Goal: Task Accomplishment & Management: Manage account settings

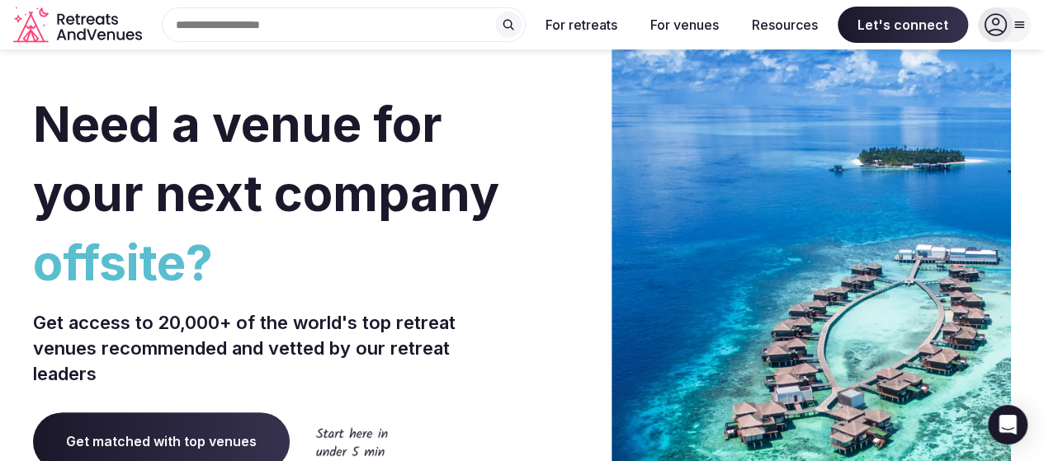
click at [1002, 26] on icon at bounding box center [994, 24] width 23 height 23
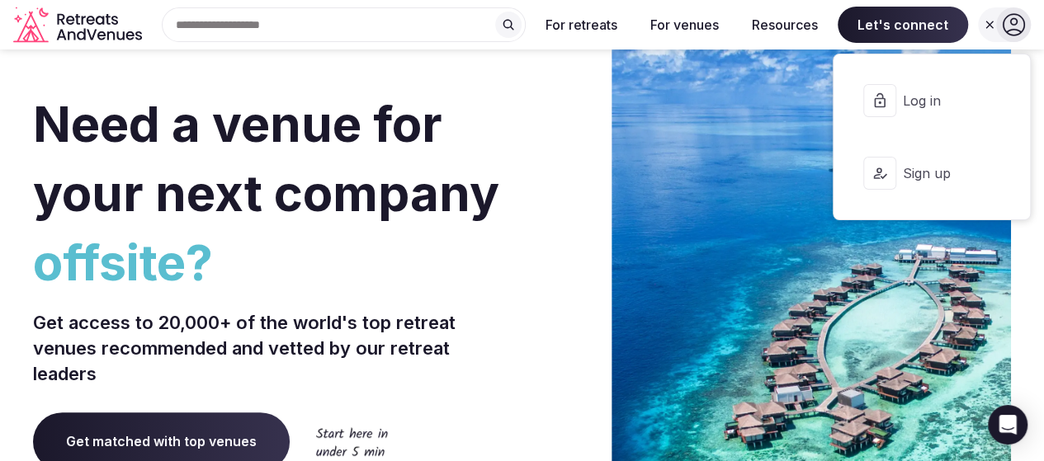
click at [920, 105] on span "Log in" at bounding box center [942, 101] width 79 height 18
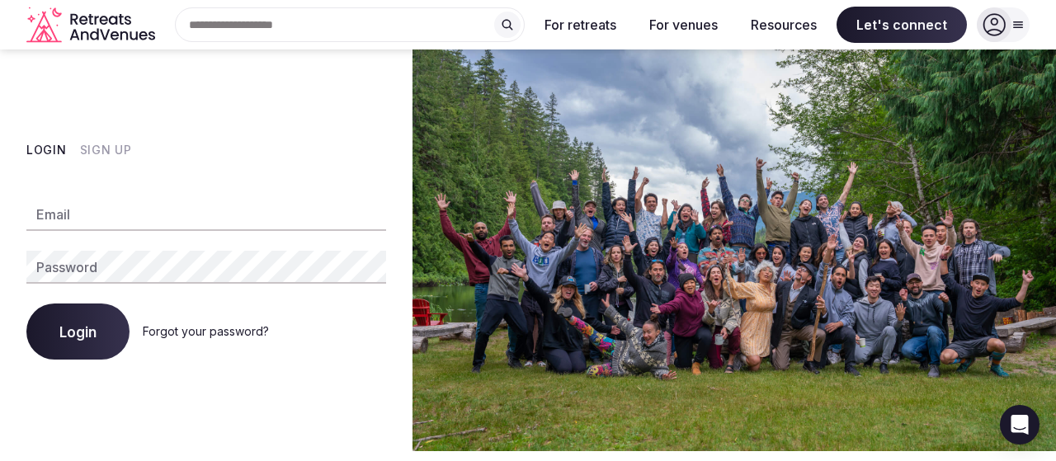
click at [118, 192] on div "Email Password Login Forgot your password?" at bounding box center [206, 269] width 360 height 182
click at [121, 214] on input "Email" at bounding box center [206, 214] width 360 height 33
paste input "**********"
type input "**********"
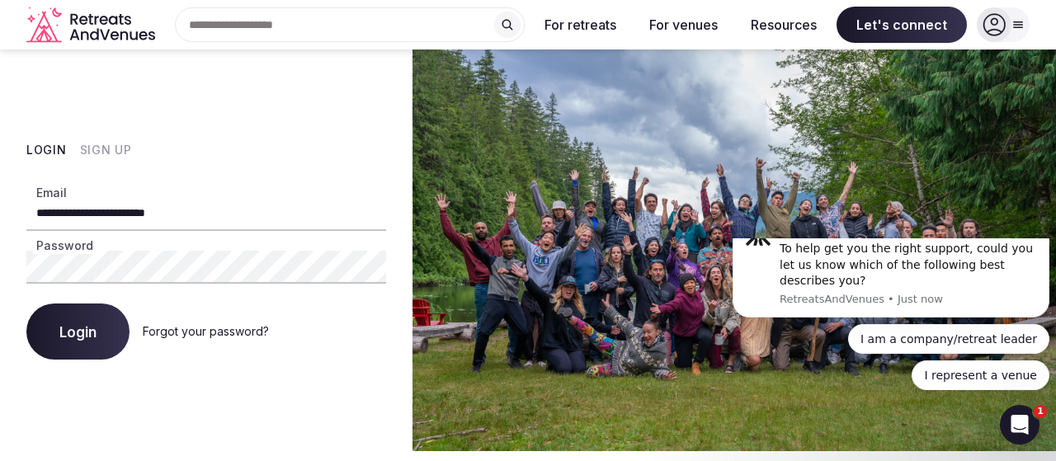
click at [26, 304] on button "Login" at bounding box center [77, 332] width 103 height 56
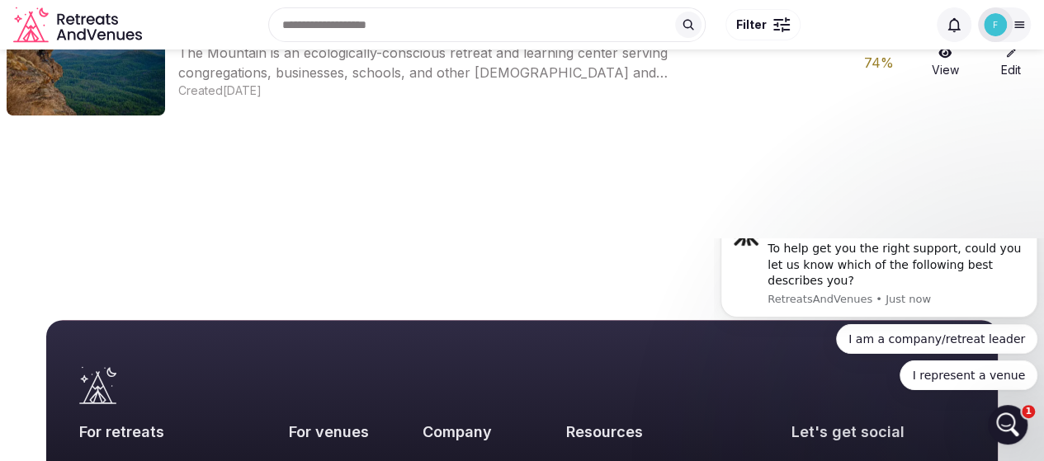
scroll to position [165, 0]
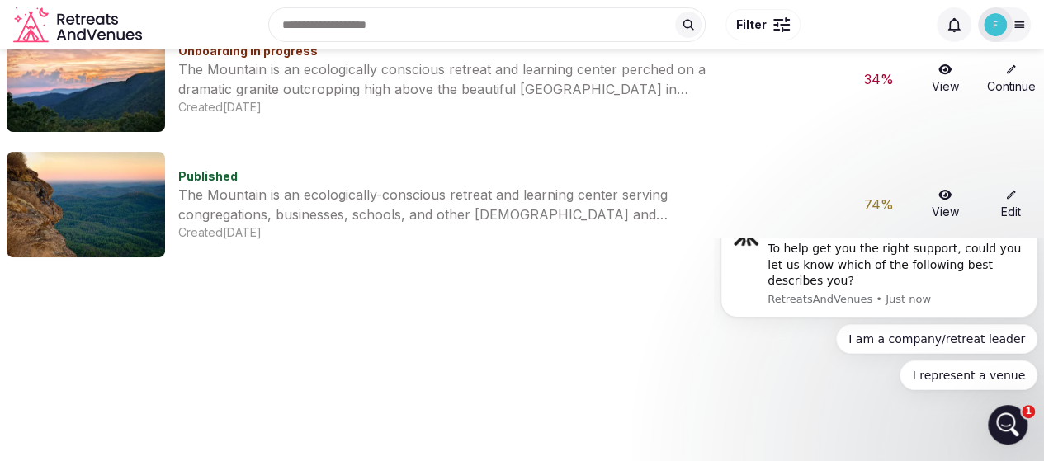
click at [944, 197] on icon at bounding box center [944, 195] width 13 height 12
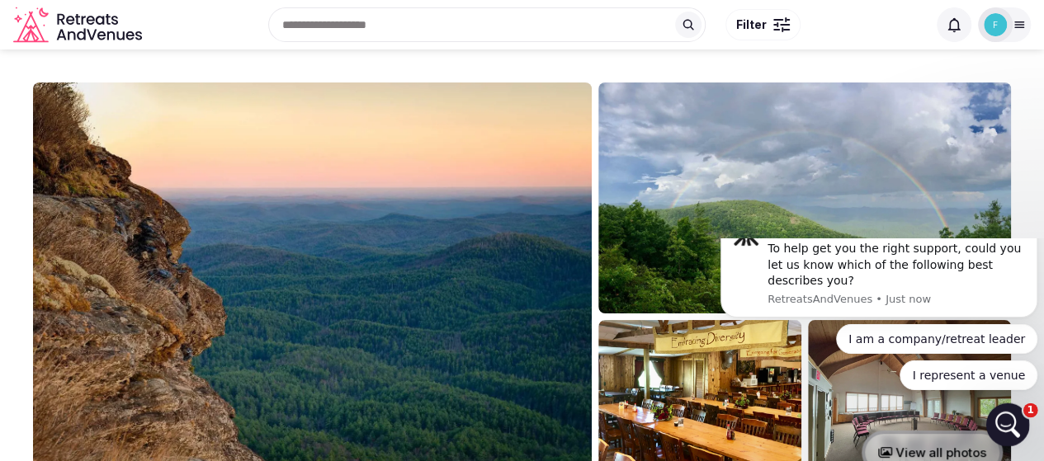
click at [1011, 420] on icon "Open Intercom Messenger" at bounding box center [1005, 422] width 27 height 27
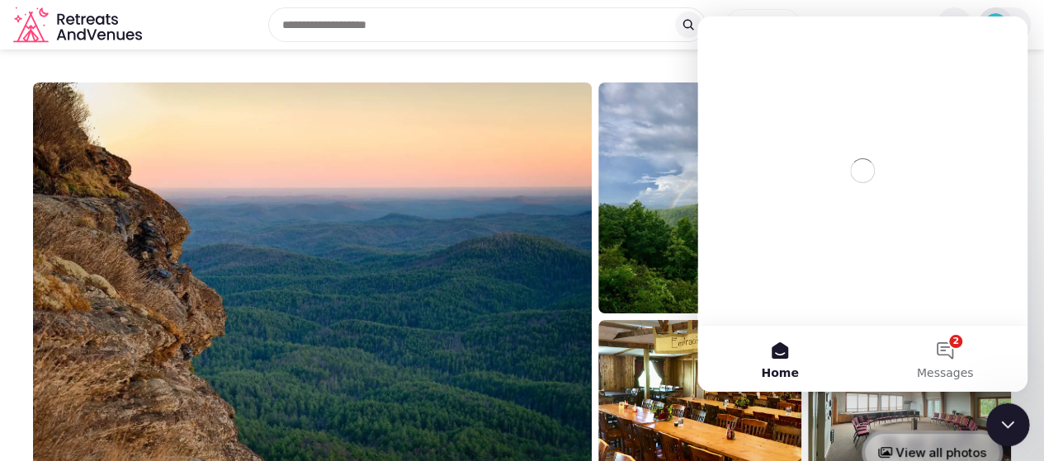
click at [1011, 416] on icon "Close Intercom Messenger" at bounding box center [1005, 423] width 20 height 20
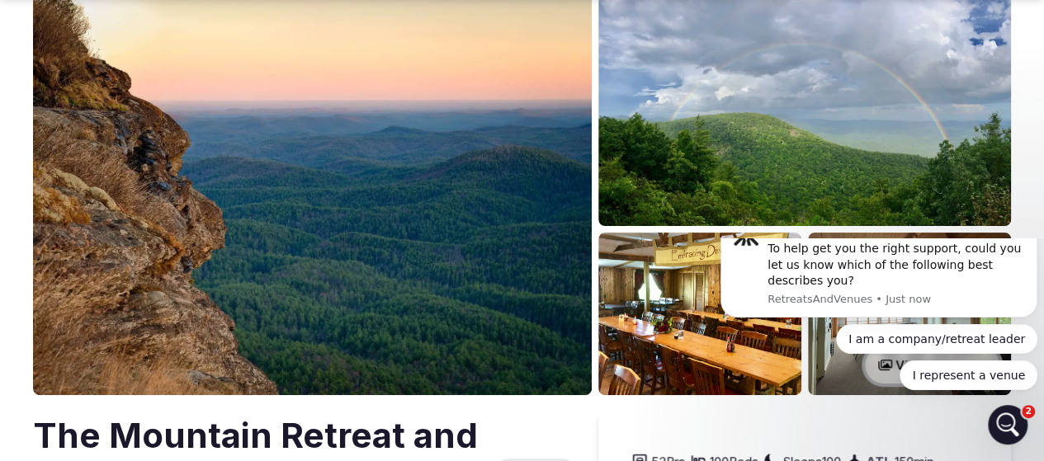
scroll to position [165, 0]
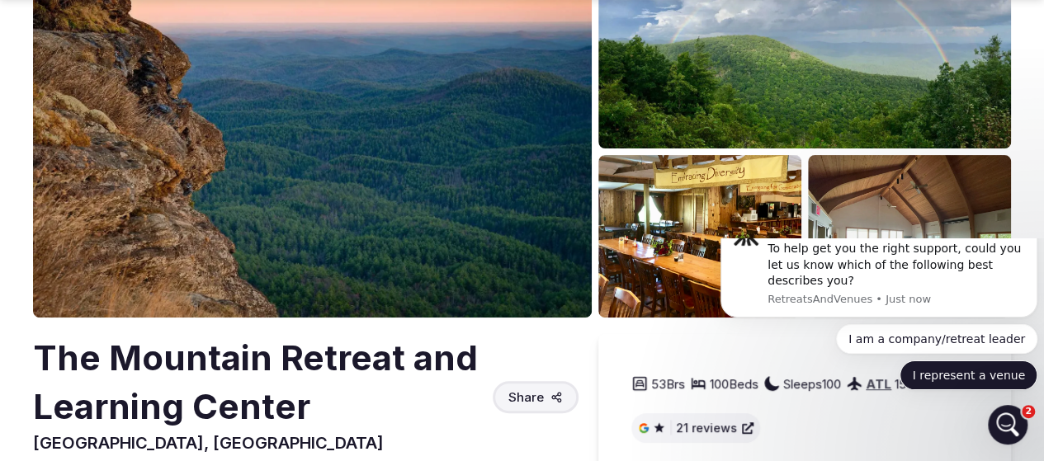
click at [951, 380] on button "I represent a venue" at bounding box center [968, 376] width 138 height 30
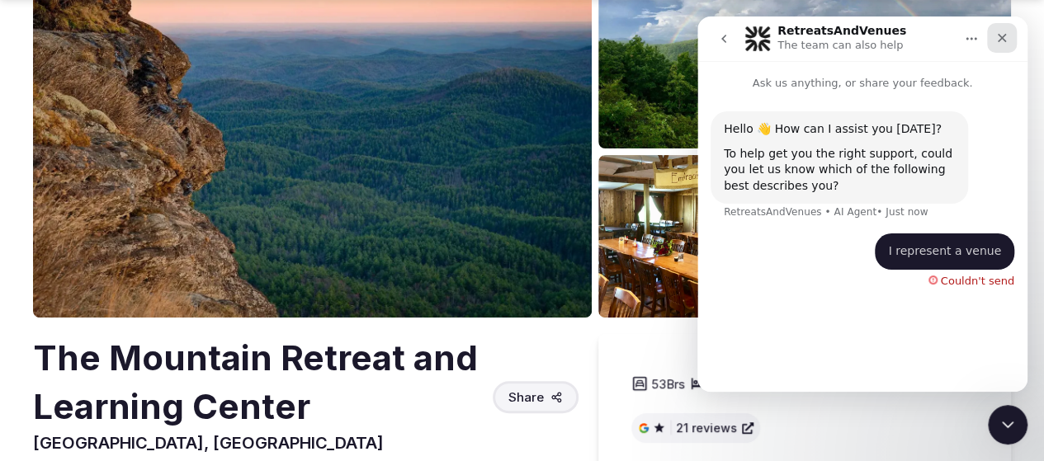
click at [1007, 45] on div "Close" at bounding box center [1002, 38] width 30 height 30
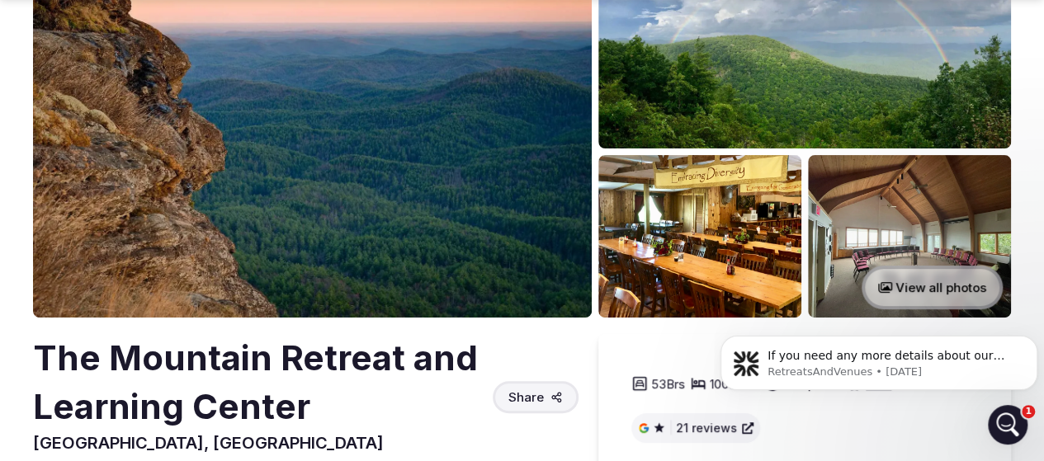
scroll to position [0, 0]
click at [1029, 337] on icon "Dismiss notification" at bounding box center [1032, 340] width 9 height 9
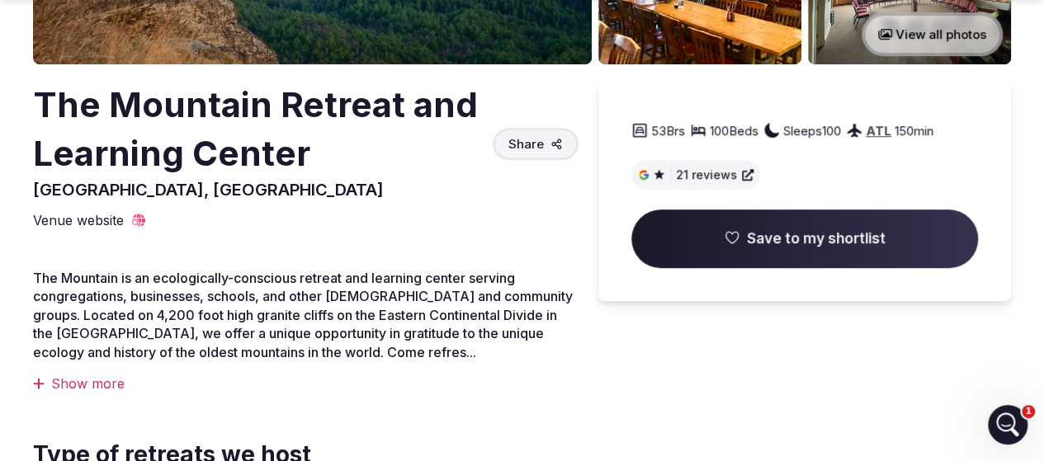
scroll to position [495, 0]
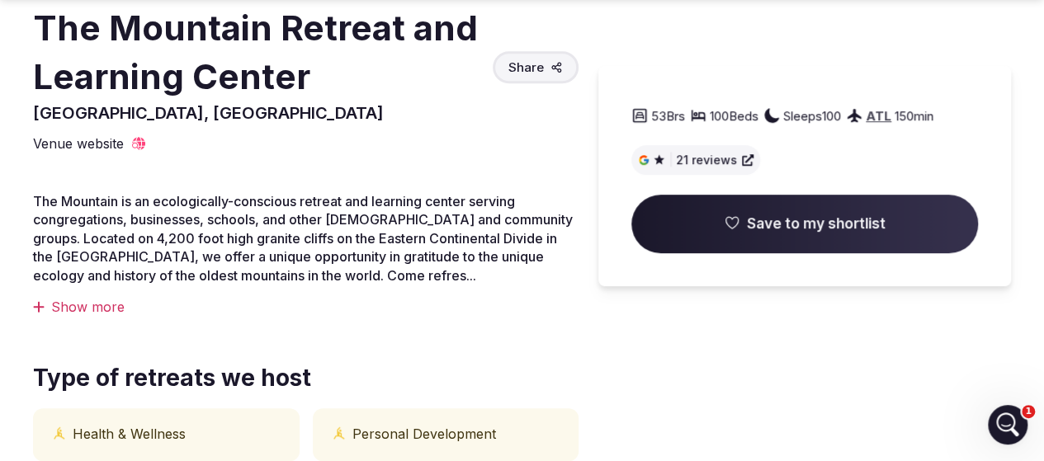
click at [95, 316] on div "Show more" at bounding box center [305, 307] width 545 height 18
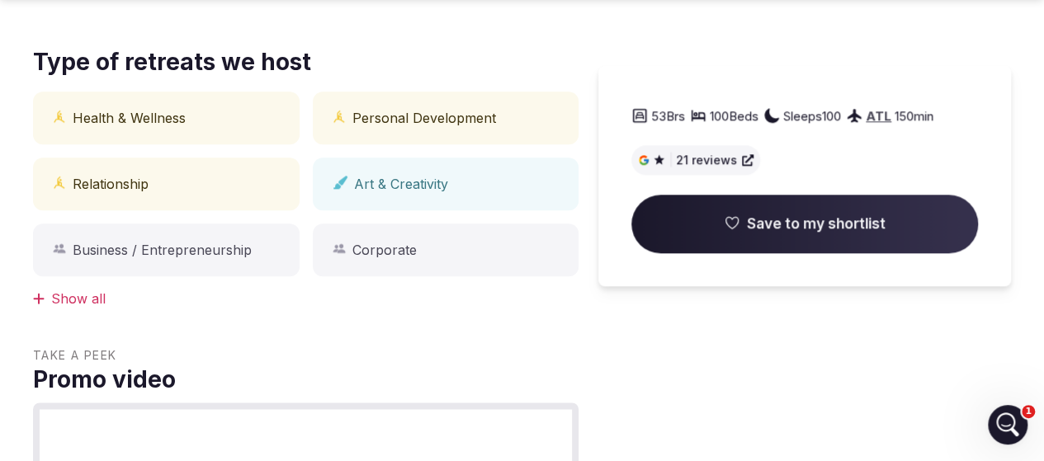
scroll to position [908, 0]
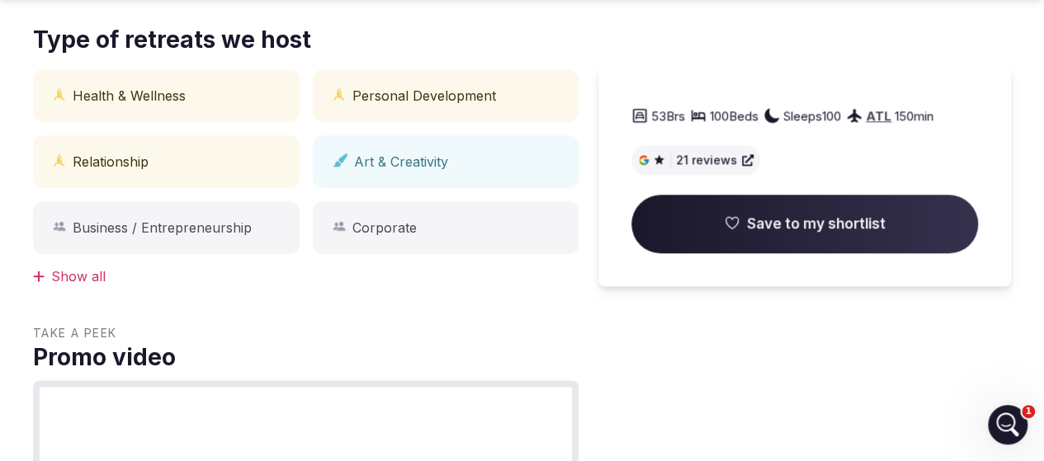
click at [88, 285] on div "Show all" at bounding box center [305, 276] width 545 height 18
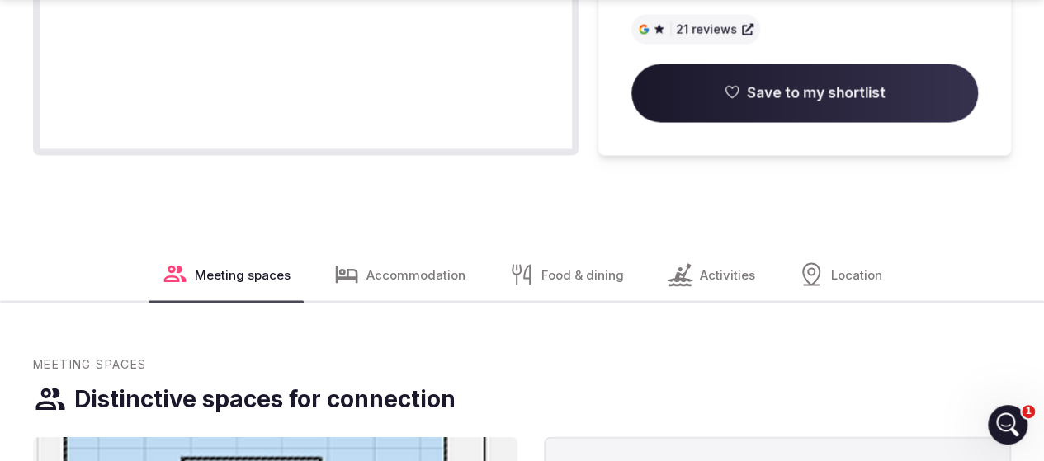
scroll to position [1733, 0]
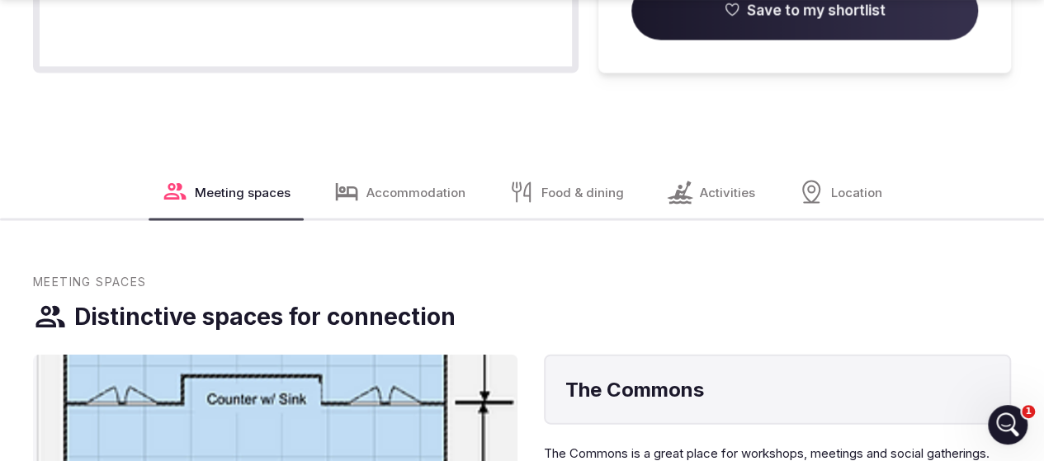
click at [410, 197] on div "Accommodation" at bounding box center [399, 192] width 158 height 53
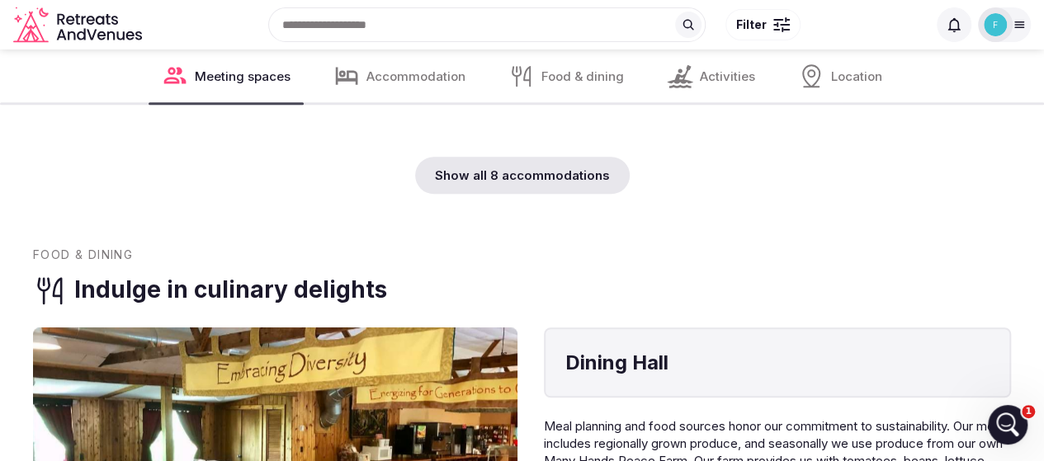
scroll to position [6580, 0]
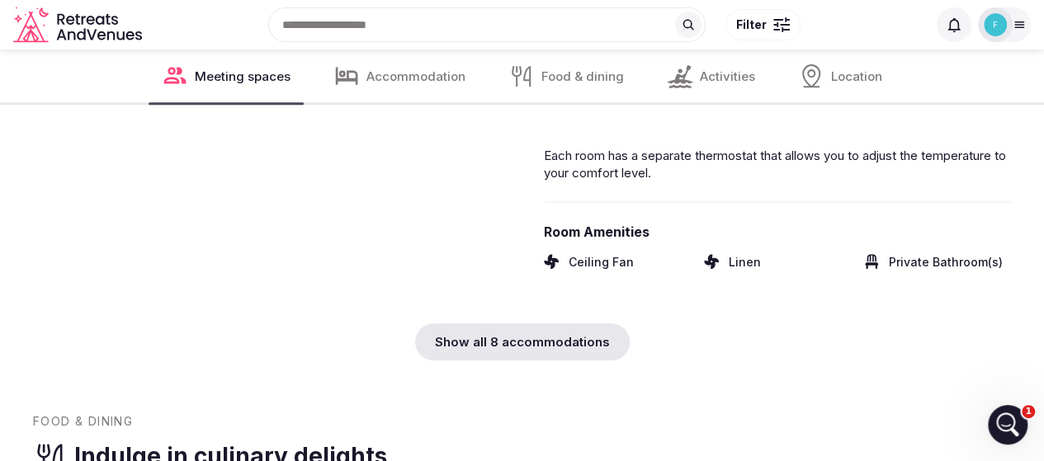
click at [729, 77] on span "Activities" at bounding box center [727, 76] width 55 height 17
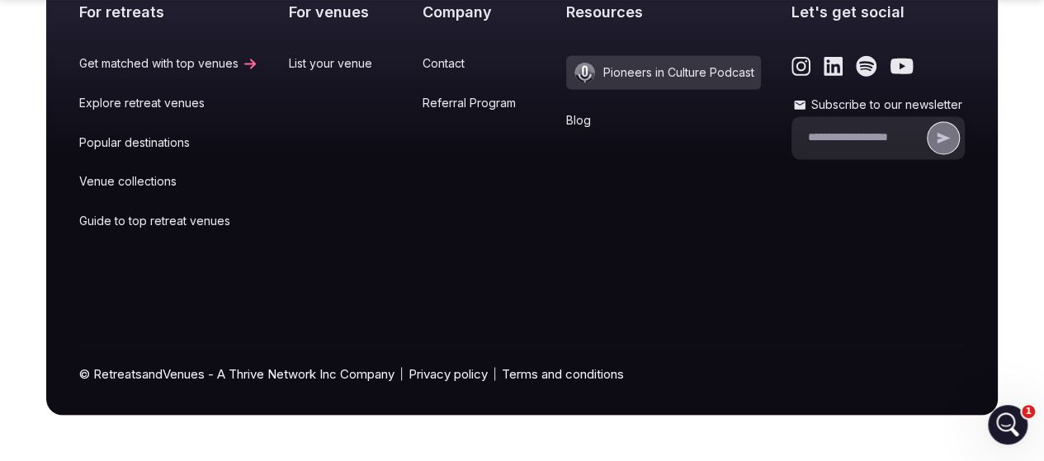
scroll to position [10748, 0]
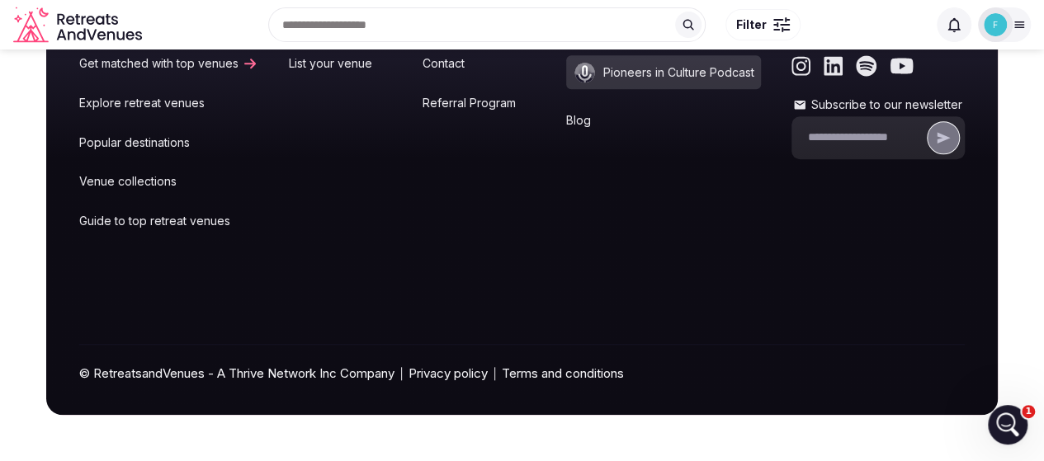
scroll to position [13143, 0]
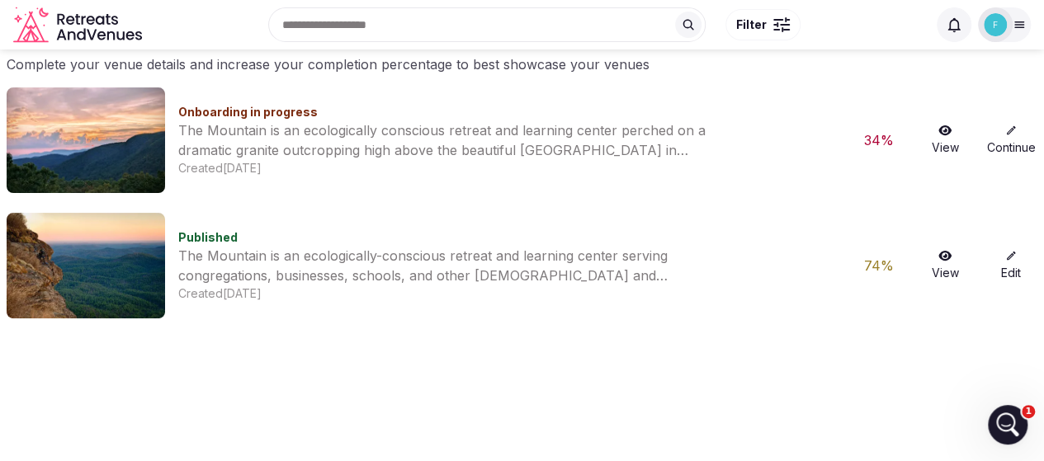
scroll to position [83, 0]
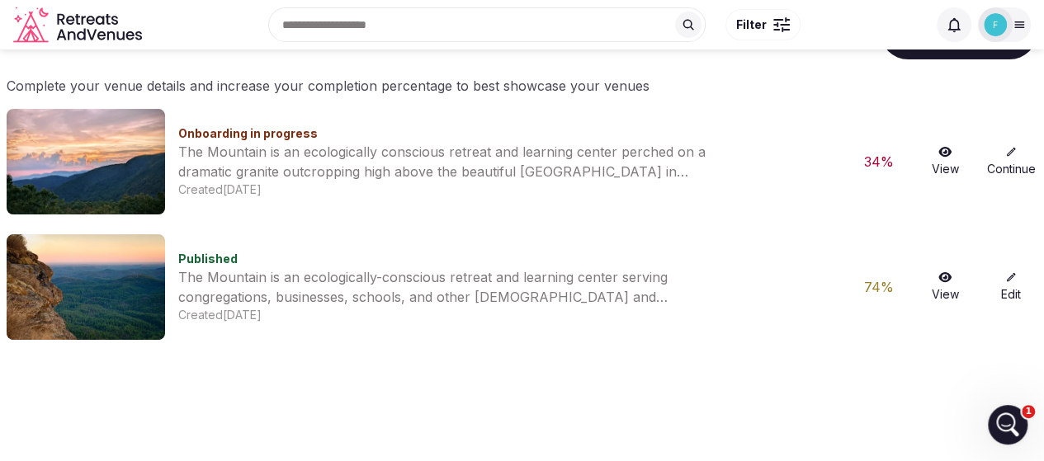
click at [943, 154] on icon at bounding box center [944, 152] width 13 height 12
click at [944, 152] on icon at bounding box center [944, 152] width 13 height 10
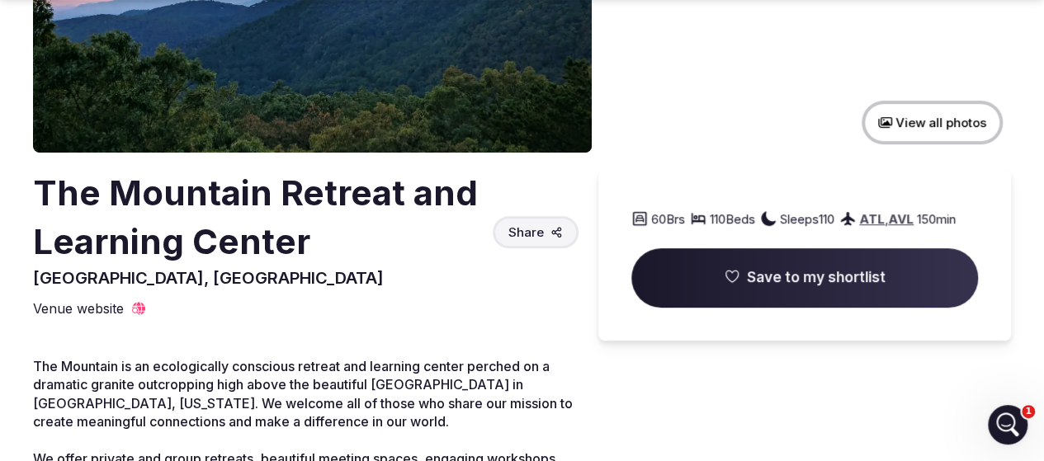
scroll to position [413, 0]
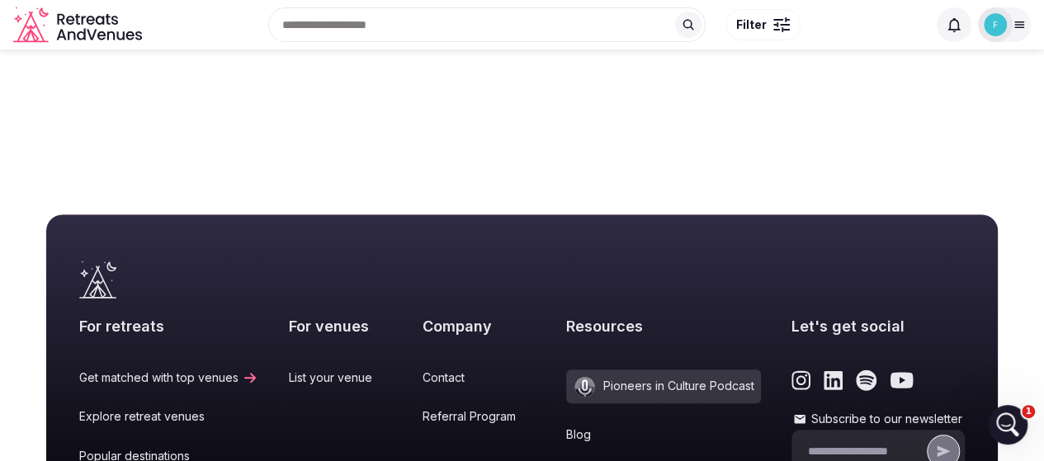
scroll to position [83, 0]
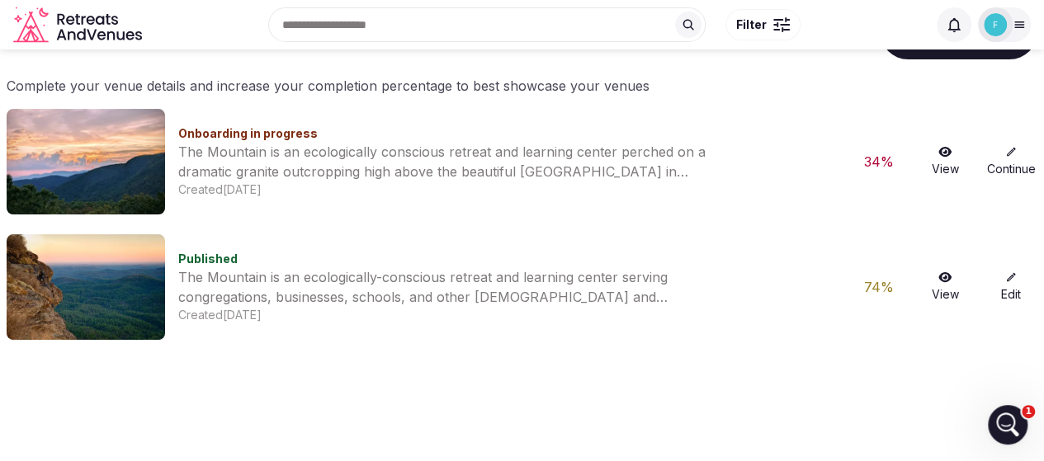
click at [1012, 281] on icon at bounding box center [1011, 277] width 12 height 12
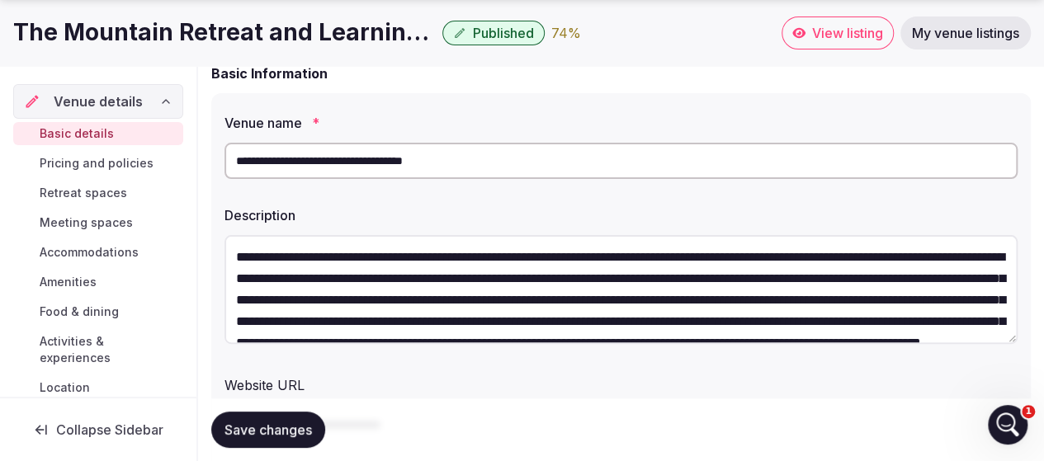
scroll to position [165, 0]
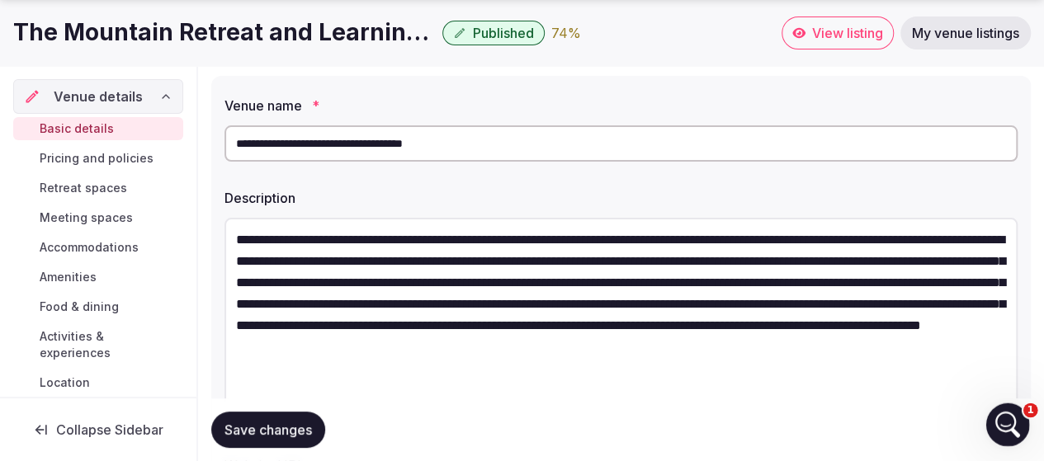
drag, startPoint x: 1992, startPoint y: 724, endPoint x: 1007, endPoint y: 417, distance: 1032.0
click at [440, 370] on textarea "**********" at bounding box center [620, 321] width 793 height 206
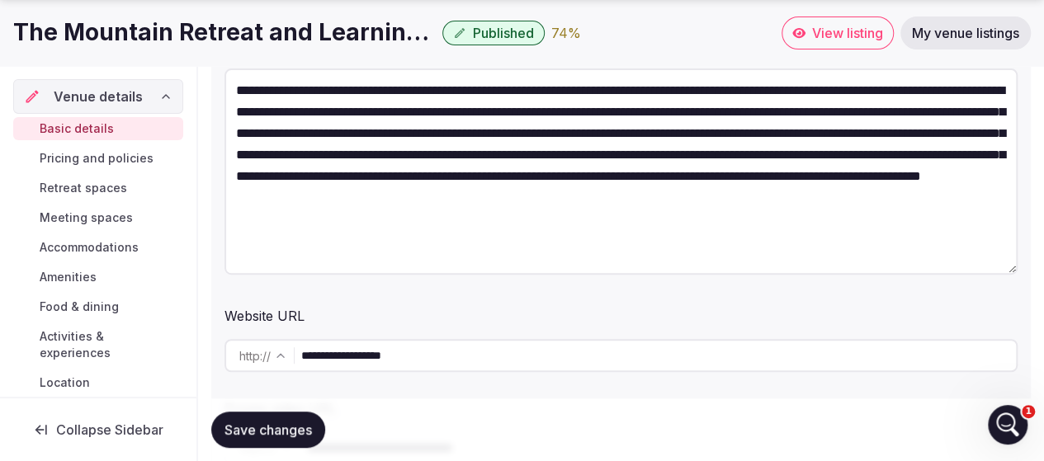
scroll to position [330, 0]
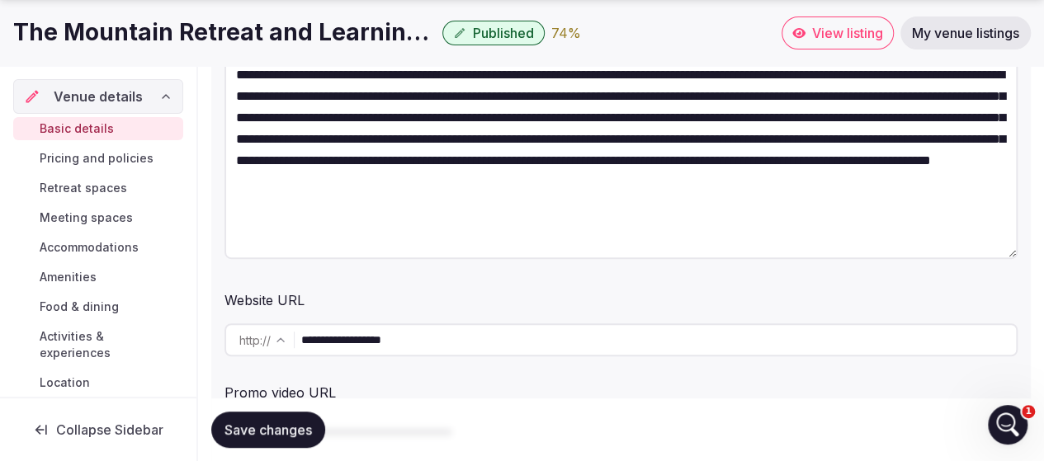
paste textarea "**********"
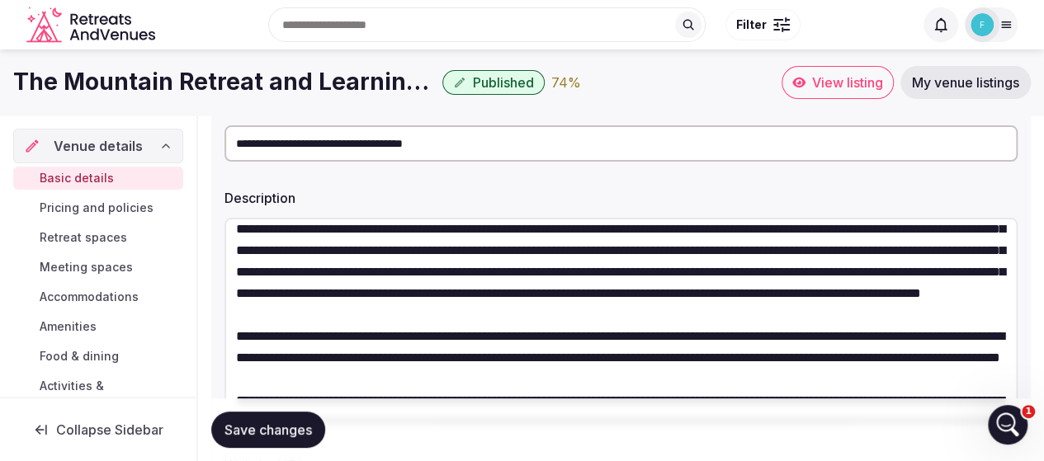
scroll to position [0, 0]
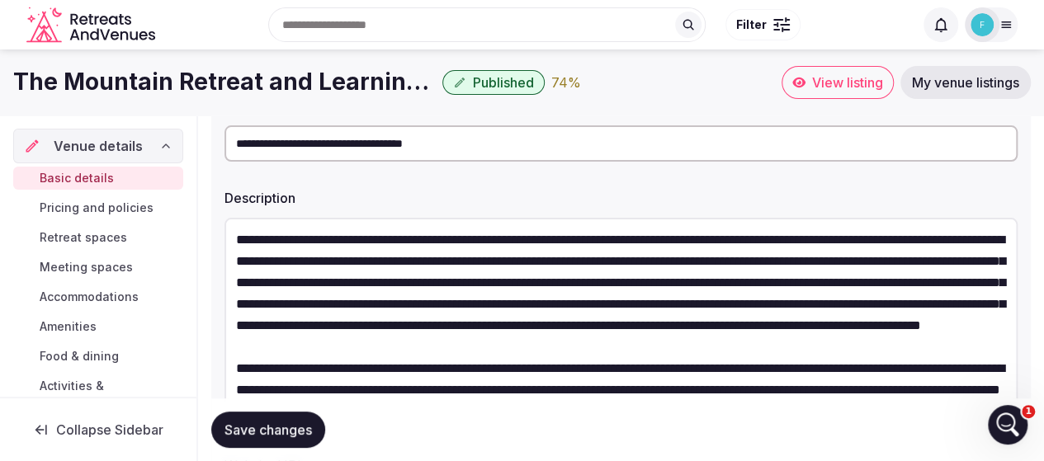
click at [480, 306] on textarea at bounding box center [620, 321] width 793 height 206
click at [267, 331] on textarea at bounding box center [620, 321] width 793 height 206
drag, startPoint x: 910, startPoint y: 305, endPoint x: 231, endPoint y: 244, distance: 681.7
click at [231, 244] on textarea at bounding box center [620, 321] width 793 height 206
type textarea "**********"
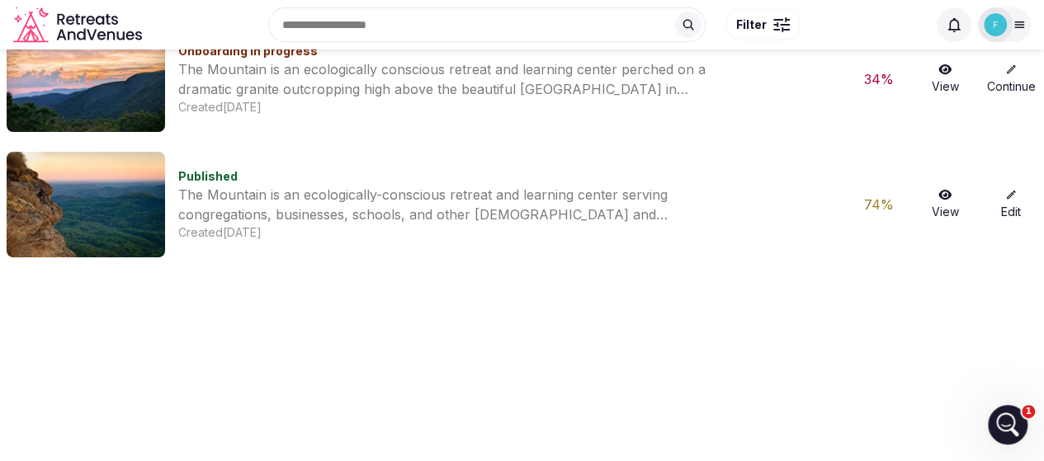
scroll to position [83, 0]
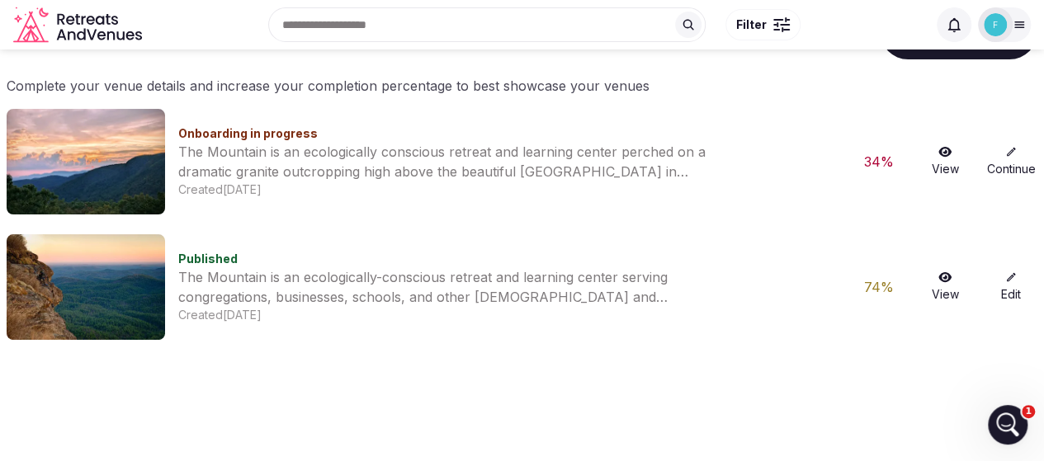
click at [1008, 288] on link "Edit" at bounding box center [1010, 286] width 53 height 31
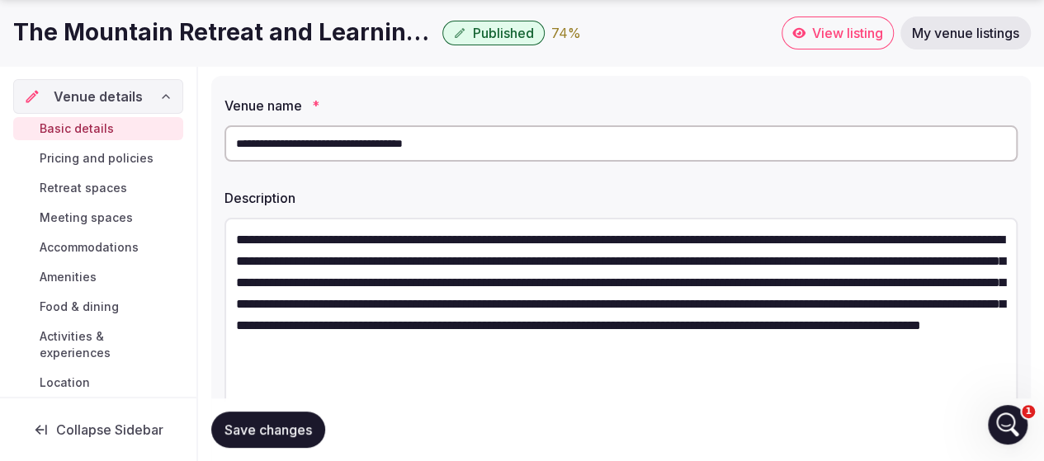
drag, startPoint x: 1010, startPoint y: 323, endPoint x: 18, endPoint y: 39, distance: 1031.5
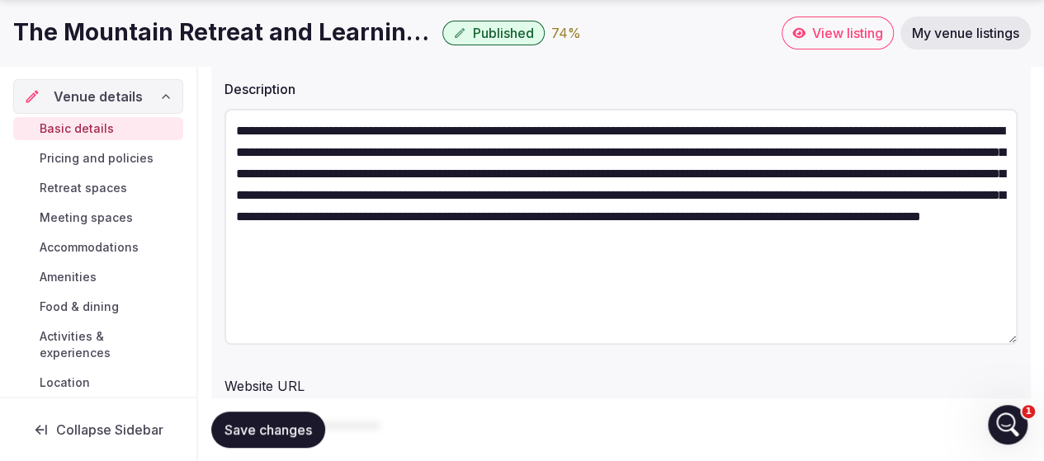
scroll to position [330, 0]
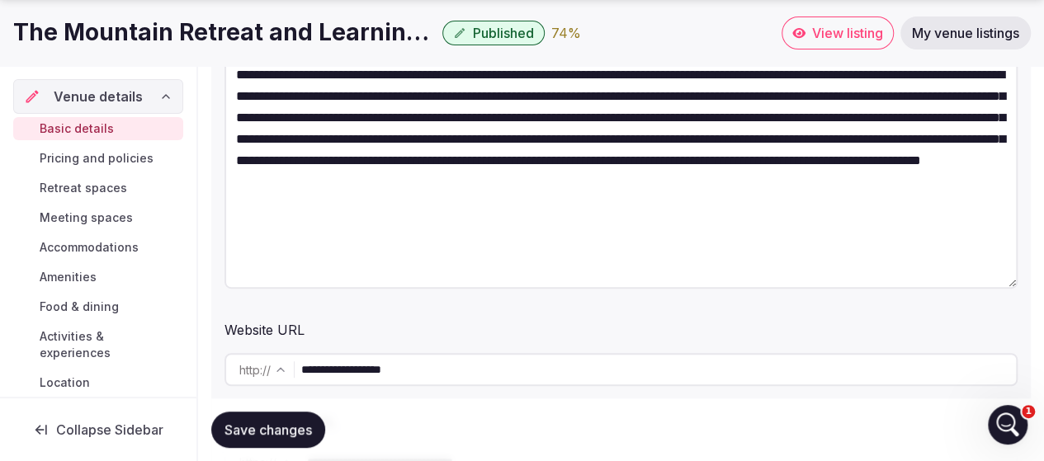
click at [296, 243] on textarea "**********" at bounding box center [620, 171] width 793 height 236
click at [498, 224] on textarea "**********" at bounding box center [620, 171] width 793 height 236
paste textarea "**********"
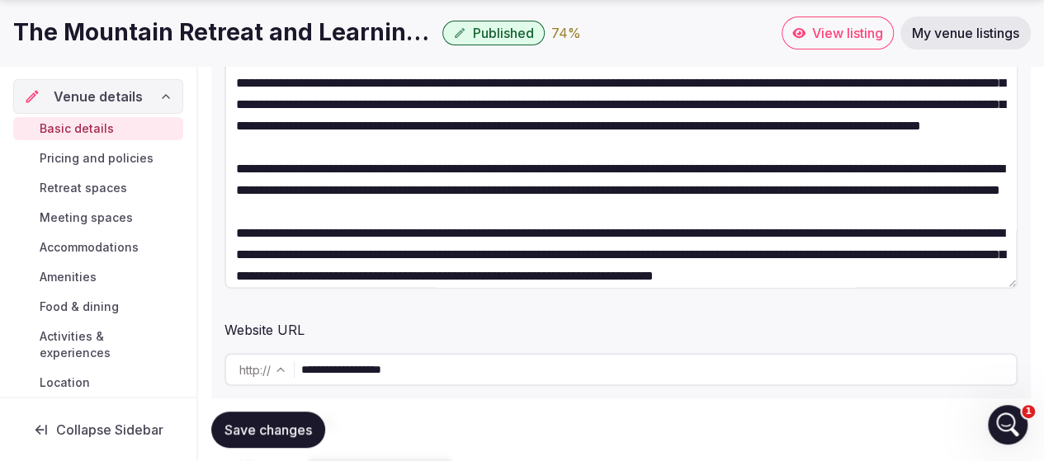
scroll to position [0, 0]
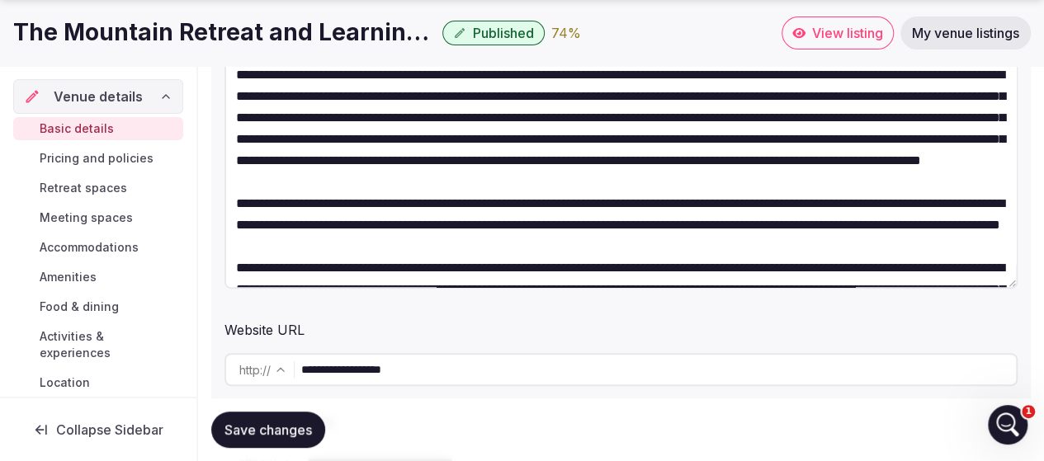
drag, startPoint x: 726, startPoint y: 75, endPoint x: 363, endPoint y: 101, distance: 364.0
click at [363, 101] on textarea at bounding box center [620, 171] width 793 height 236
click at [513, 124] on textarea at bounding box center [620, 171] width 793 height 236
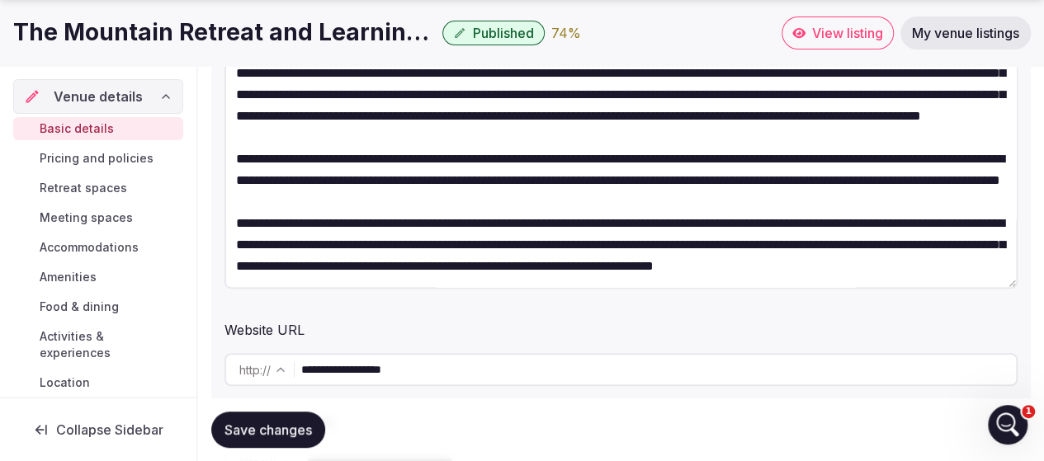
scroll to position [130, 0]
click at [790, 144] on textarea at bounding box center [620, 171] width 793 height 236
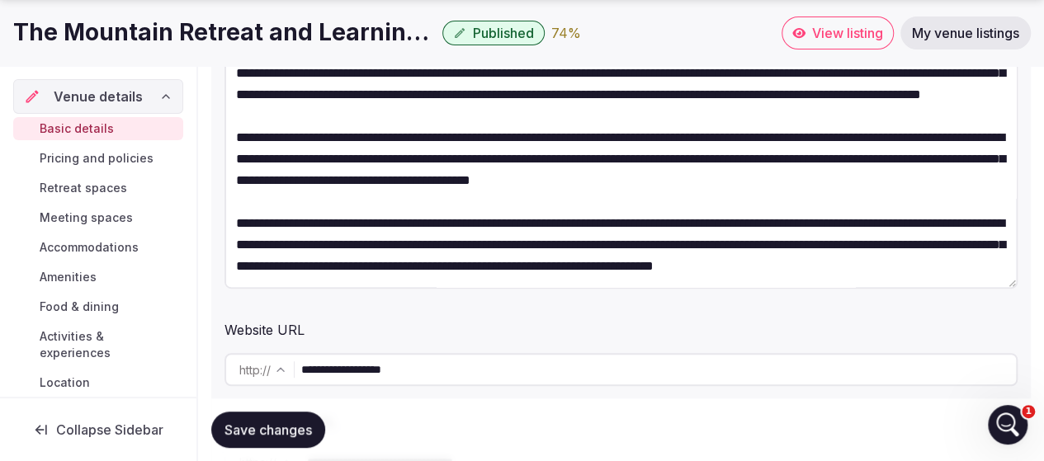
click at [820, 161] on textarea at bounding box center [620, 171] width 793 height 236
click at [460, 175] on textarea at bounding box center [620, 171] width 793 height 236
click at [490, 116] on textarea at bounding box center [620, 171] width 793 height 236
click at [470, 164] on textarea at bounding box center [620, 171] width 793 height 236
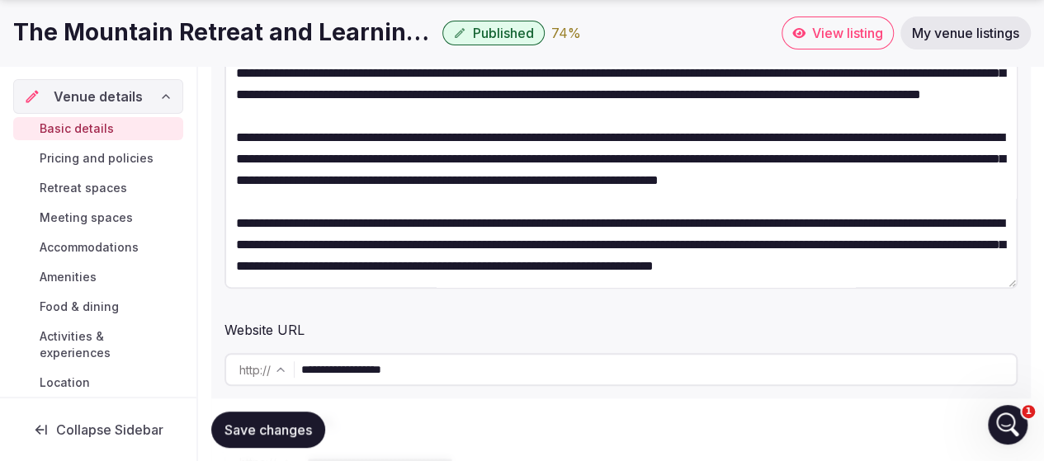
click at [528, 162] on textarea at bounding box center [620, 171] width 793 height 236
click at [675, 161] on textarea at bounding box center [620, 171] width 793 height 236
click at [476, 161] on textarea at bounding box center [620, 171] width 793 height 236
click at [587, 162] on textarea at bounding box center [620, 171] width 793 height 236
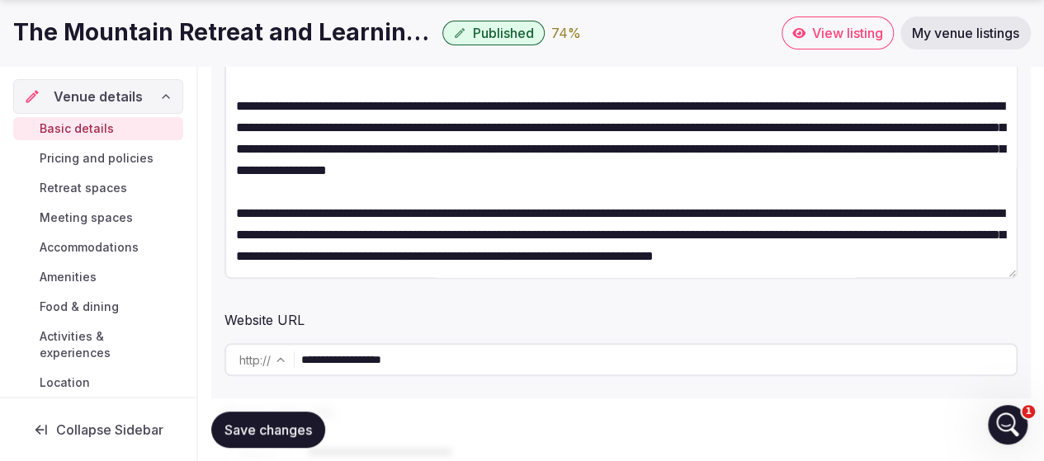
scroll to position [117, 0]
click at [775, 164] on textarea at bounding box center [620, 161] width 793 height 236
drag, startPoint x: 907, startPoint y: 163, endPoint x: 917, endPoint y: 200, distance: 38.6
click at [917, 200] on textarea at bounding box center [620, 161] width 793 height 236
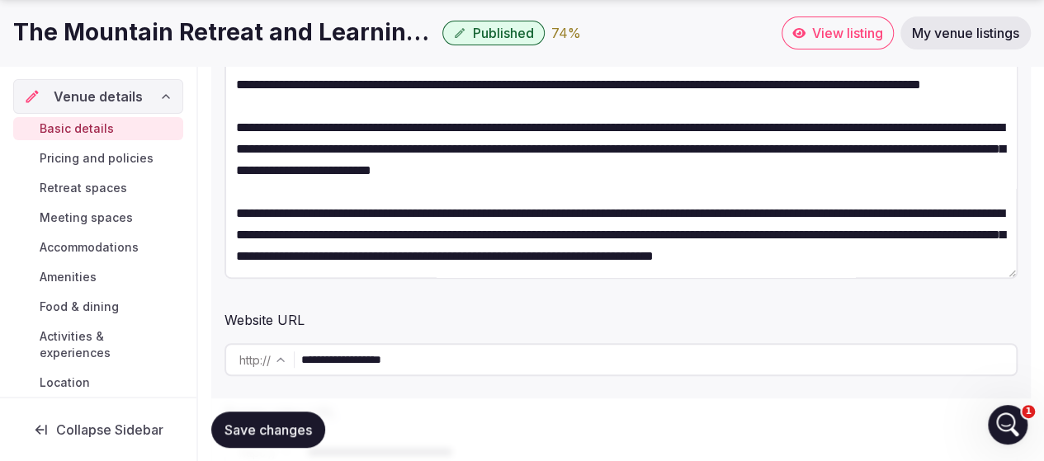
click at [612, 167] on textarea at bounding box center [620, 161] width 793 height 236
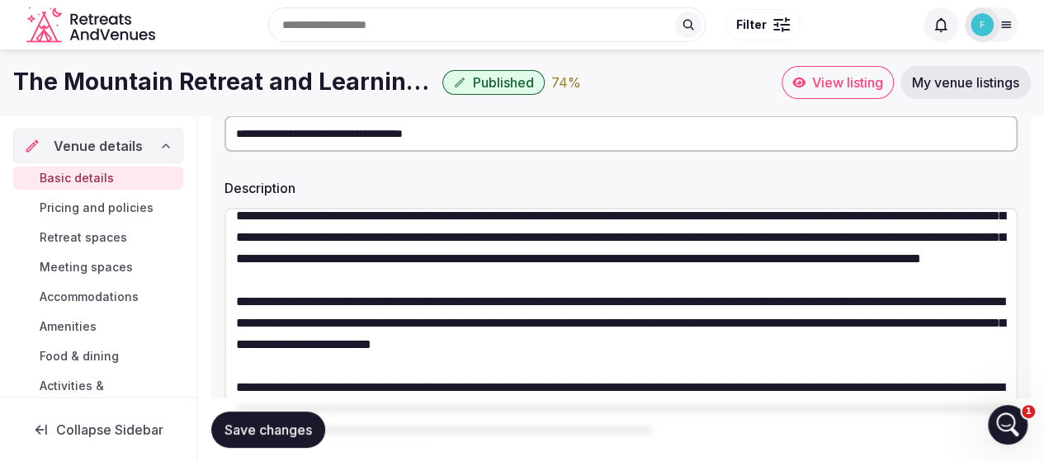
scroll to position [83, 0]
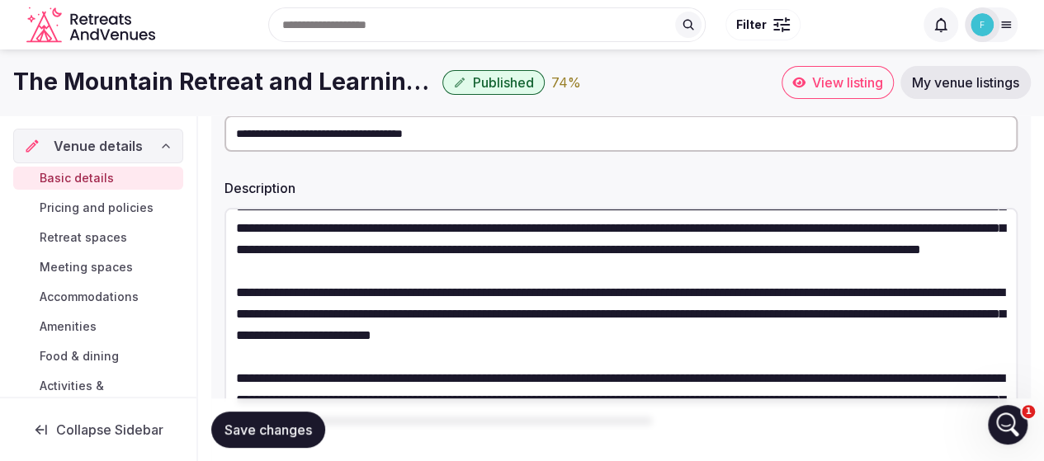
drag, startPoint x: 912, startPoint y: 369, endPoint x: 465, endPoint y: 334, distance: 447.7
click at [465, 334] on textarea at bounding box center [620, 326] width 793 height 236
click at [487, 308] on textarea at bounding box center [620, 326] width 793 height 236
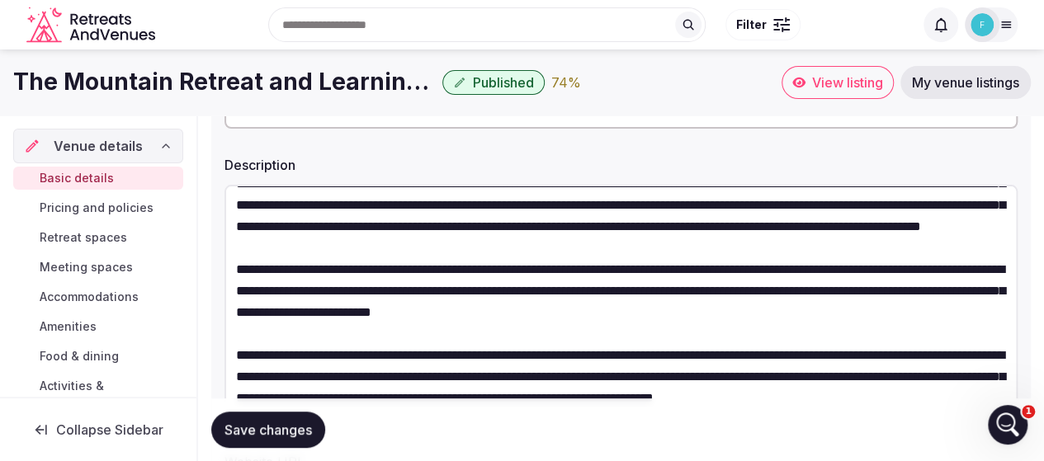
scroll to position [257, 0]
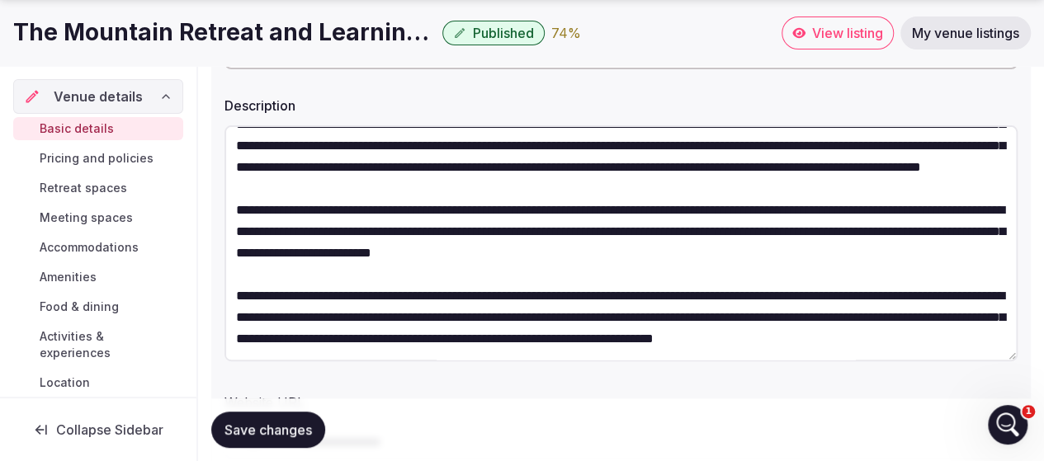
drag, startPoint x: 563, startPoint y: 335, endPoint x: 234, endPoint y: 191, distance: 358.7
click at [234, 191] on textarea at bounding box center [620, 243] width 793 height 236
click at [488, 219] on textarea at bounding box center [620, 243] width 793 height 236
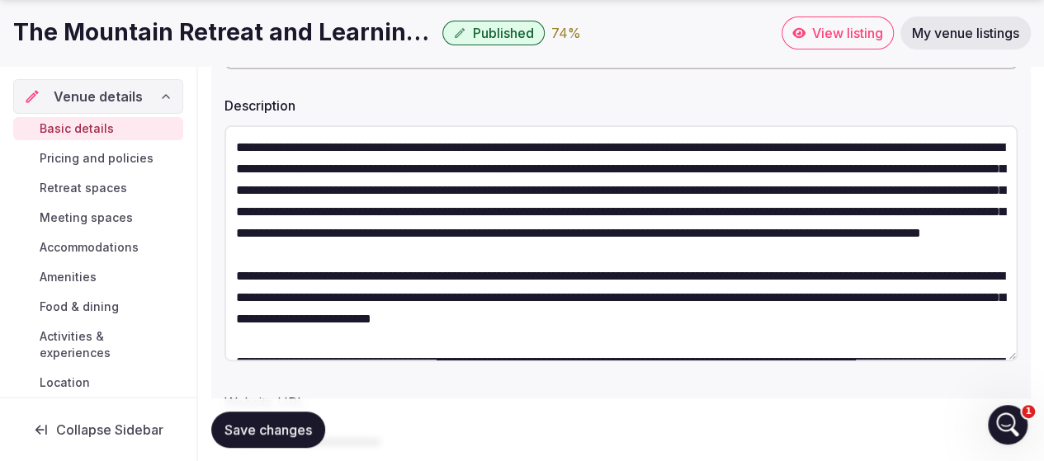
click at [235, 144] on textarea at bounding box center [620, 243] width 793 height 236
paste textarea "**********"
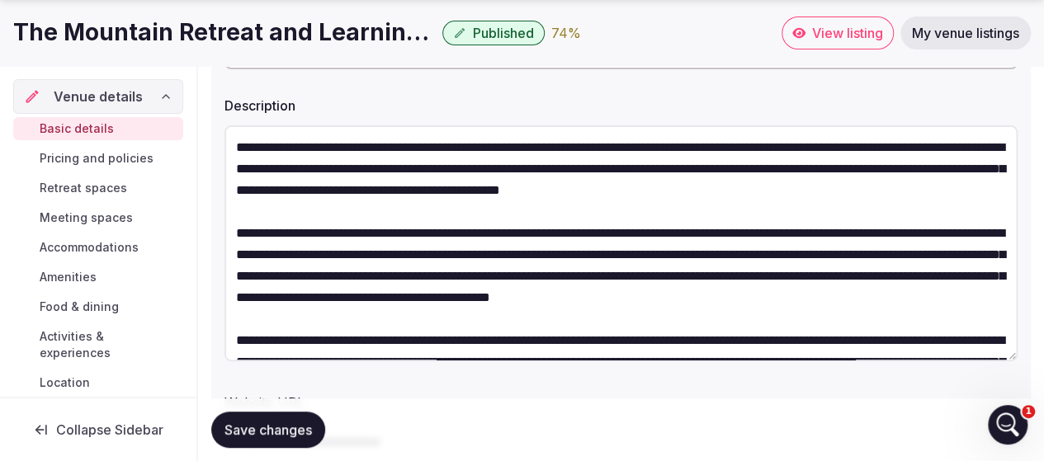
click at [939, 194] on textarea at bounding box center [620, 243] width 793 height 236
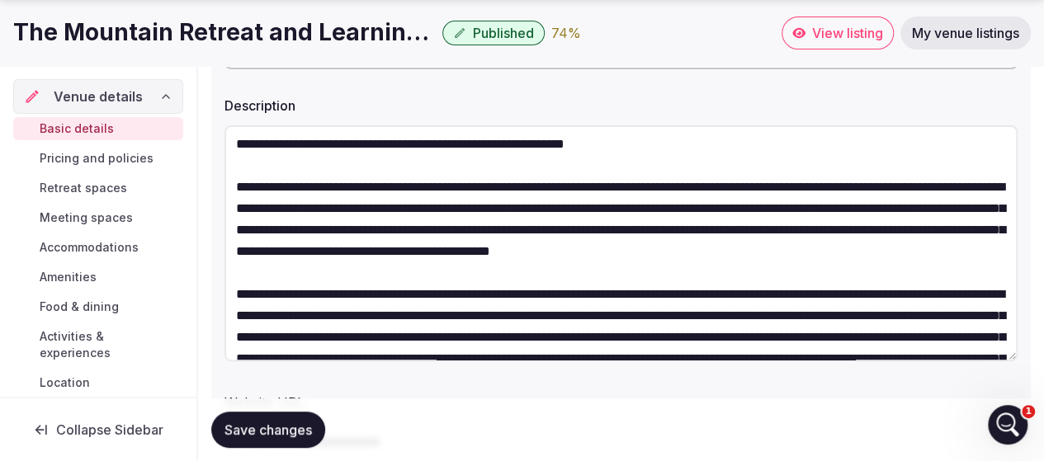
scroll to position [83, 0]
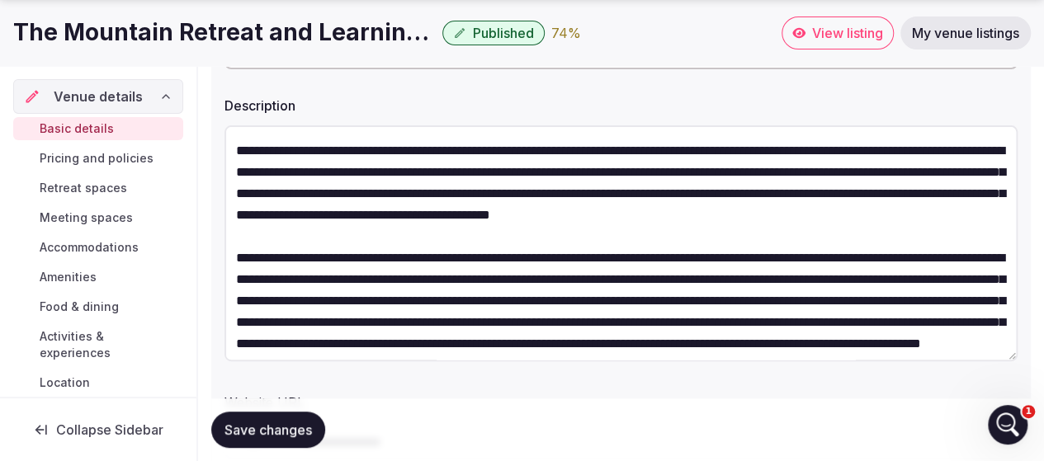
click at [748, 214] on textarea at bounding box center [620, 243] width 793 height 236
click at [657, 219] on textarea at bounding box center [620, 243] width 793 height 236
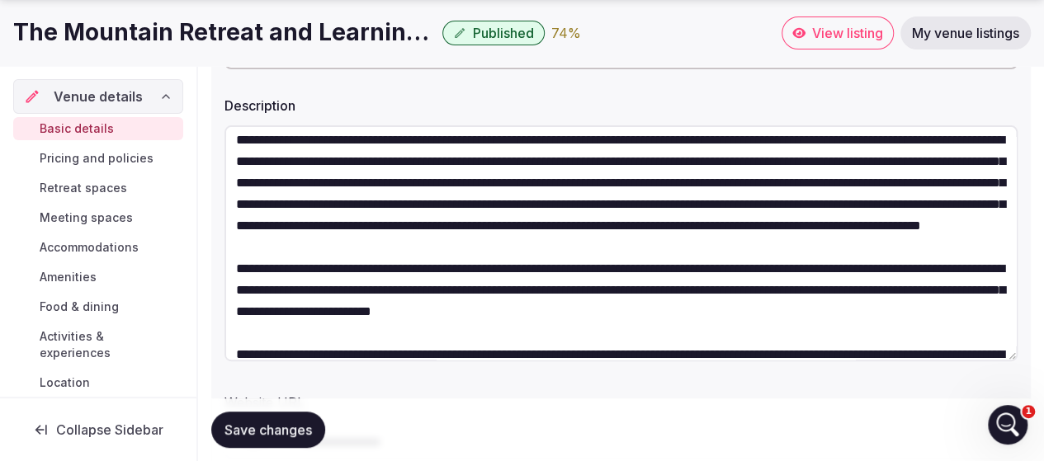
scroll to position [165, 0]
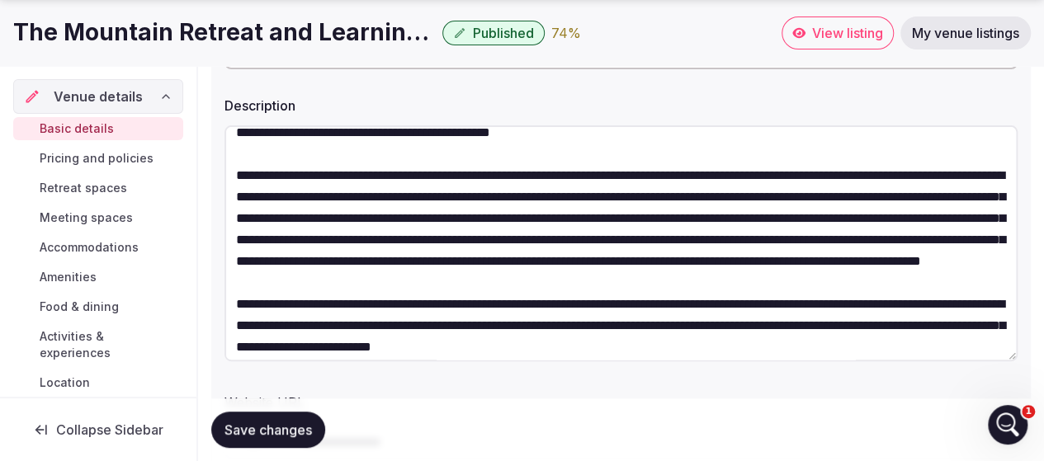
drag, startPoint x: 915, startPoint y: 200, endPoint x: 237, endPoint y: 222, distance: 678.5
click at [237, 222] on textarea at bounding box center [620, 243] width 793 height 236
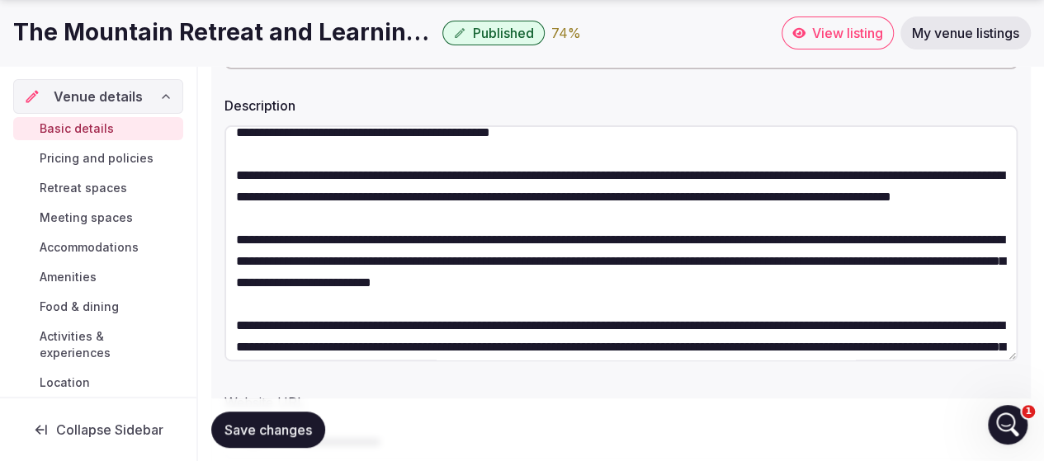
scroll to position [248, 0]
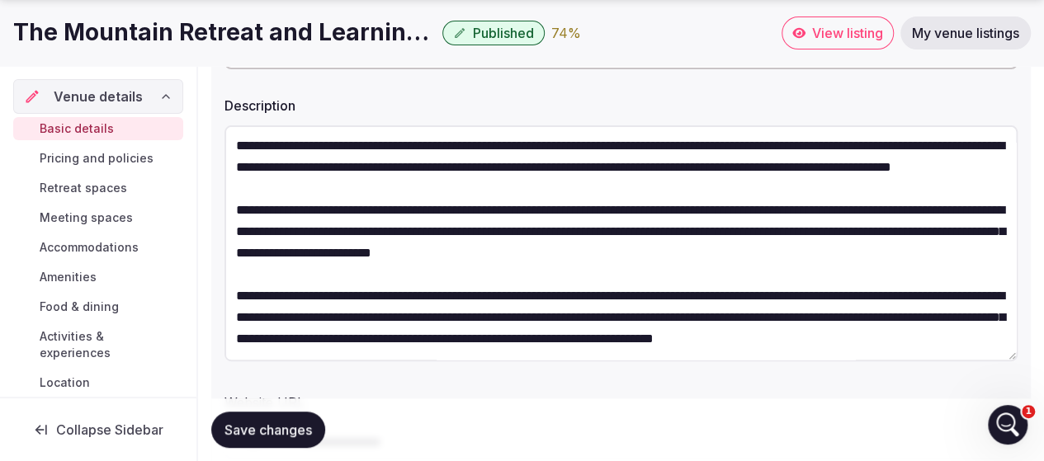
drag, startPoint x: 236, startPoint y: 219, endPoint x: 935, endPoint y: 271, distance: 700.8
click at [935, 271] on textarea at bounding box center [620, 243] width 793 height 236
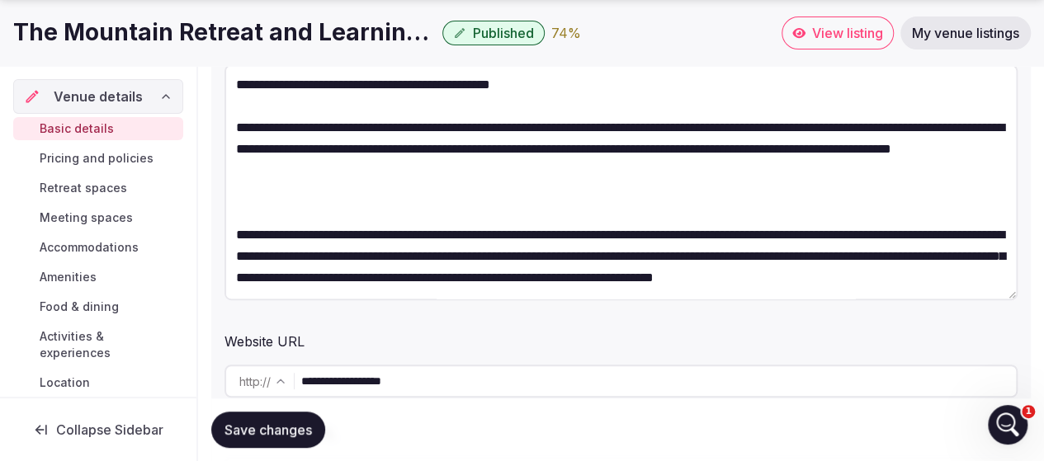
scroll to position [340, 0]
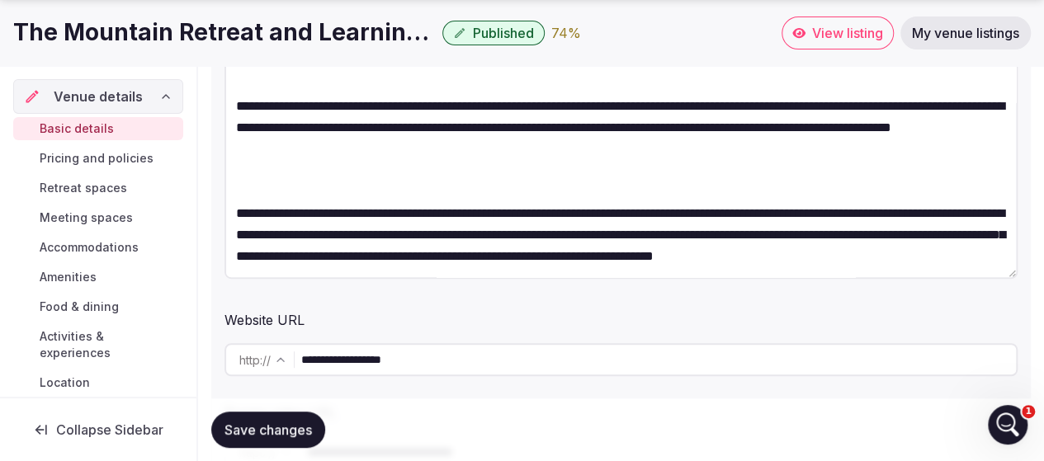
drag, startPoint x: 564, startPoint y: 260, endPoint x: 231, endPoint y: 192, distance: 340.1
click at [231, 192] on textarea at bounding box center [620, 161] width 793 height 236
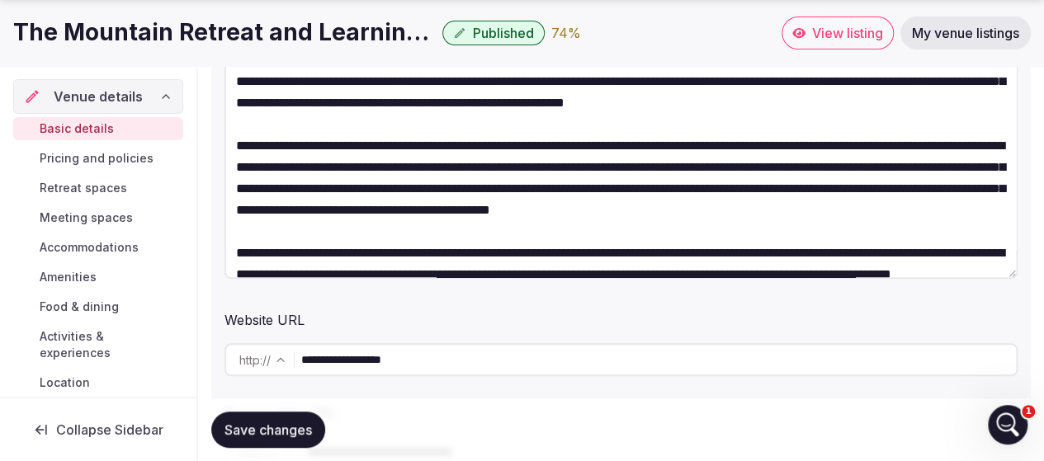
scroll to position [87, 0]
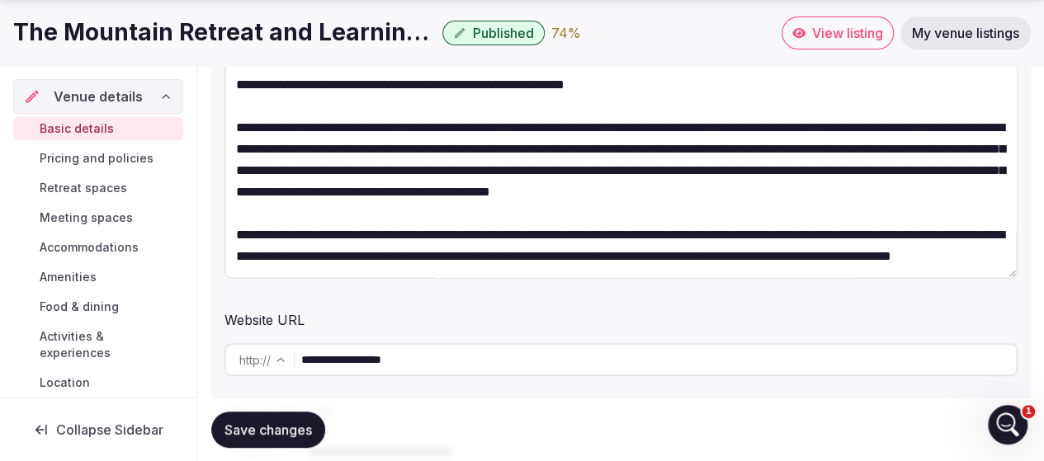
drag, startPoint x: 579, startPoint y: 257, endPoint x: 231, endPoint y: 217, distance: 350.5
click at [231, 217] on textarea at bounding box center [620, 161] width 793 height 236
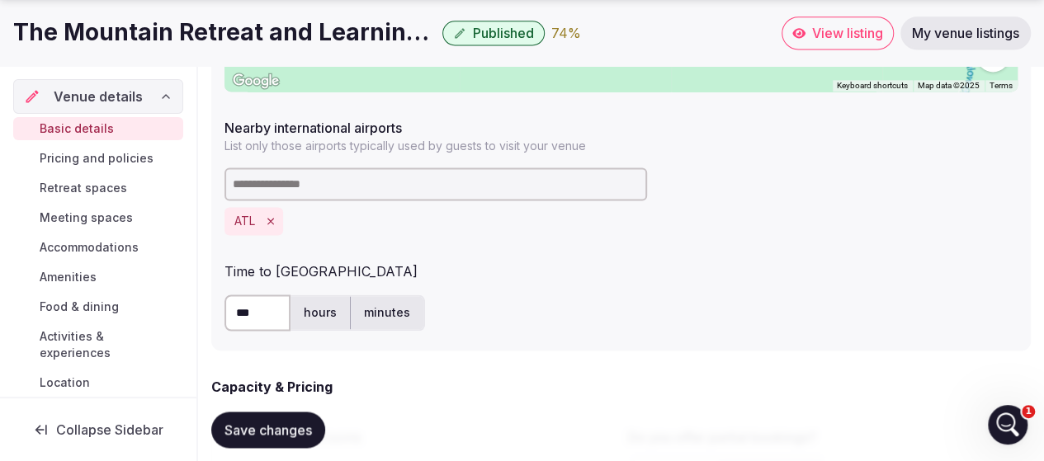
scroll to position [1165, 0]
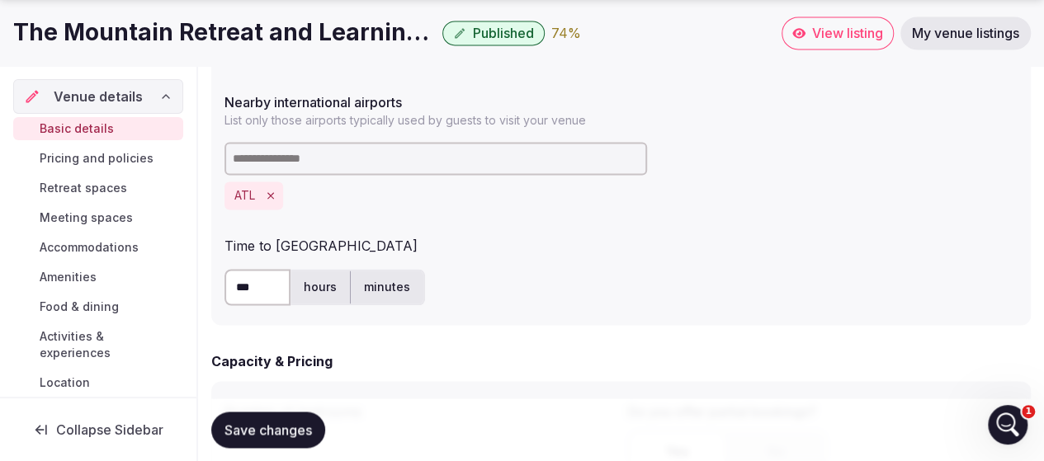
type textarea "**********"
click at [297, 161] on input at bounding box center [435, 158] width 422 height 33
type input "***"
click at [254, 288] on input "***" at bounding box center [257, 287] width 66 height 36
type input "*"
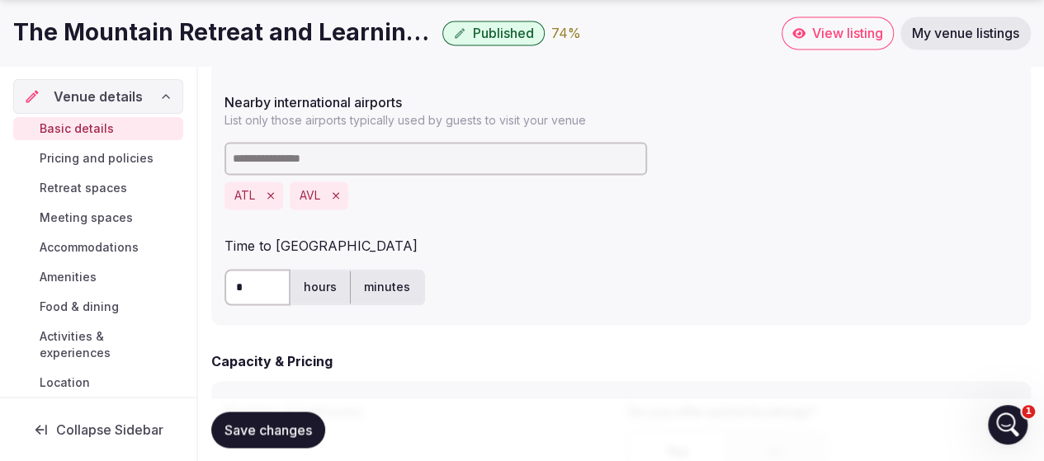
click at [579, 299] on div "* hours minutes" at bounding box center [620, 287] width 793 height 36
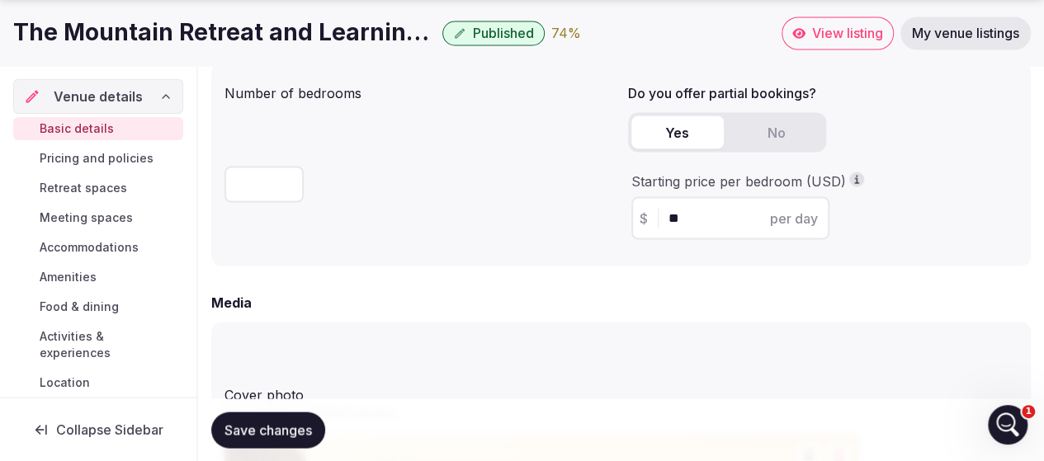
scroll to position [1495, 0]
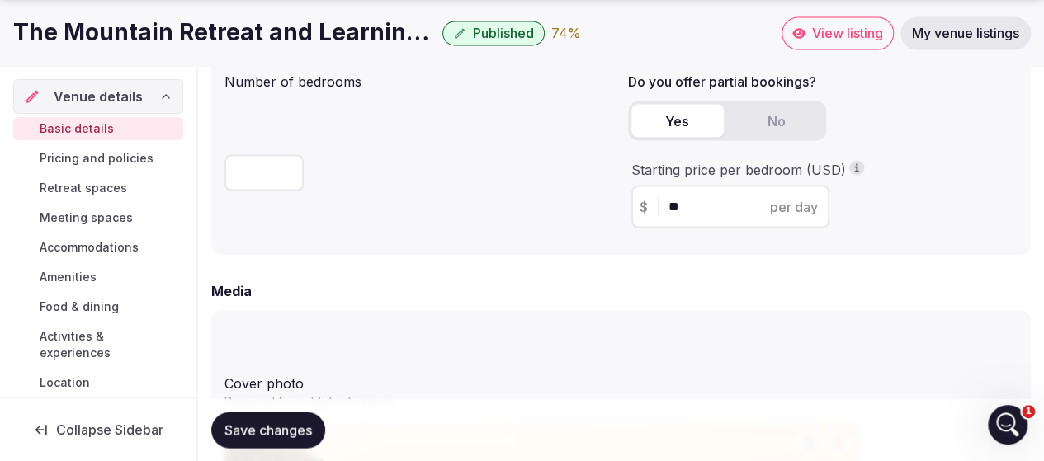
click at [252, 174] on input "**" at bounding box center [263, 172] width 79 height 36
drag, startPoint x: 239, startPoint y: 179, endPoint x: 218, endPoint y: 184, distance: 22.0
click at [218, 184] on div "Number of bedrooms ** Do you offer partial bookings? Yes No Starting price per …" at bounding box center [620, 152] width 819 height 203
type input "**"
click at [436, 179] on div "**" at bounding box center [419, 169] width 390 height 56
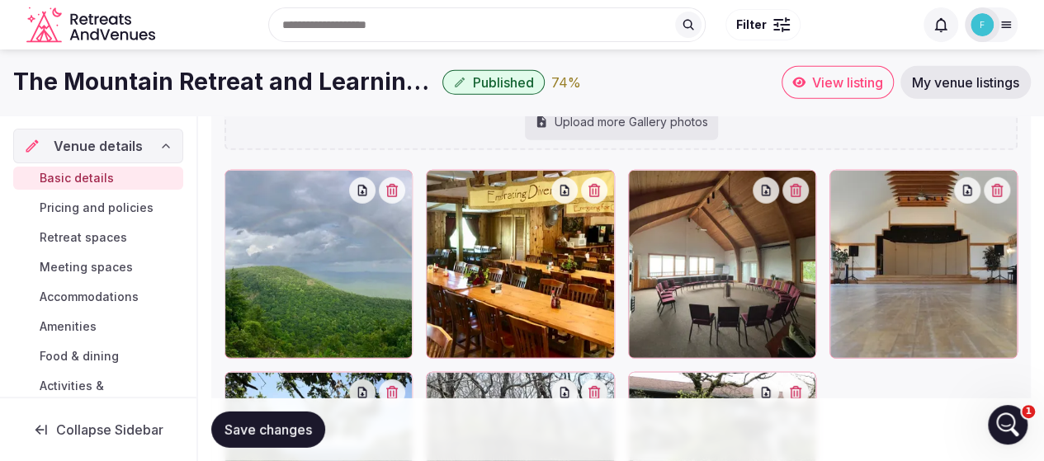
scroll to position [2285, 0]
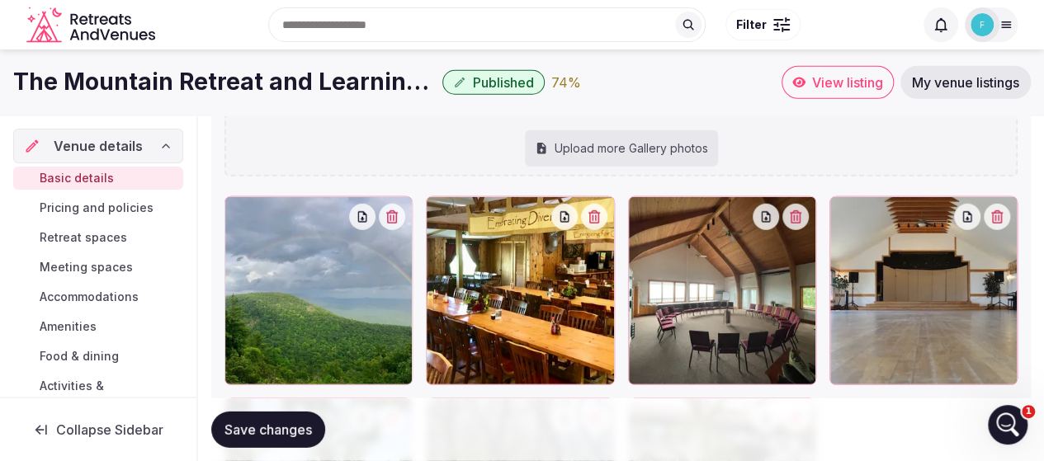
click at [631, 151] on div "Upload more Gallery photos" at bounding box center [621, 148] width 193 height 36
click at [587, 148] on div "Upload more Gallery photos" at bounding box center [621, 148] width 193 height 36
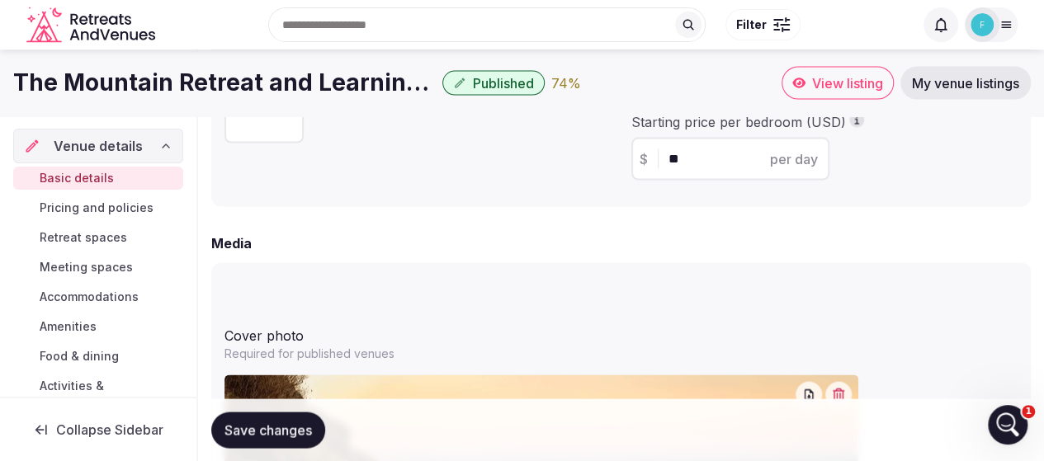
scroll to position [1460, 0]
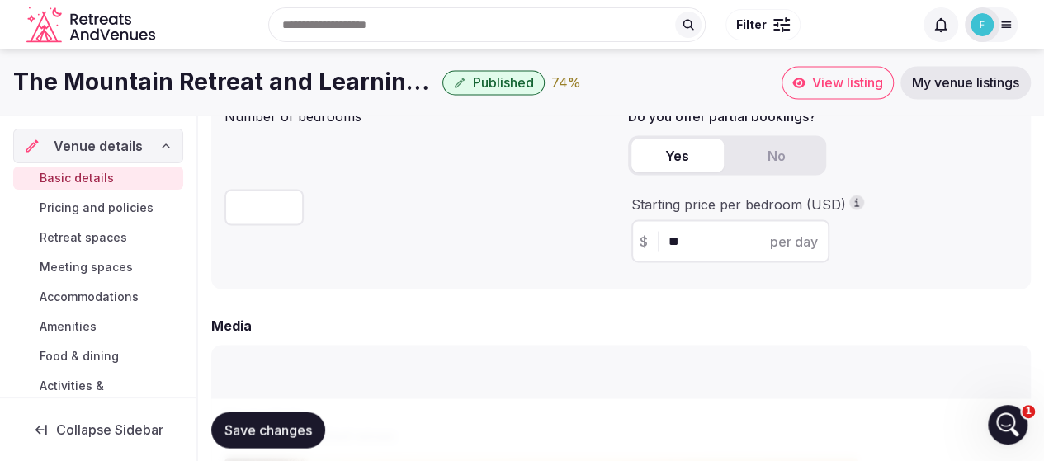
click at [698, 244] on input "**" at bounding box center [744, 241] width 153 height 20
type input "**"
click at [526, 205] on div "**" at bounding box center [419, 204] width 390 height 56
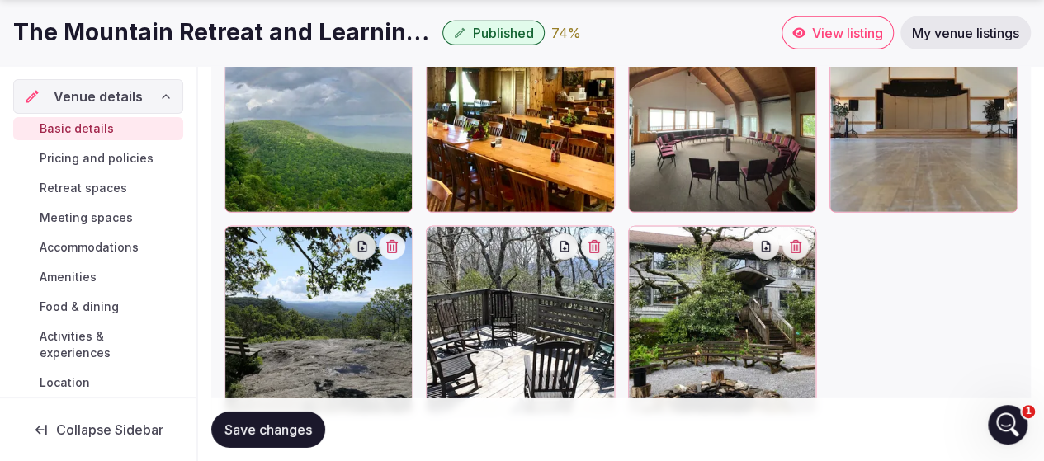
scroll to position [2533, 0]
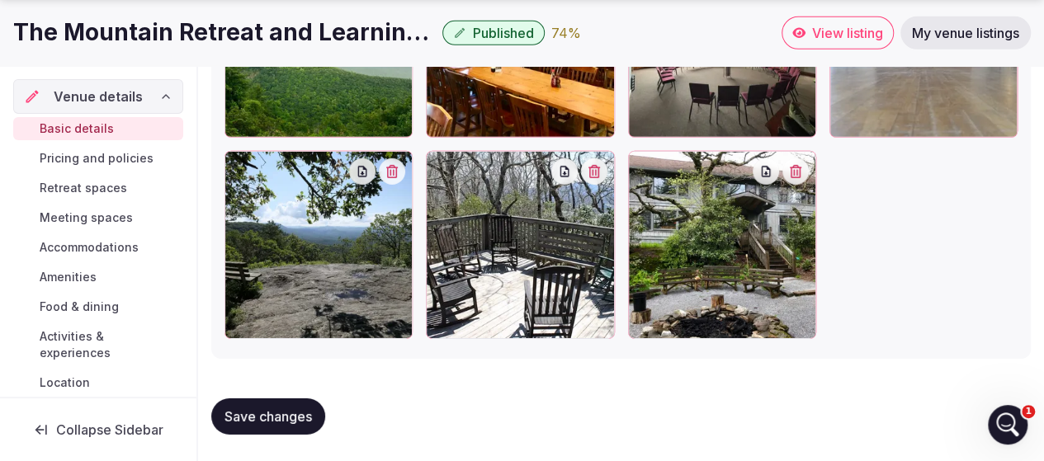
click at [276, 420] on span "Save changes" at bounding box center [267, 416] width 87 height 17
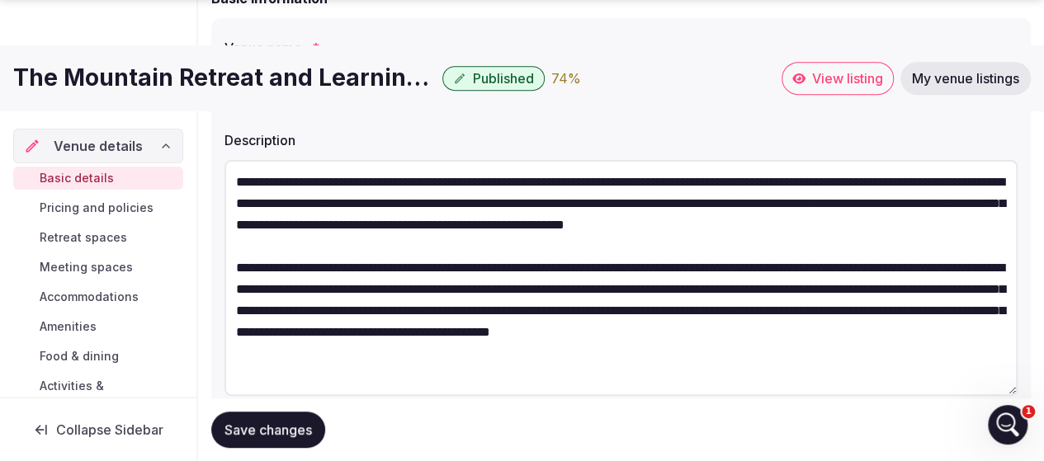
scroll to position [305, 0]
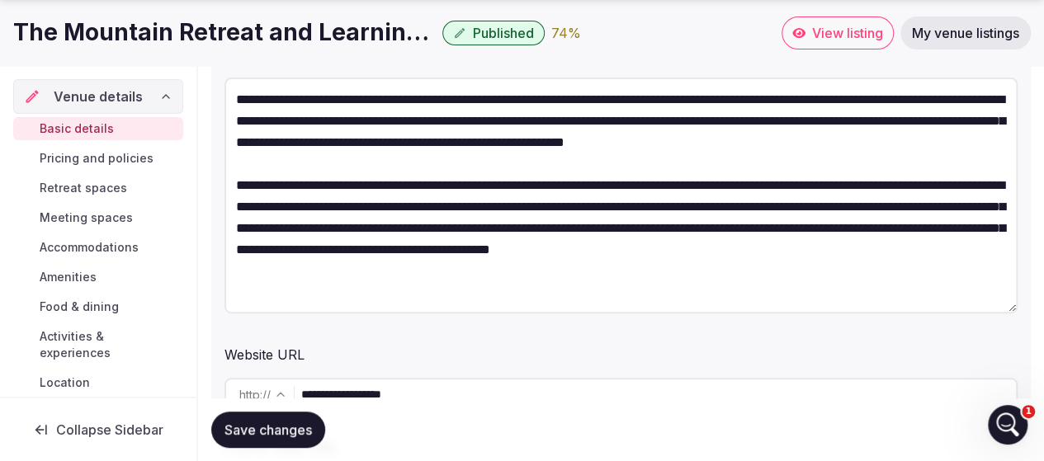
click at [921, 230] on textarea "**********" at bounding box center [620, 196] width 793 height 236
click at [889, 227] on textarea "**********" at bounding box center [620, 196] width 793 height 236
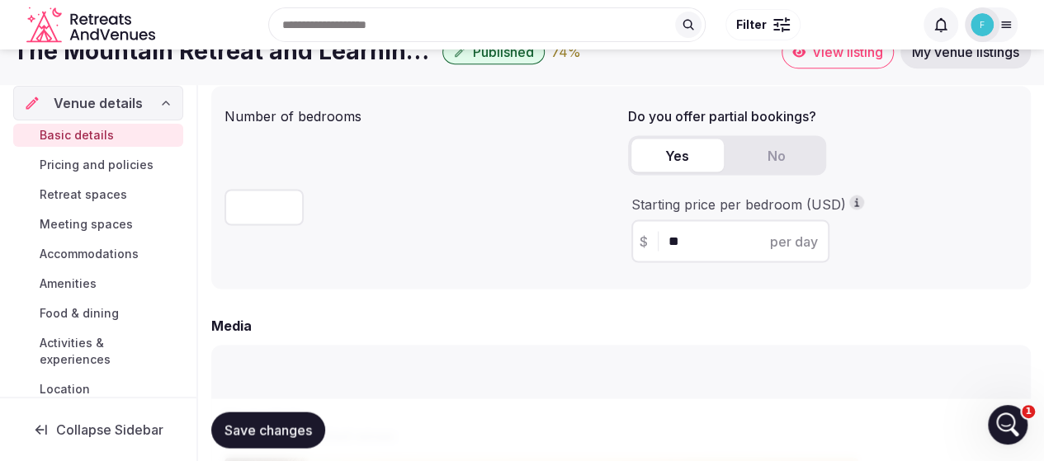
scroll to position [1378, 0]
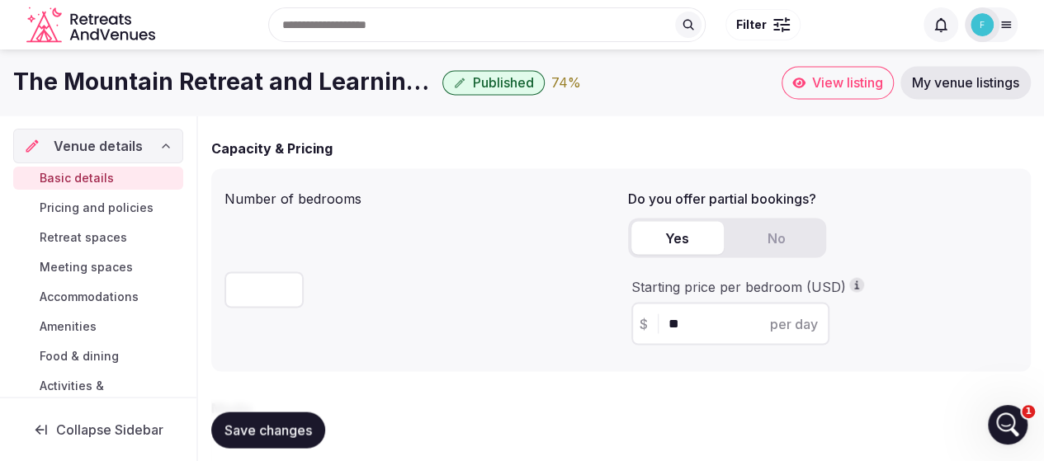
type textarea "**********"
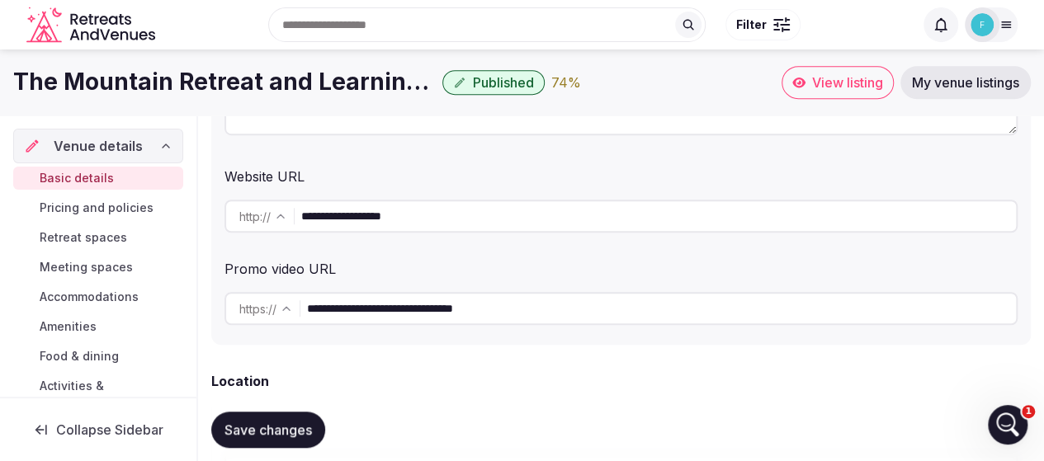
scroll to position [470, 0]
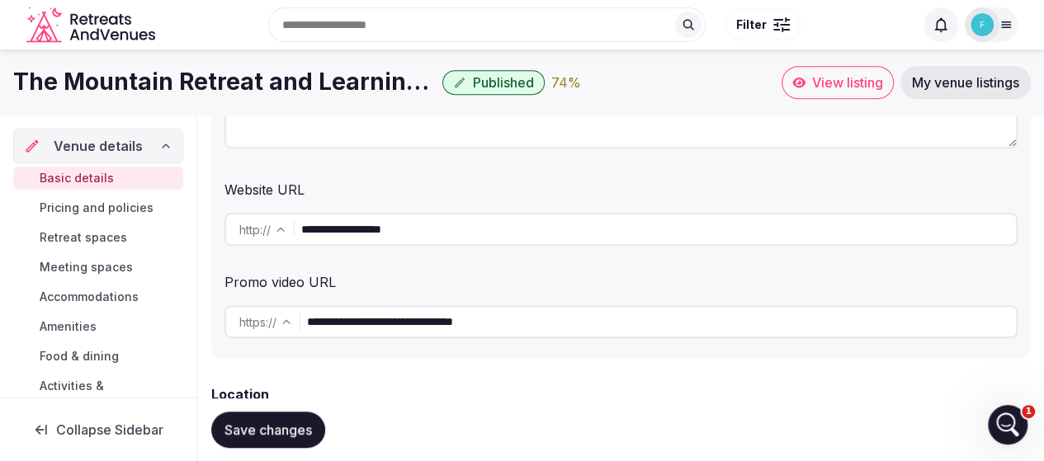
click at [490, 327] on input "**********" at bounding box center [661, 321] width 709 height 33
drag, startPoint x: 490, startPoint y: 327, endPoint x: 443, endPoint y: 320, distance: 47.5
click at [443, 320] on input "**********" at bounding box center [661, 321] width 709 height 33
click at [444, 322] on input "**********" at bounding box center [661, 321] width 709 height 33
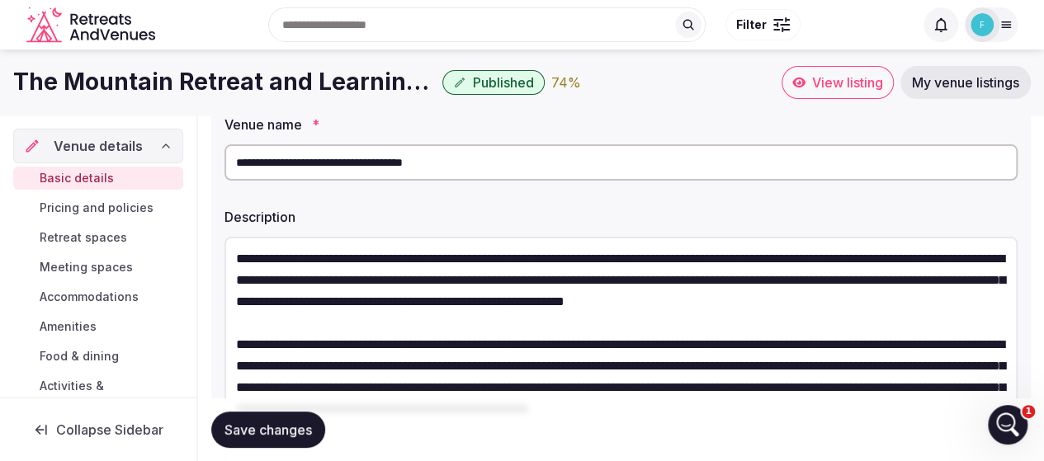
scroll to position [140, 0]
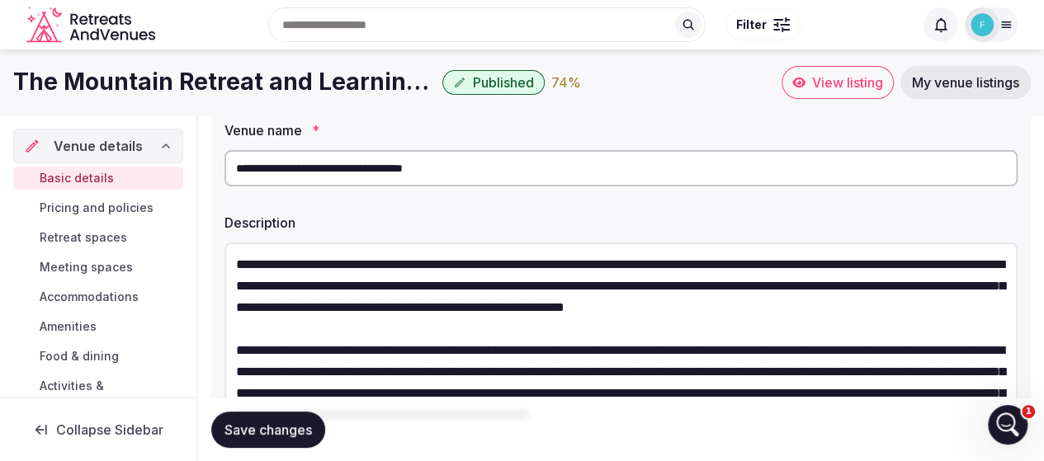
drag, startPoint x: 608, startPoint y: 292, endPoint x: 233, endPoint y: 238, distance: 379.2
click at [233, 238] on div "**********" at bounding box center [620, 363] width 793 height 254
click at [383, 296] on textarea "**********" at bounding box center [620, 361] width 793 height 236
click at [404, 206] on div "Description" at bounding box center [620, 217] width 793 height 23
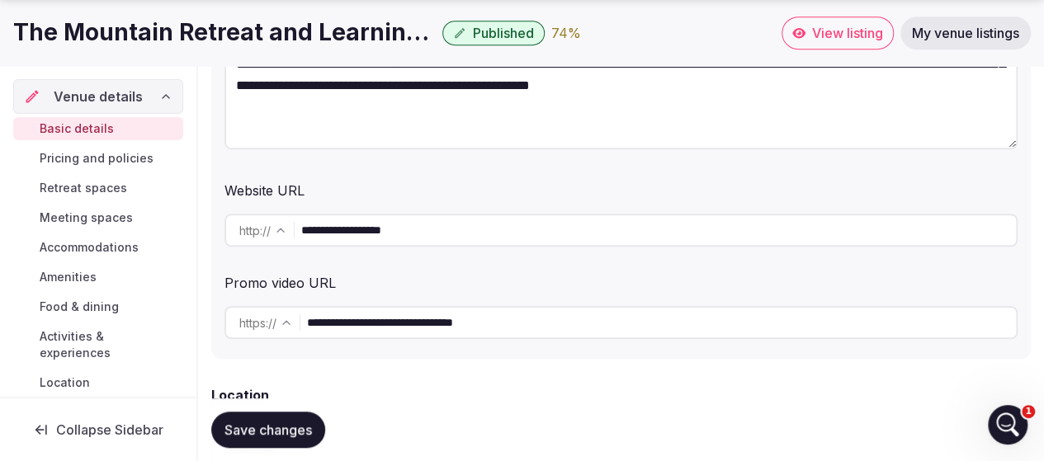
scroll to position [495, 0]
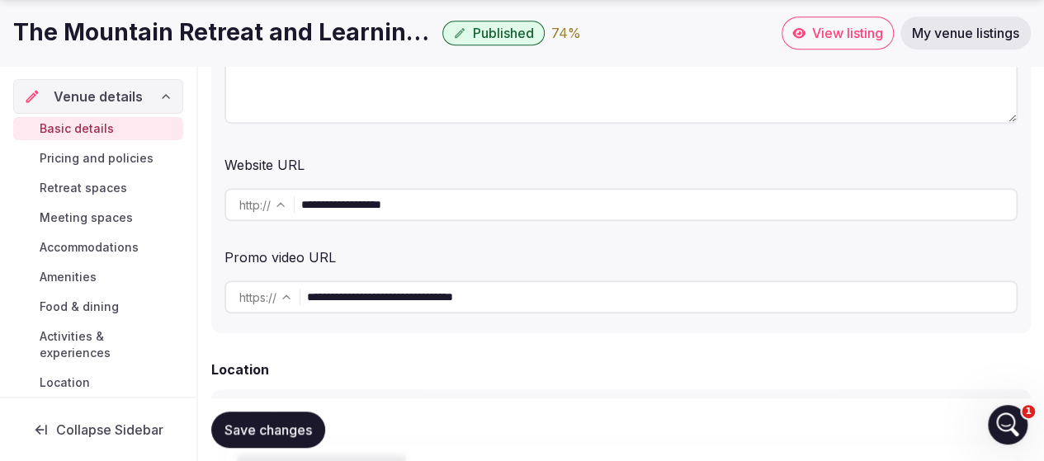
click at [368, 202] on input "**********" at bounding box center [658, 204] width 714 height 33
click at [368, 200] on input "**********" at bounding box center [658, 204] width 714 height 33
drag, startPoint x: 436, startPoint y: 203, endPoint x: 297, endPoint y: 207, distance: 138.7
click at [297, 207] on div "**********" at bounding box center [620, 204] width 793 height 33
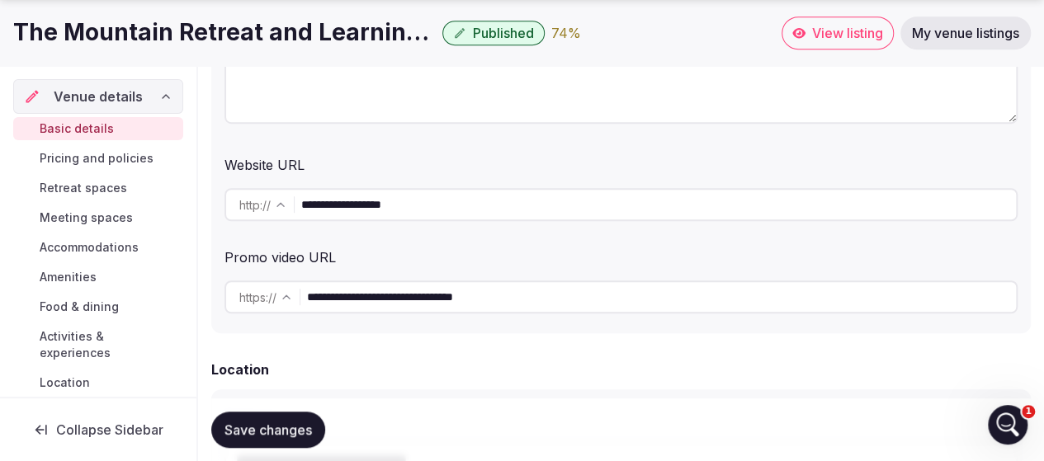
click at [377, 257] on div "Promo video URL" at bounding box center [620, 254] width 793 height 26
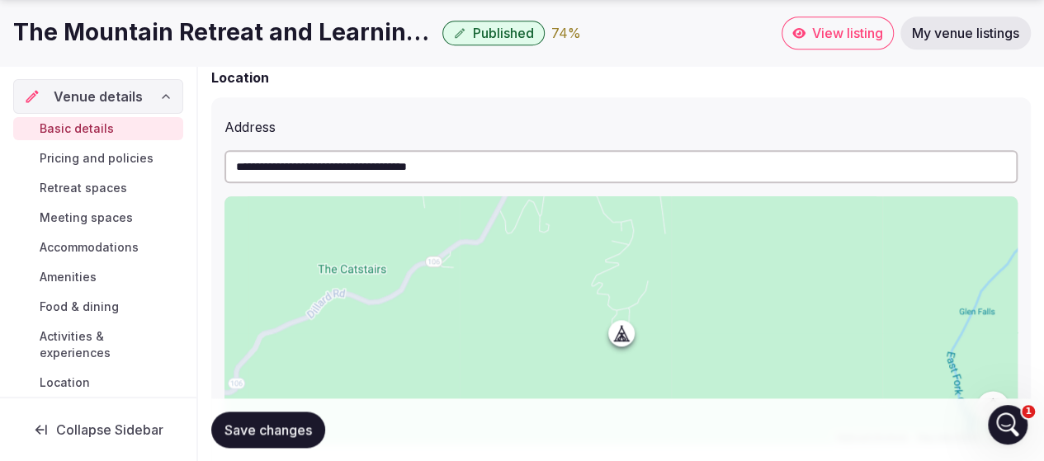
scroll to position [825, 0]
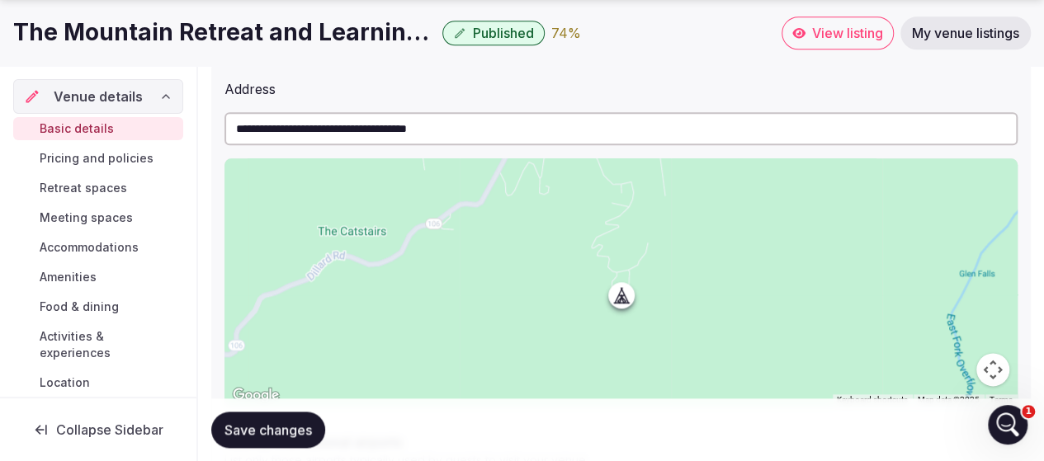
click at [350, 128] on input "**********" at bounding box center [620, 128] width 793 height 33
drag, startPoint x: 481, startPoint y: 128, endPoint x: 215, endPoint y: 134, distance: 266.6
click at [215, 134] on div "**********" at bounding box center [620, 362] width 819 height 606
click at [389, 97] on div "Address" at bounding box center [620, 86] width 793 height 26
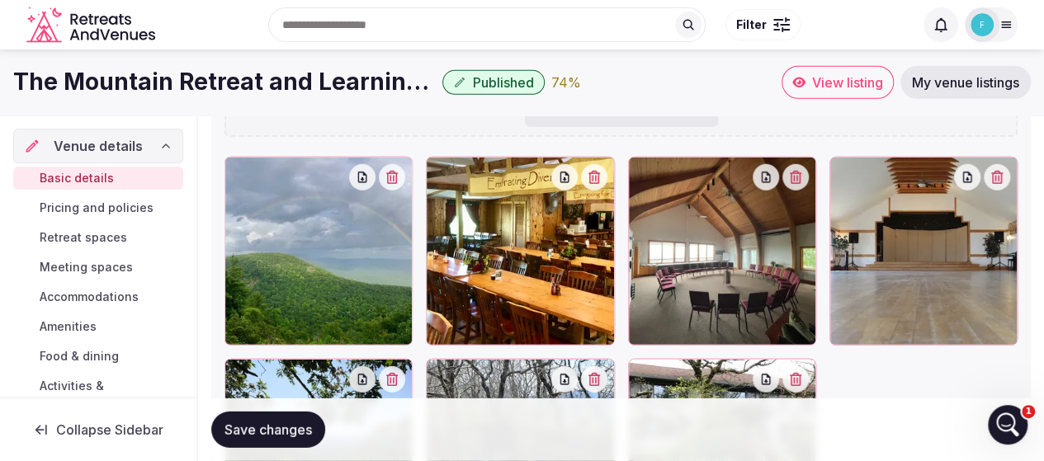
scroll to position [2285, 0]
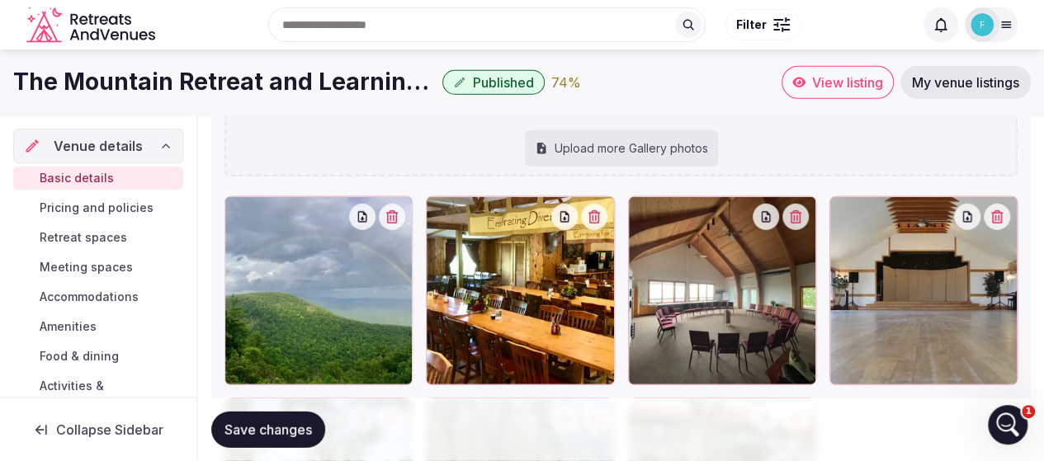
click at [594, 145] on div "Upload more Gallery photos" at bounding box center [621, 148] width 193 height 36
type input "**********"
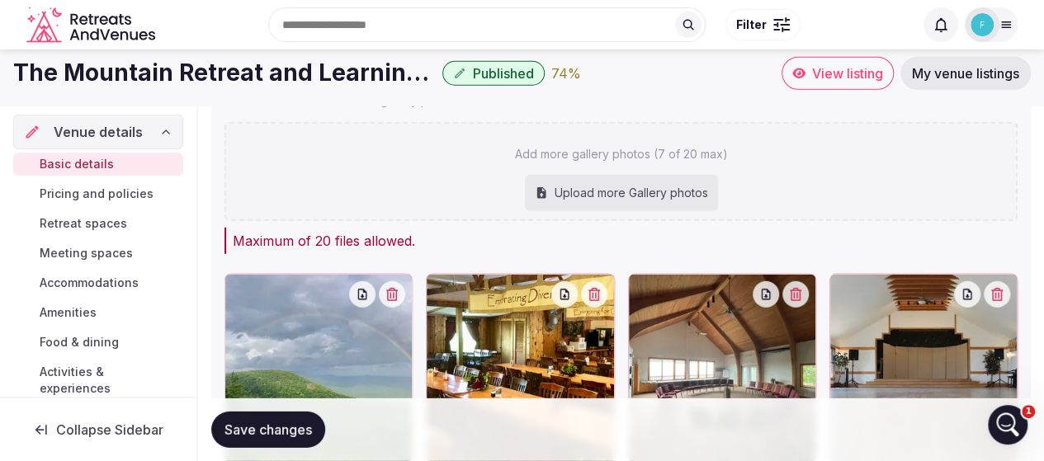
scroll to position [2236, 0]
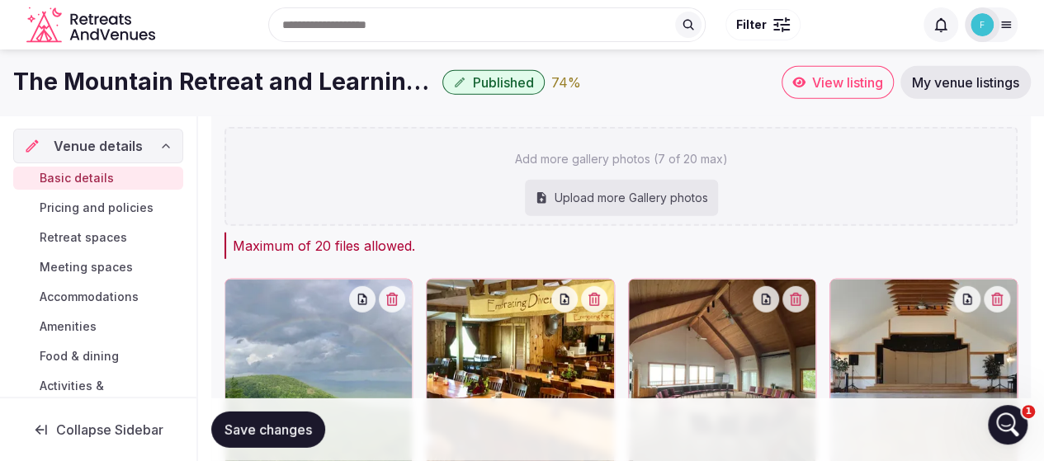
click at [601, 196] on div "Upload more Gallery photos" at bounding box center [621, 198] width 193 height 36
type input "**********"
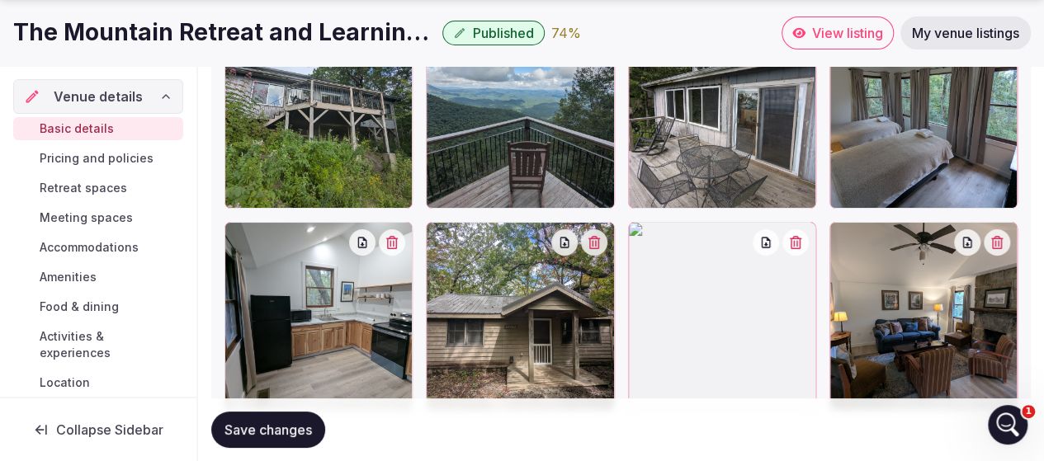
scroll to position [3152, 0]
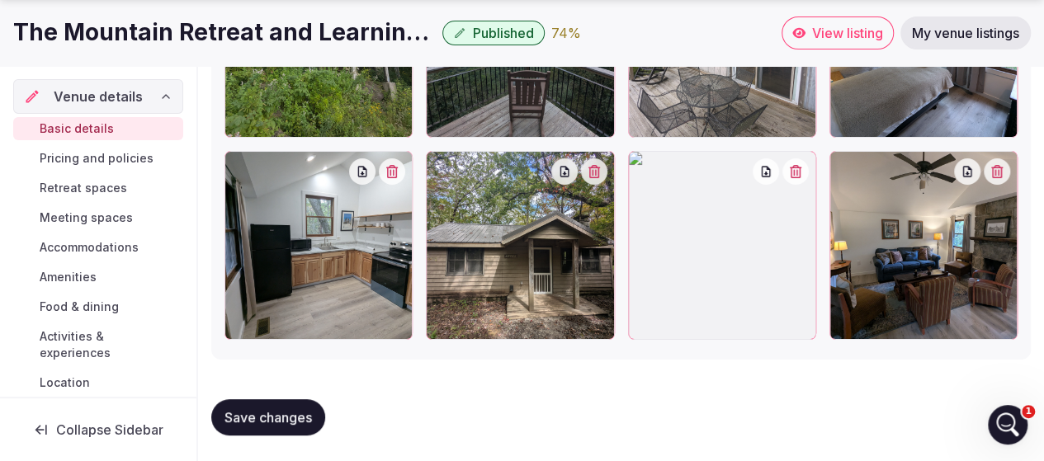
click at [794, 176] on button "button" at bounding box center [795, 171] width 26 height 26
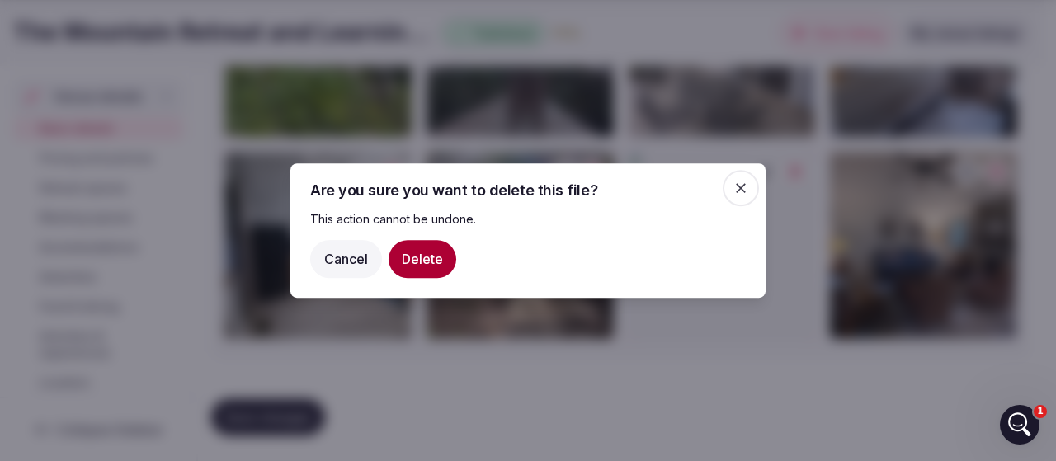
click at [422, 260] on button "Delete" at bounding box center [423, 259] width 68 height 38
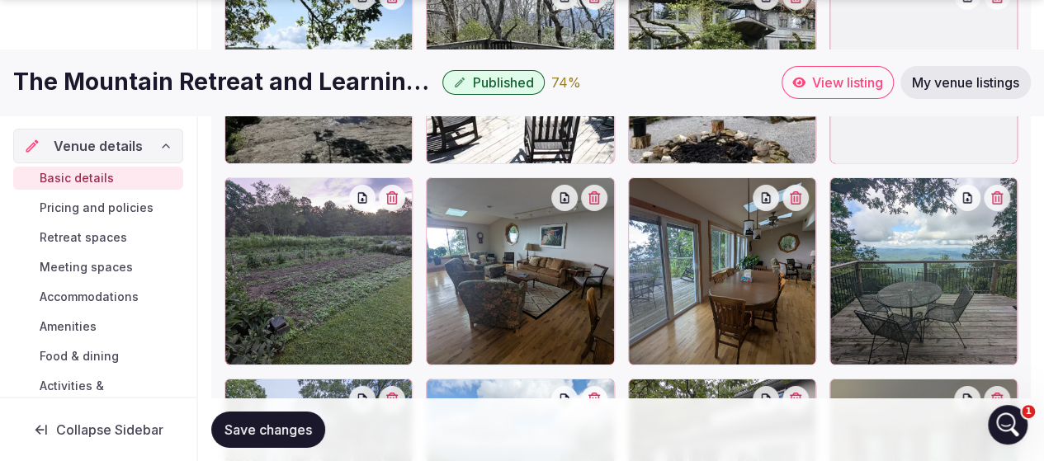
scroll to position [2805, 0]
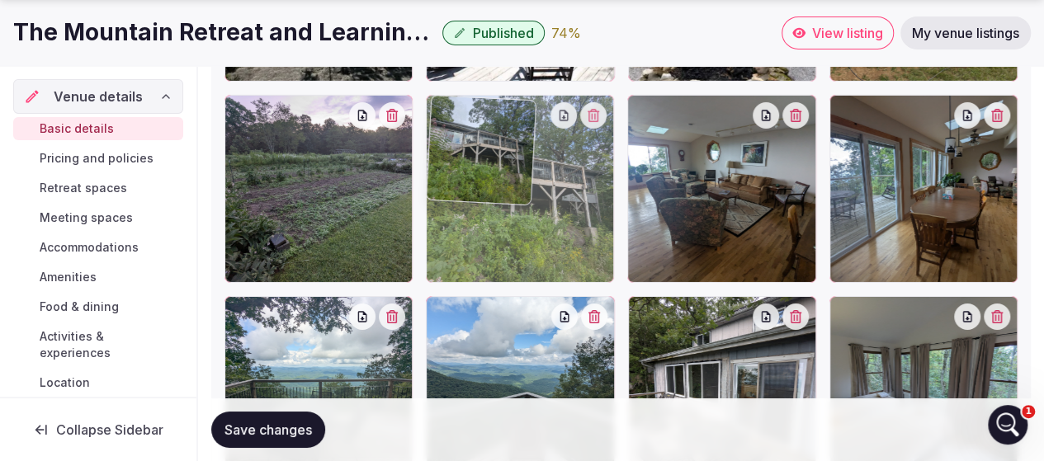
drag, startPoint x: 317, startPoint y: 375, endPoint x: 479, endPoint y: 192, distance: 244.3
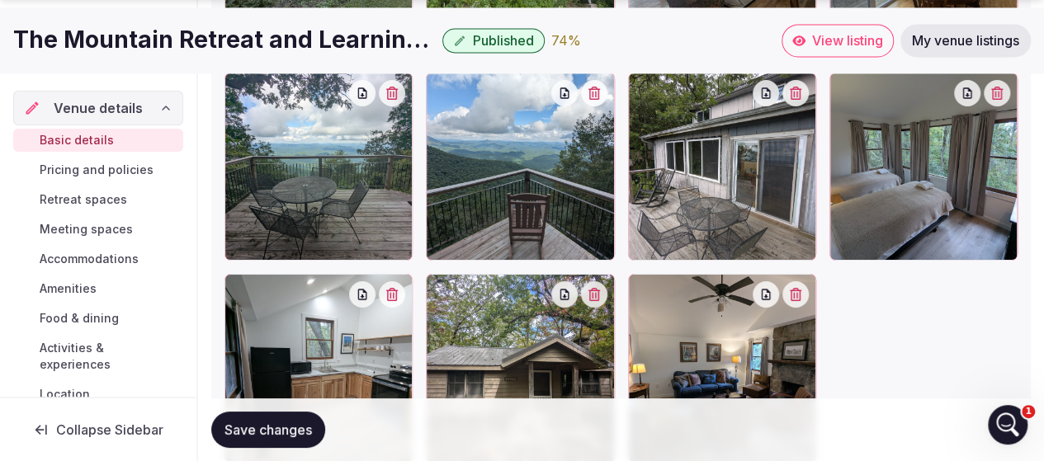
scroll to position [3053, 0]
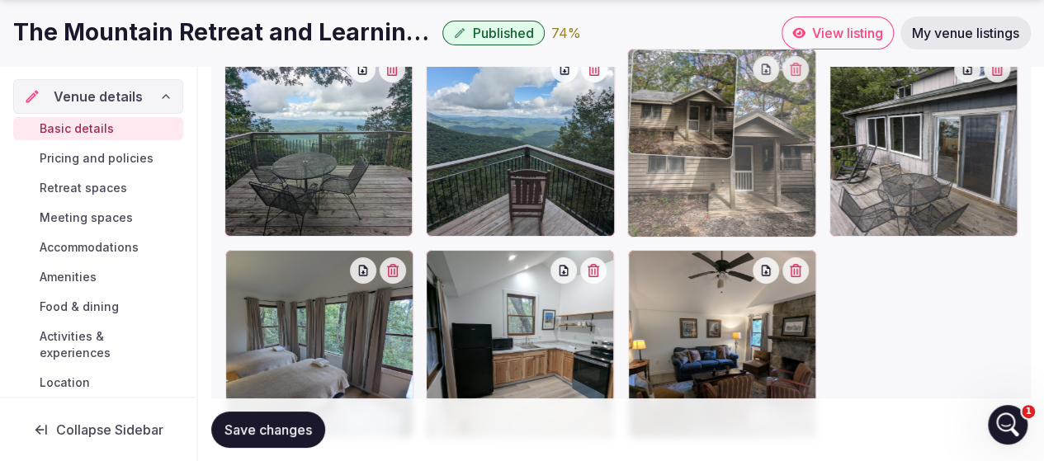
drag, startPoint x: 502, startPoint y: 359, endPoint x: 843, endPoint y: 148, distance: 401.6
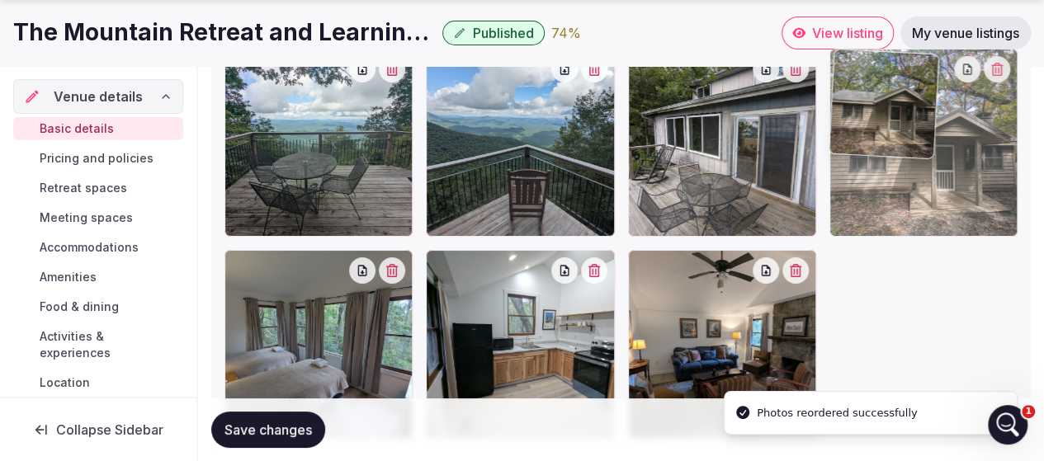
drag, startPoint x: 701, startPoint y: 176, endPoint x: 954, endPoint y: 174, distance: 252.5
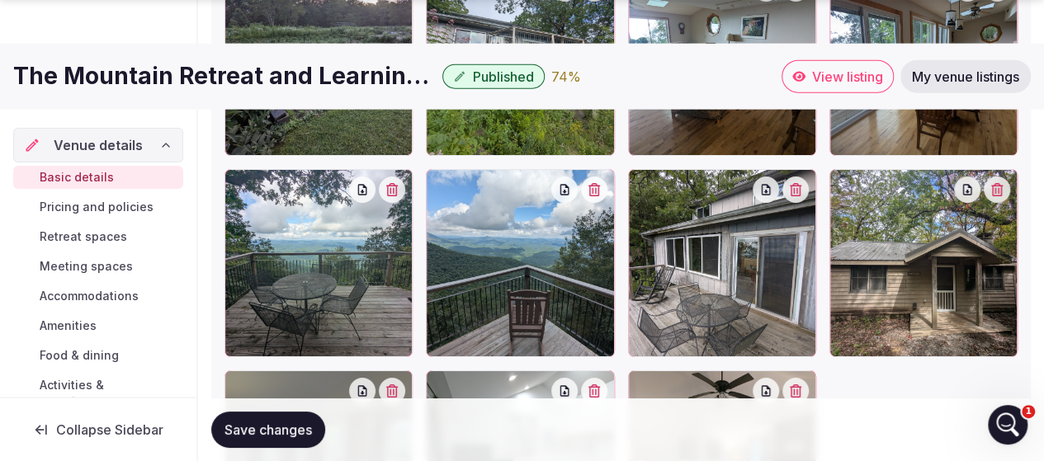
scroll to position [2970, 0]
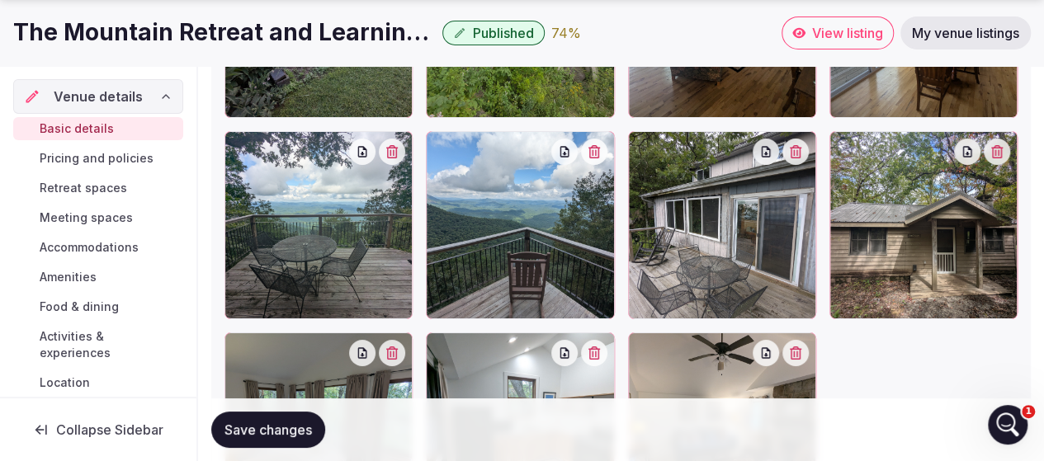
click at [797, 158] on button "button" at bounding box center [795, 152] width 26 height 26
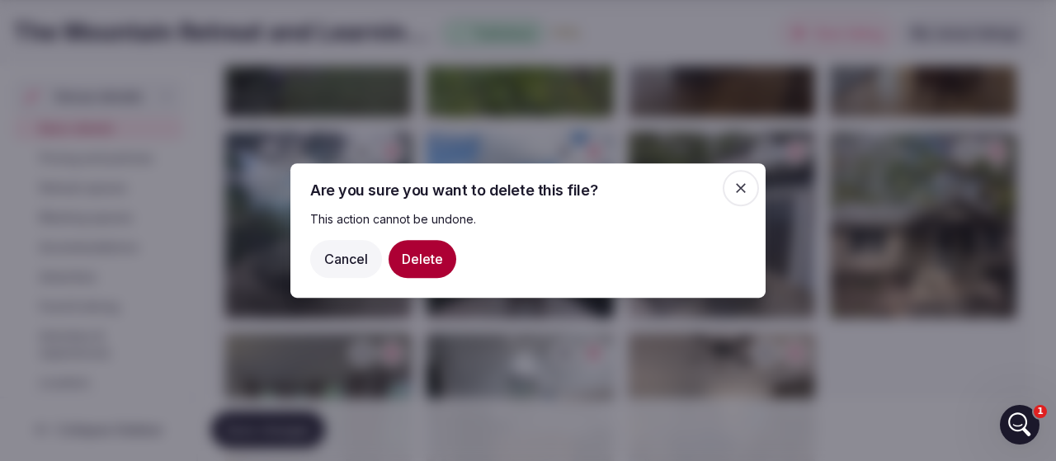
click at [429, 260] on button "Delete" at bounding box center [423, 259] width 68 height 38
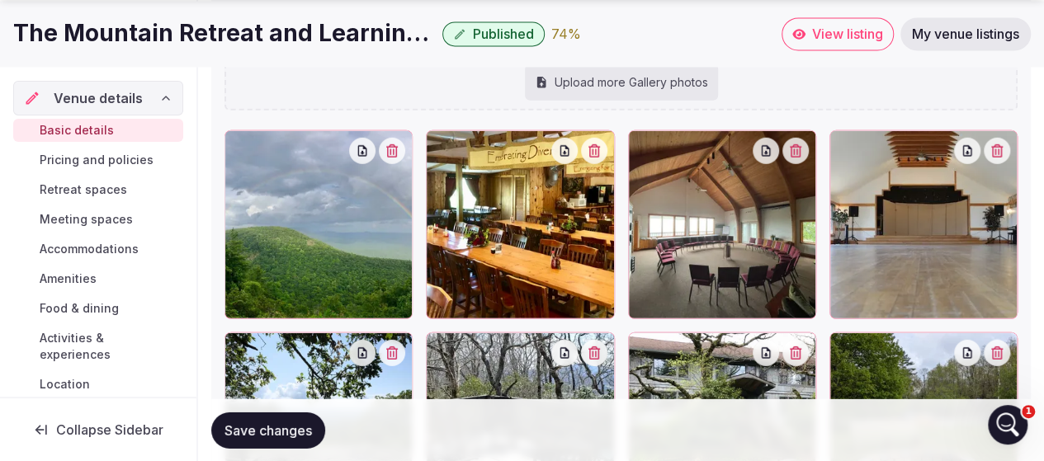
scroll to position [2393, 0]
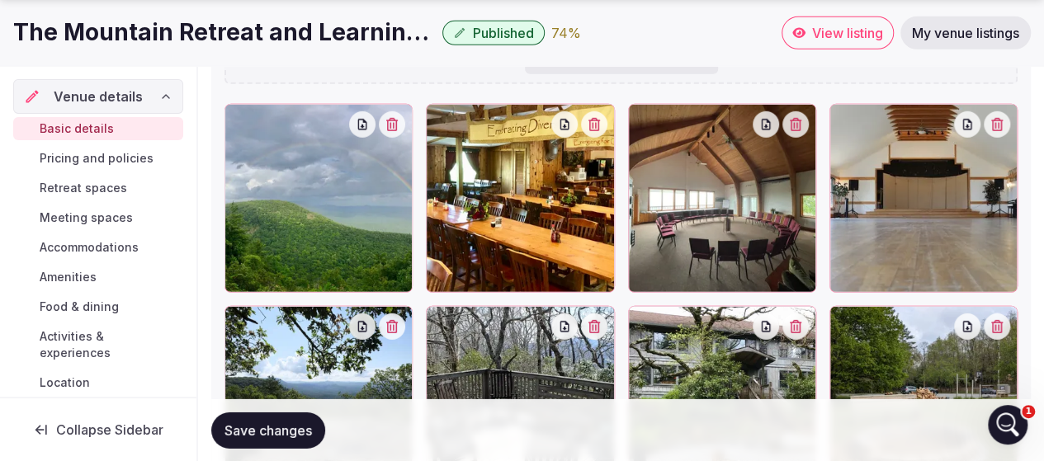
click at [903, 245] on div at bounding box center [923, 198] width 188 height 188
click at [899, 197] on div at bounding box center [923, 198] width 188 height 188
click at [966, 125] on icon "button" at bounding box center [966, 124] width 13 height 13
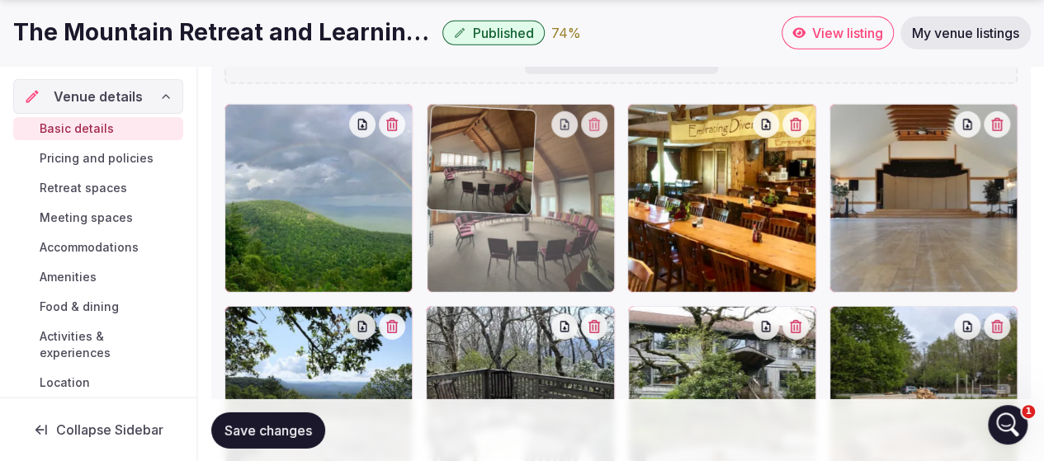
drag, startPoint x: 733, startPoint y: 210, endPoint x: 580, endPoint y: 212, distance: 152.6
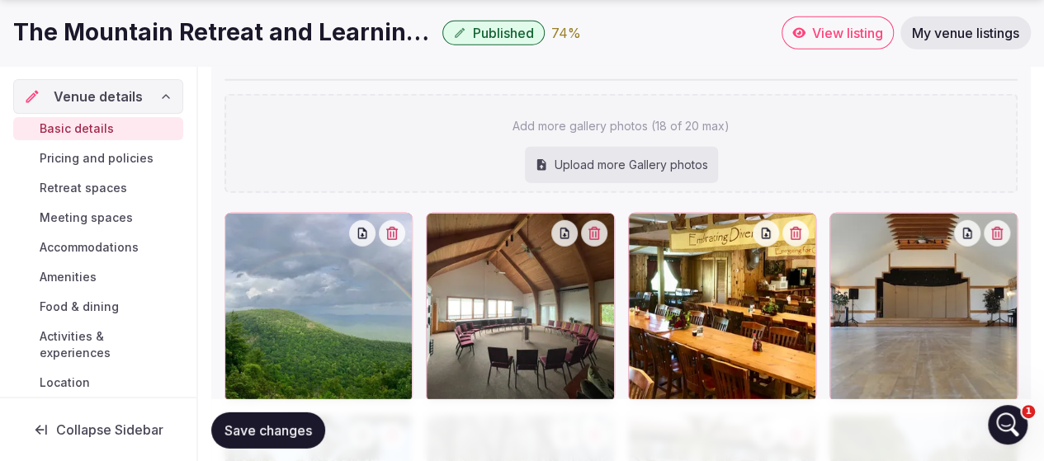
scroll to position [2145, 0]
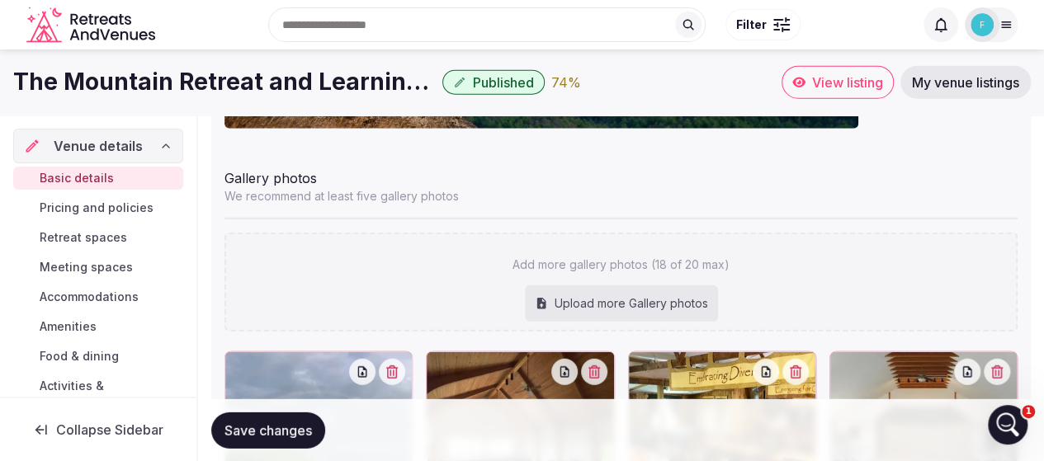
click at [588, 297] on div "Upload more Gallery photos" at bounding box center [621, 303] width 193 height 36
type input "**********"
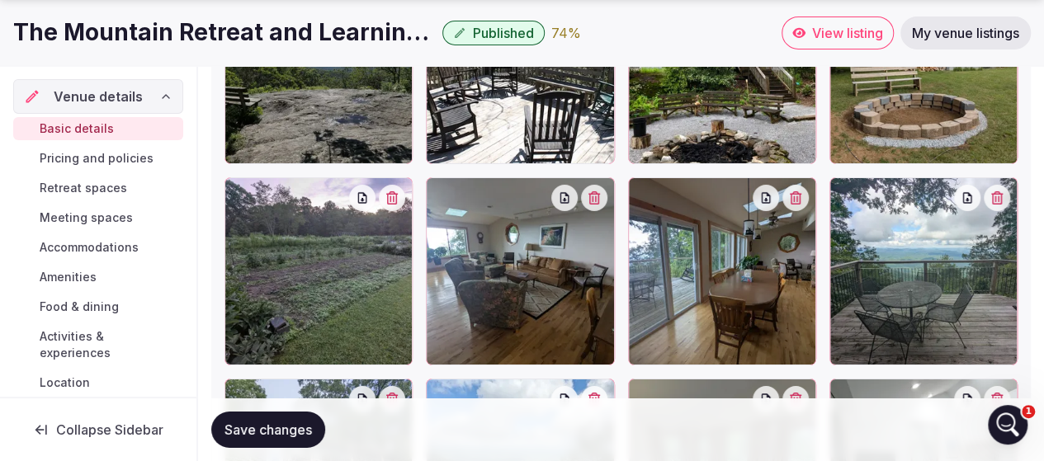
scroll to position [2805, 0]
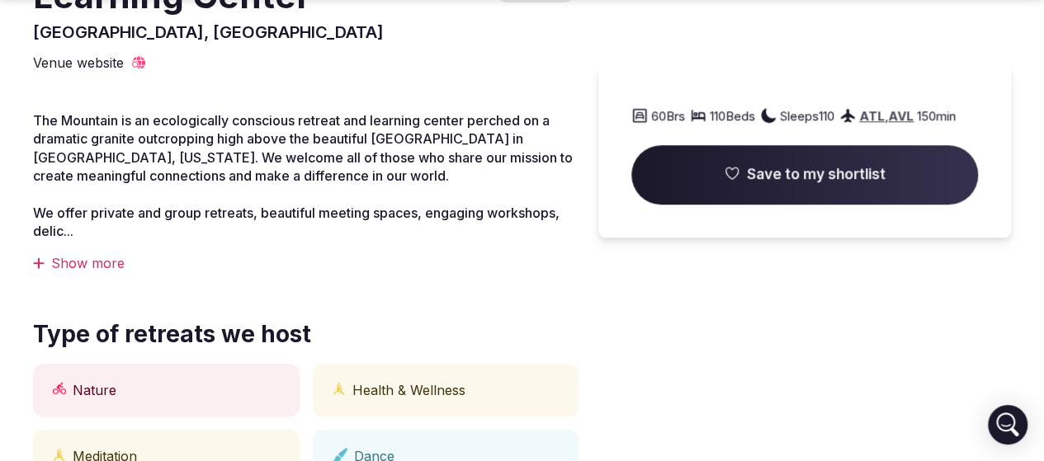
scroll to position [578, 0]
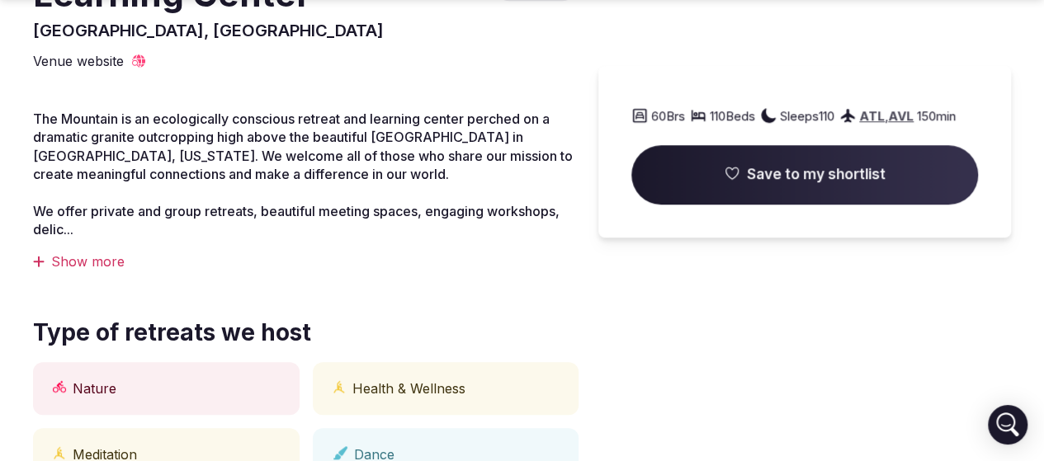
click at [102, 265] on div "Show more" at bounding box center [305, 261] width 545 height 18
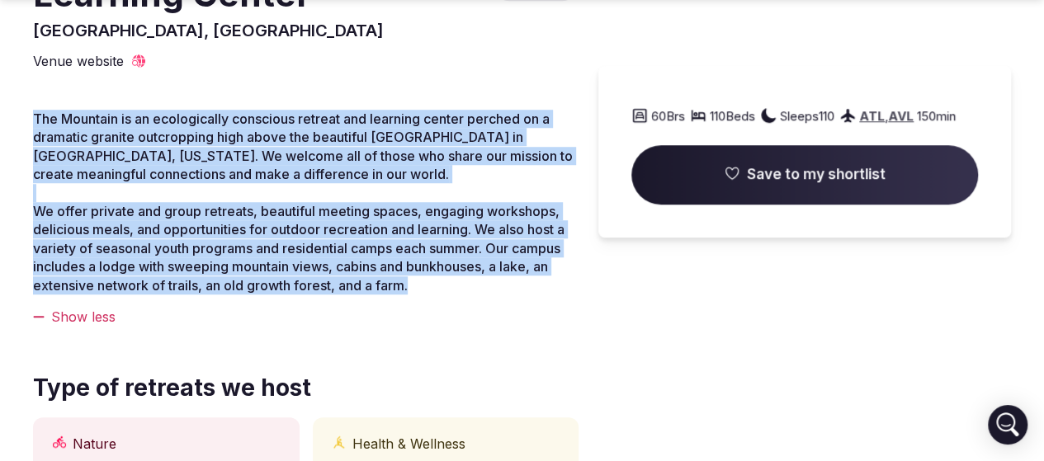
drag, startPoint x: 56, startPoint y: 116, endPoint x: 264, endPoint y: 304, distance: 279.8
click at [264, 295] on p "The Mountain is an ecologically conscious retreat and learning center ­­perched…" at bounding box center [305, 202] width 545 height 185
copy p "The Mountain is an ecologically conscious retreat and learning center ­­perched…"
click at [264, 295] on p "The Mountain is an ecologically conscious retreat and learning center ­­perched…" at bounding box center [305, 202] width 545 height 185
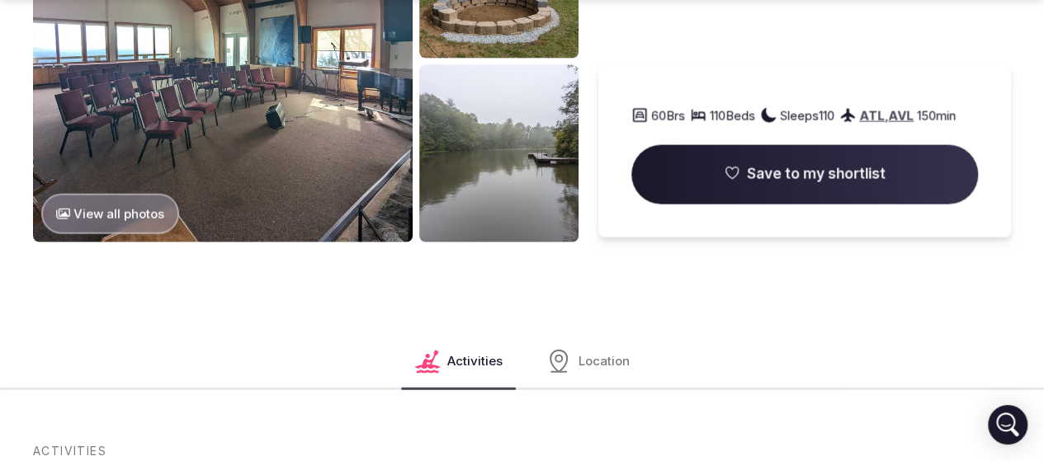
scroll to position [1650, 0]
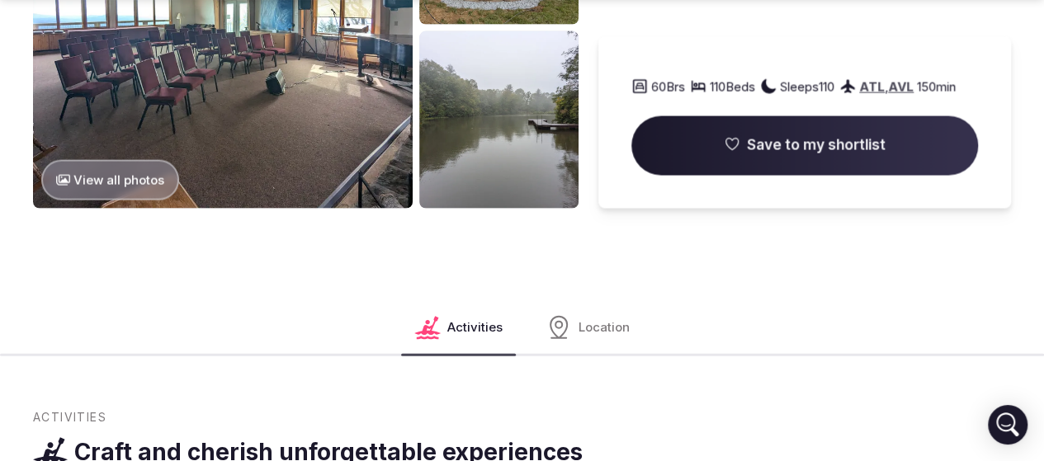
click at [120, 200] on button "View all photos" at bounding box center [110, 180] width 138 height 40
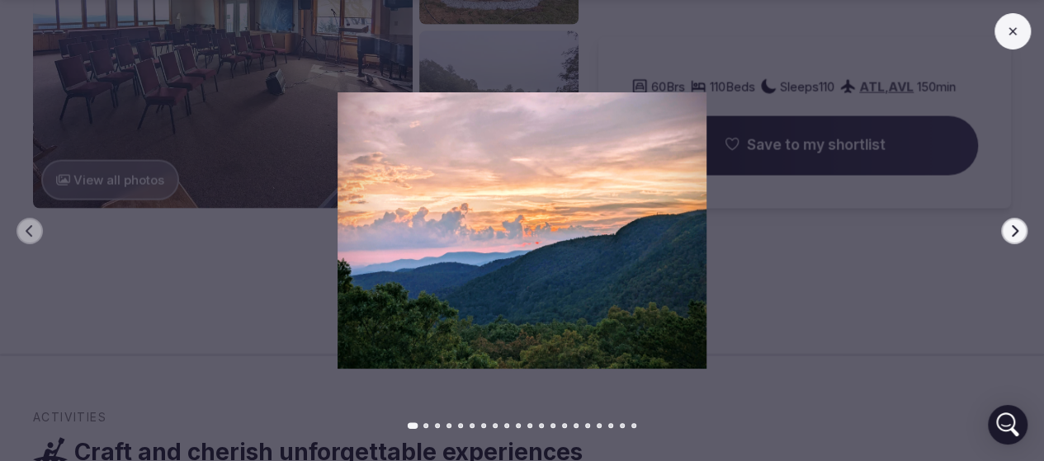
click at [1013, 235] on icon "button" at bounding box center [1014, 230] width 7 height 12
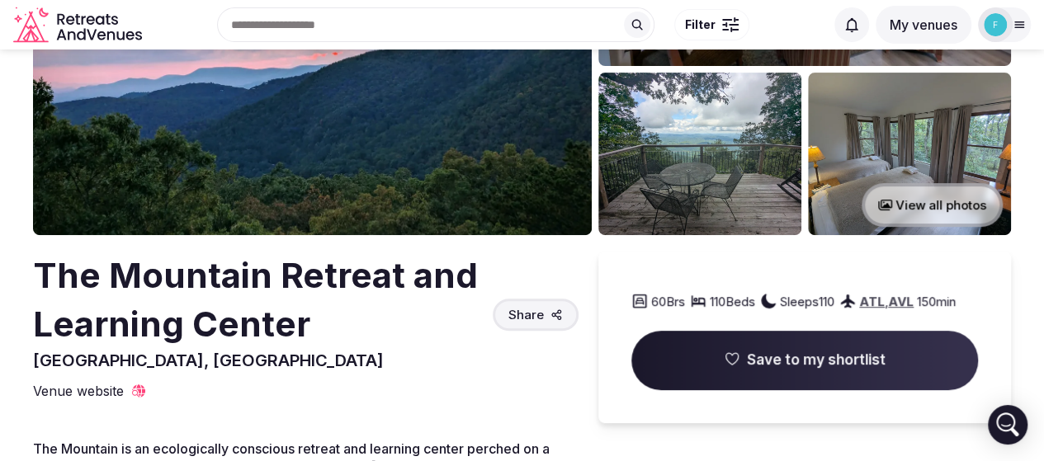
scroll to position [83, 0]
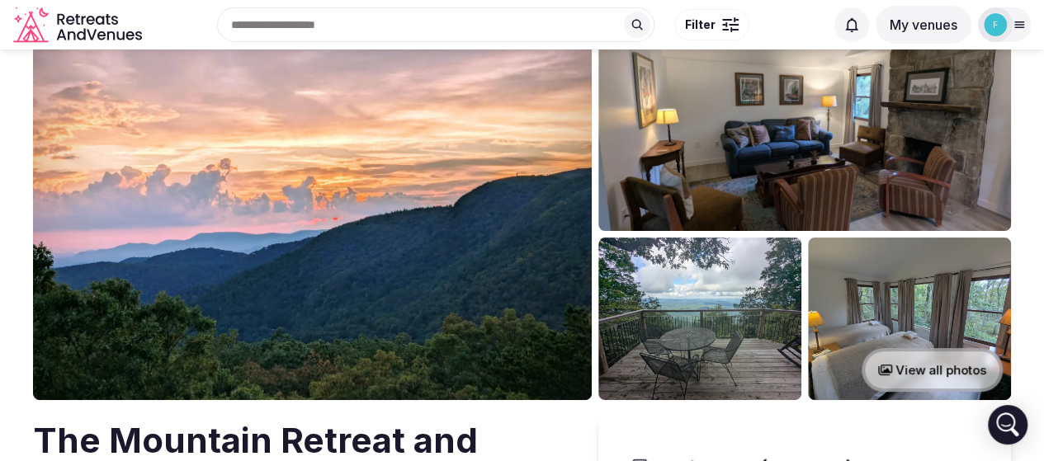
click at [931, 368] on button "View all photos" at bounding box center [931, 370] width 141 height 44
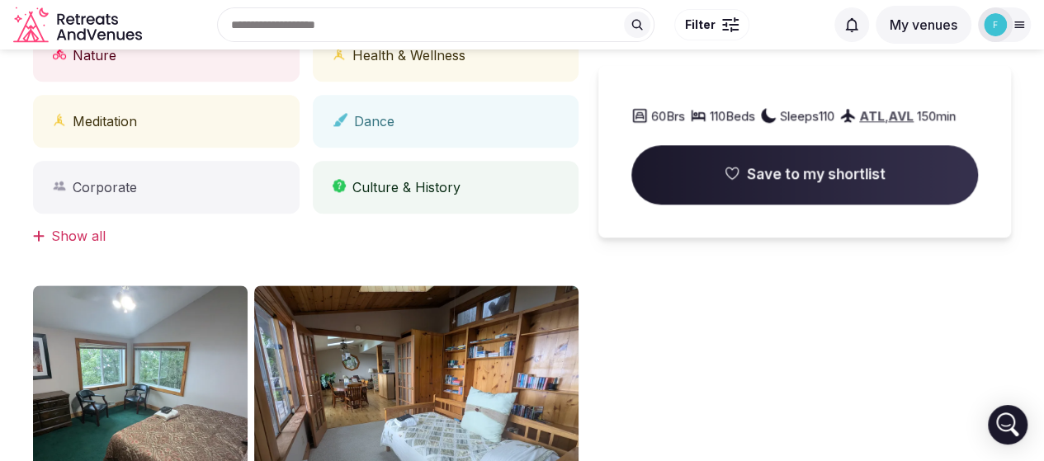
scroll to position [908, 0]
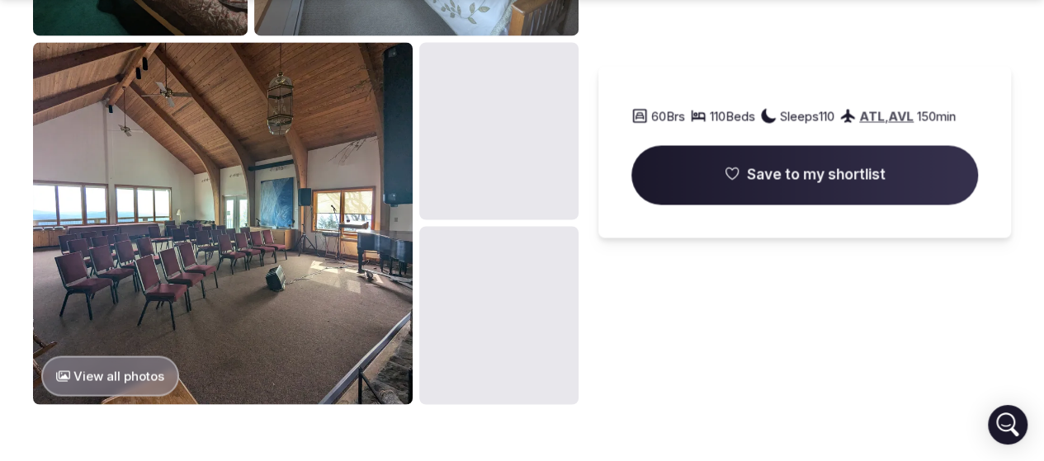
scroll to position [1403, 0]
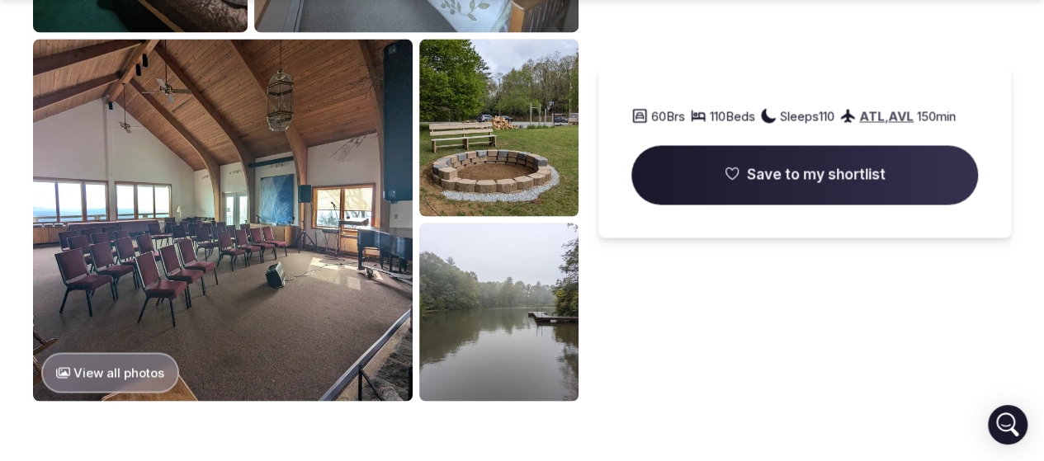
click at [252, 233] on img at bounding box center [223, 219] width 380 height 361
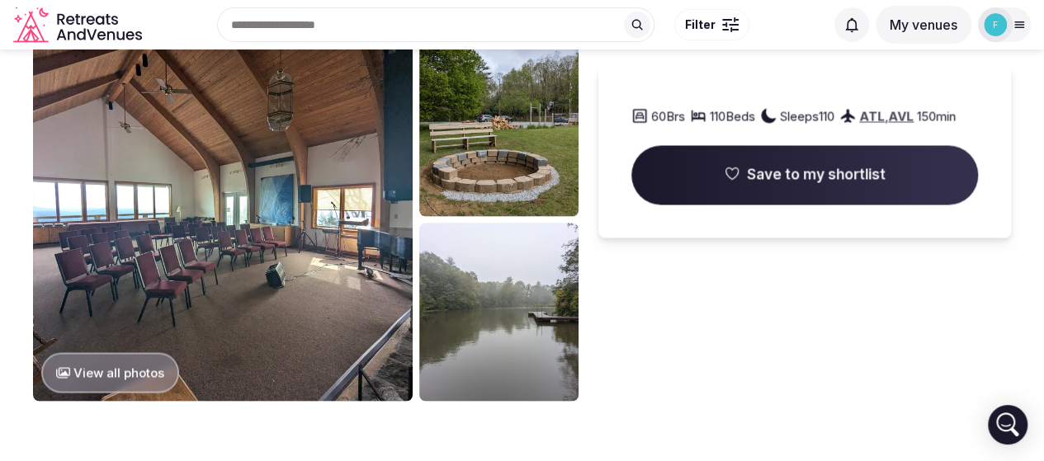
scroll to position [1155, 0]
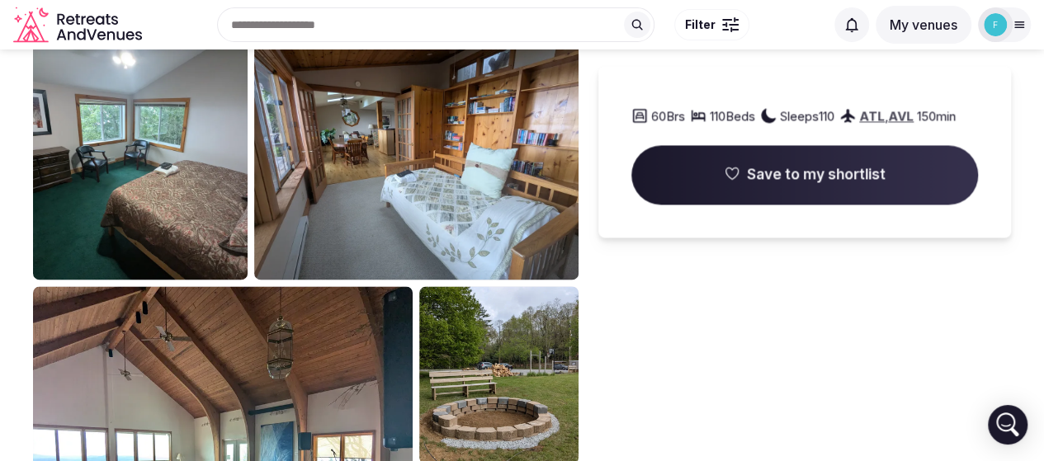
click at [160, 177] on img at bounding box center [140, 160] width 215 height 239
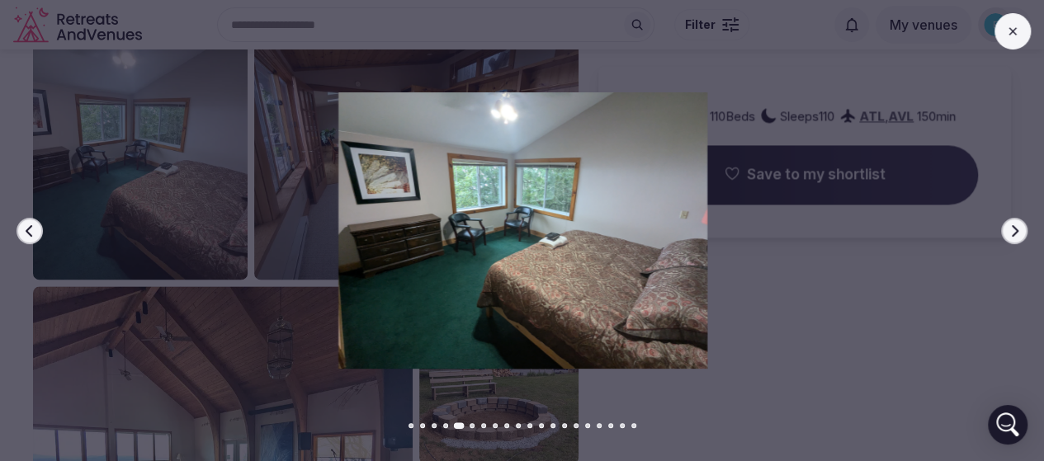
click at [1014, 235] on icon "button" at bounding box center [1013, 230] width 13 height 13
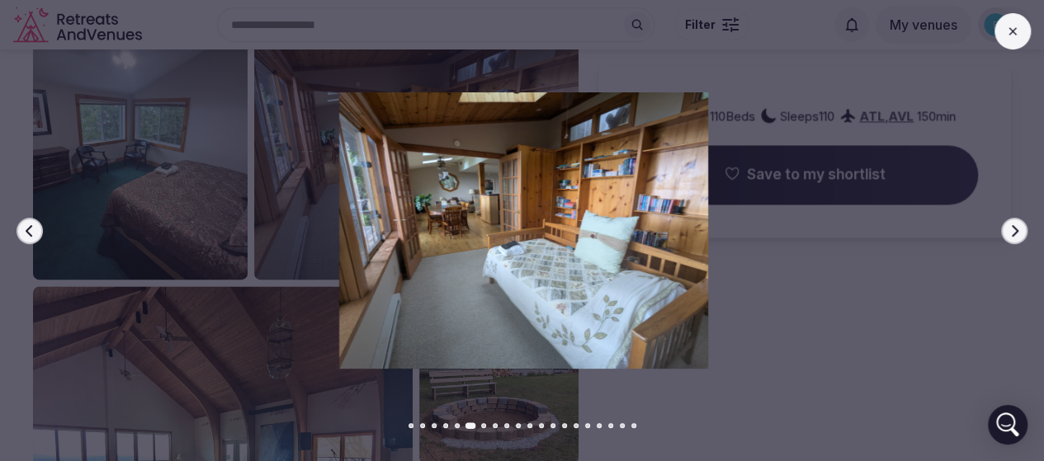
click at [1013, 235] on icon "button" at bounding box center [1013, 230] width 13 height 13
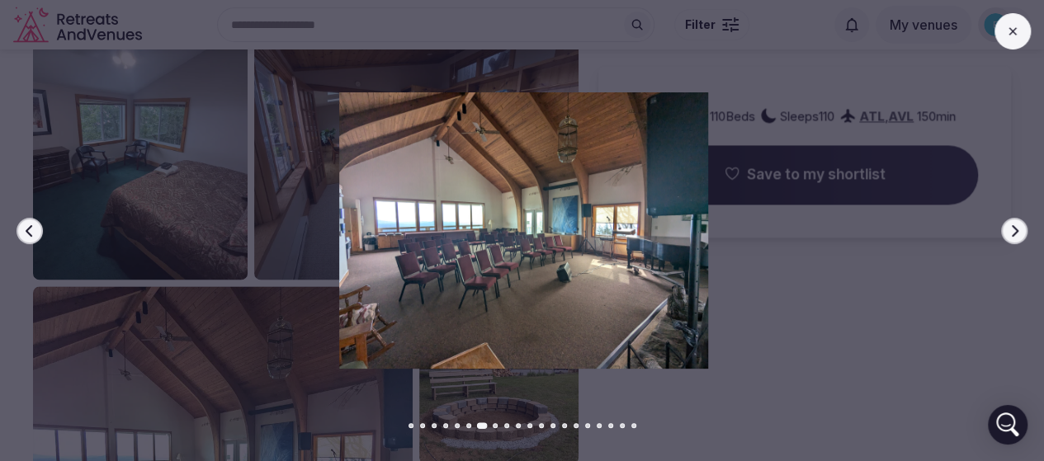
click at [1013, 235] on icon "button" at bounding box center [1013, 230] width 13 height 13
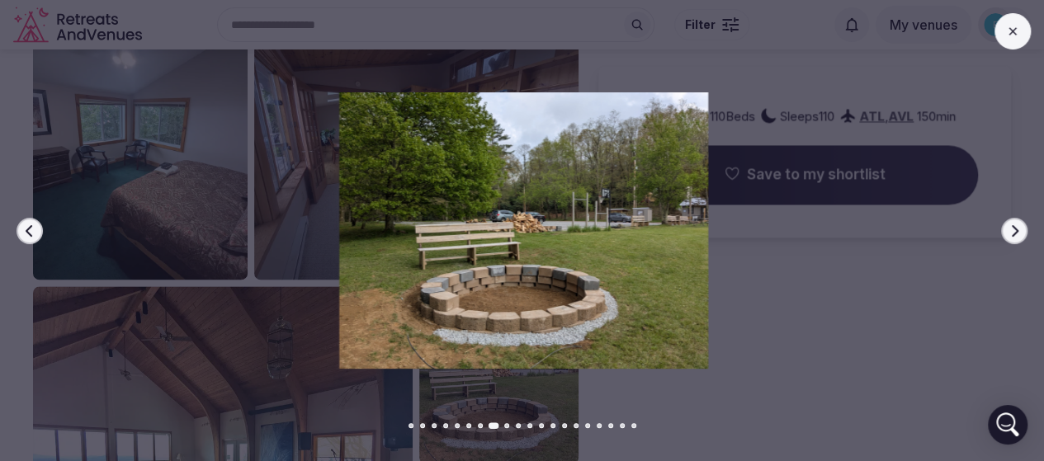
click at [1013, 235] on icon "button" at bounding box center [1013, 230] width 13 height 13
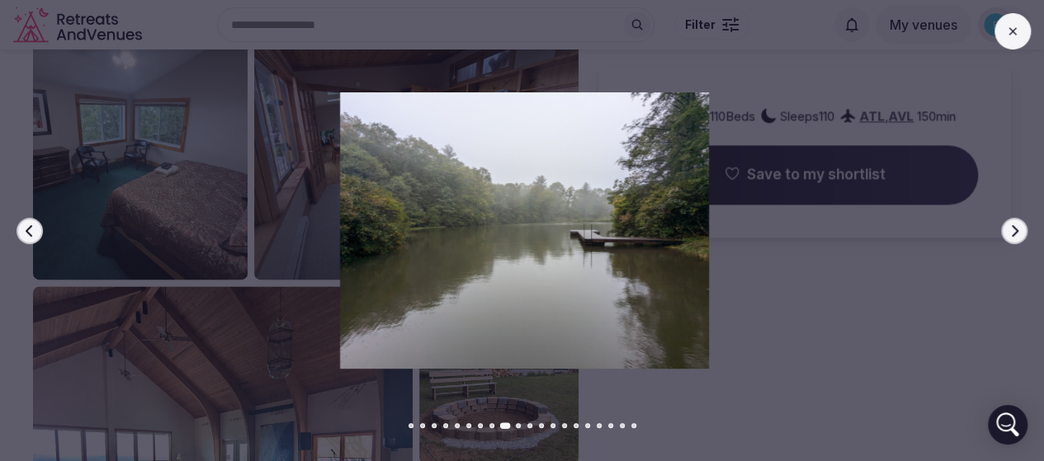
click at [1016, 237] on button "Next slide" at bounding box center [1014, 231] width 26 height 26
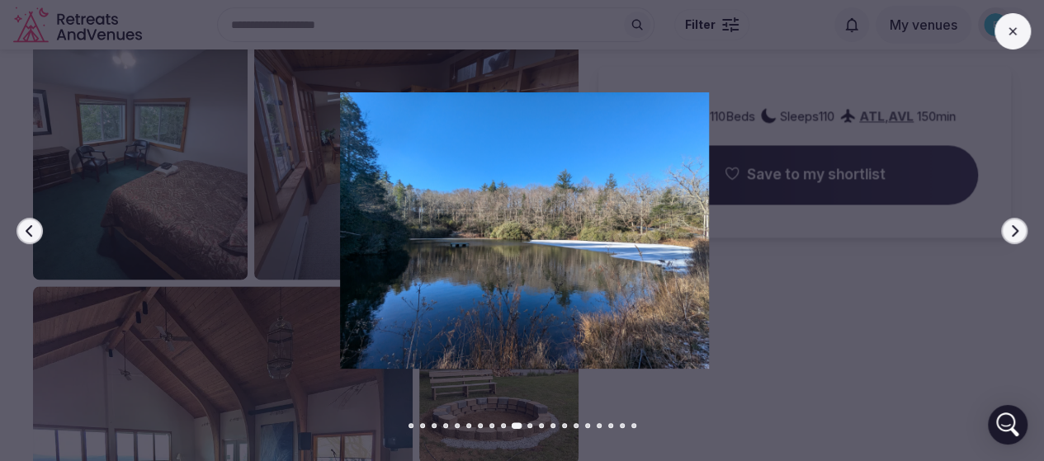
click at [1016, 237] on button "Next slide" at bounding box center [1014, 231] width 26 height 26
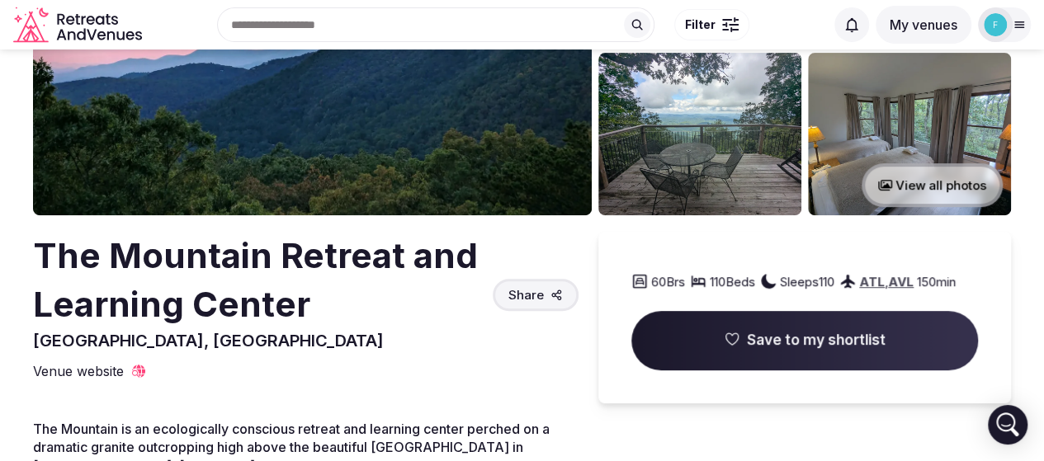
scroll to position [248, 0]
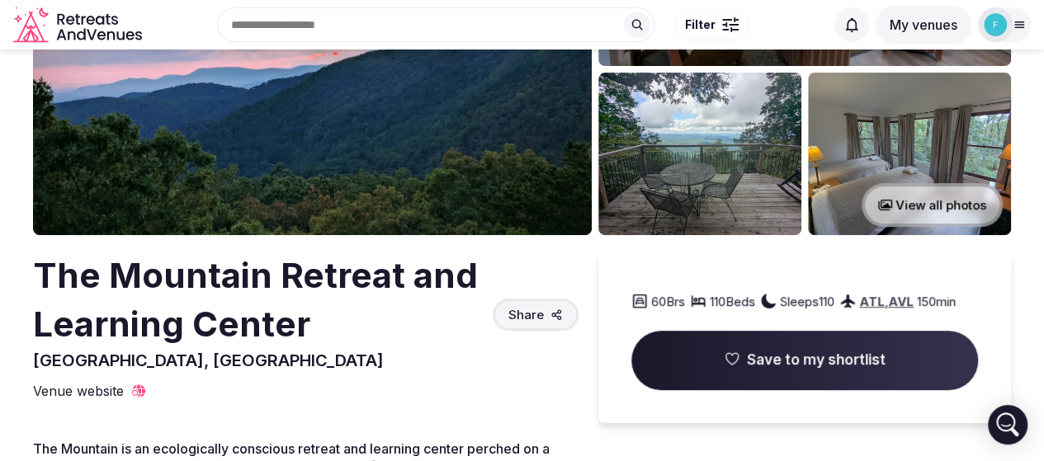
click at [902, 206] on button "View all photos" at bounding box center [931, 205] width 141 height 44
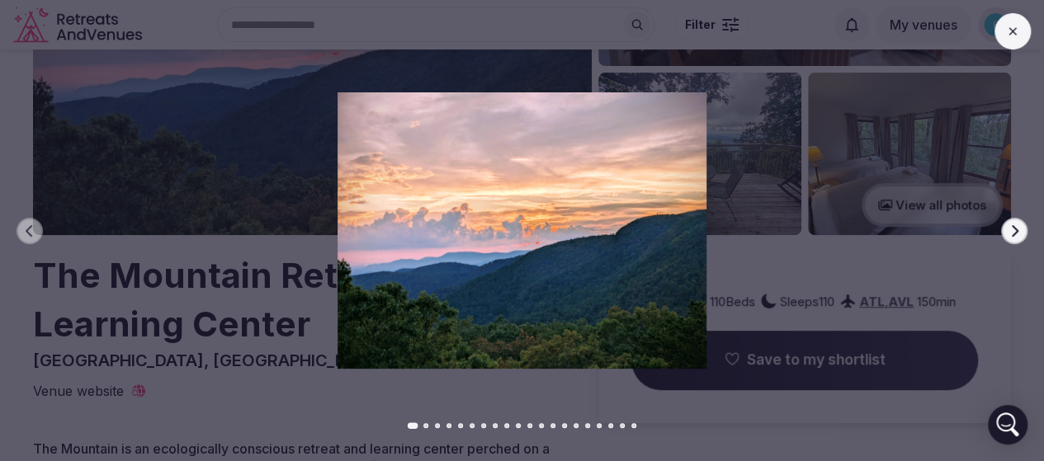
click at [554, 427] on button "Go to slide 13" at bounding box center [552, 425] width 5 height 5
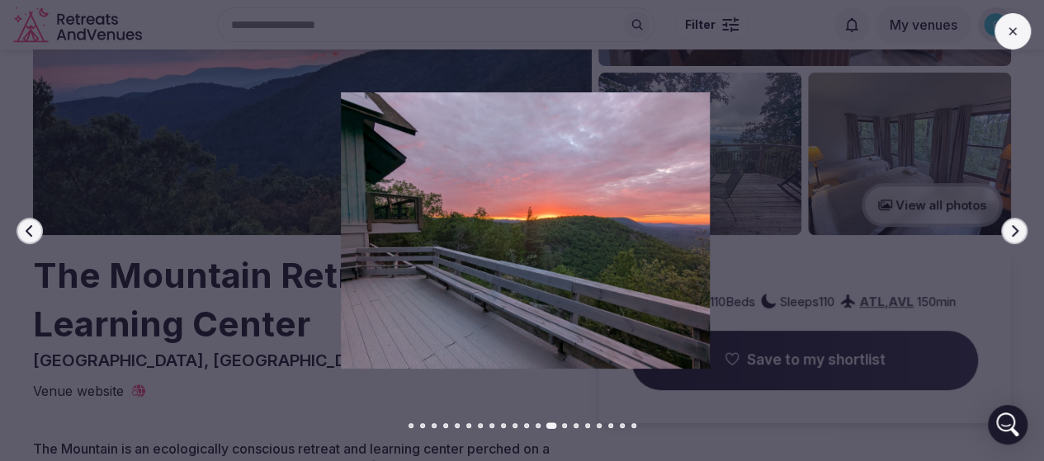
click at [564, 427] on button "Go to slide 14" at bounding box center [564, 425] width 5 height 5
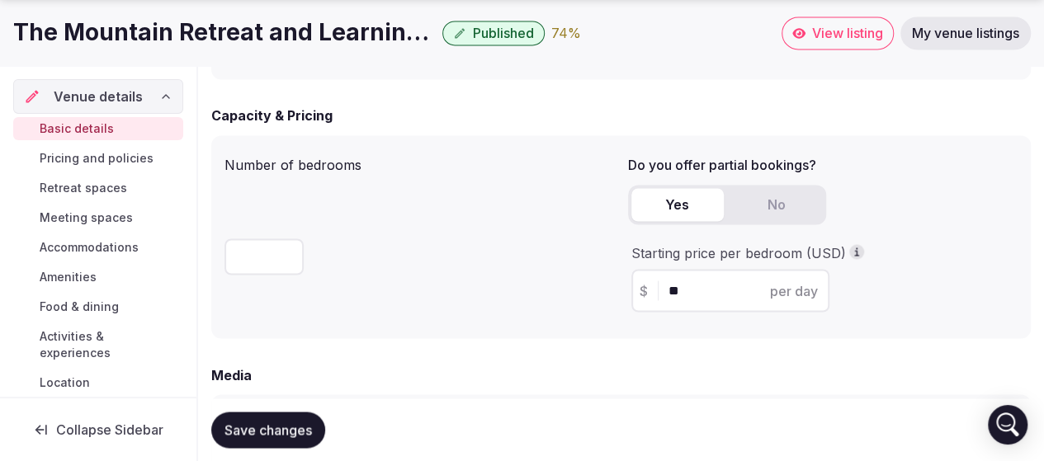
scroll to position [1320, 0]
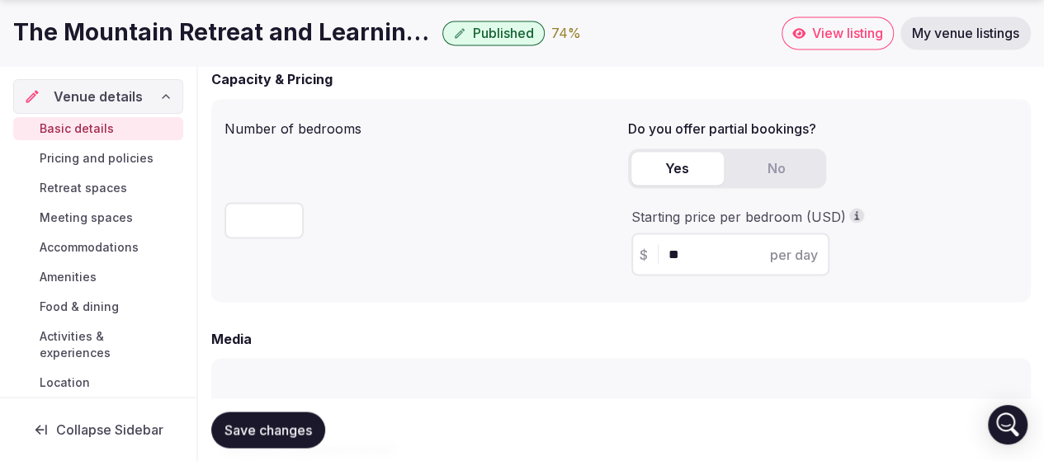
click at [678, 248] on input "**" at bounding box center [744, 254] width 153 height 20
type input "**"
click at [459, 275] on div "Number of bedrooms **" at bounding box center [419, 200] width 390 height 177
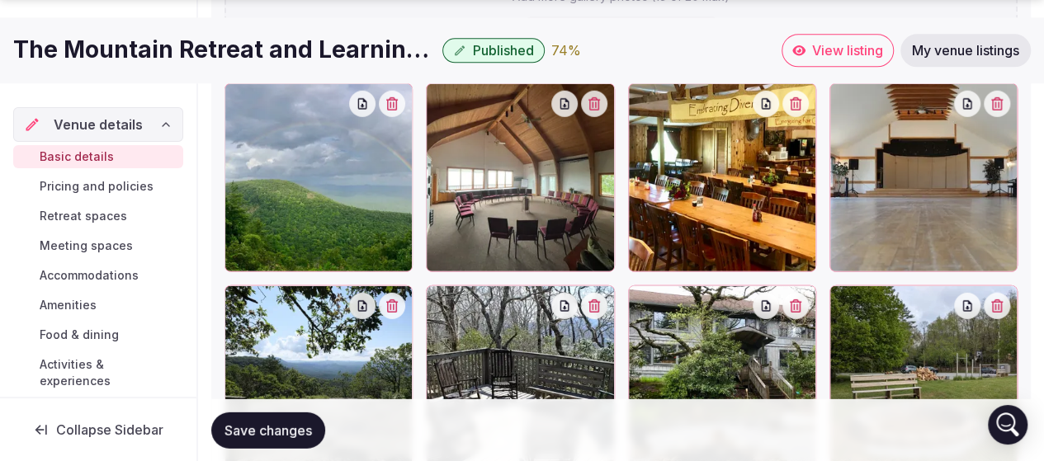
scroll to position [2350, 0]
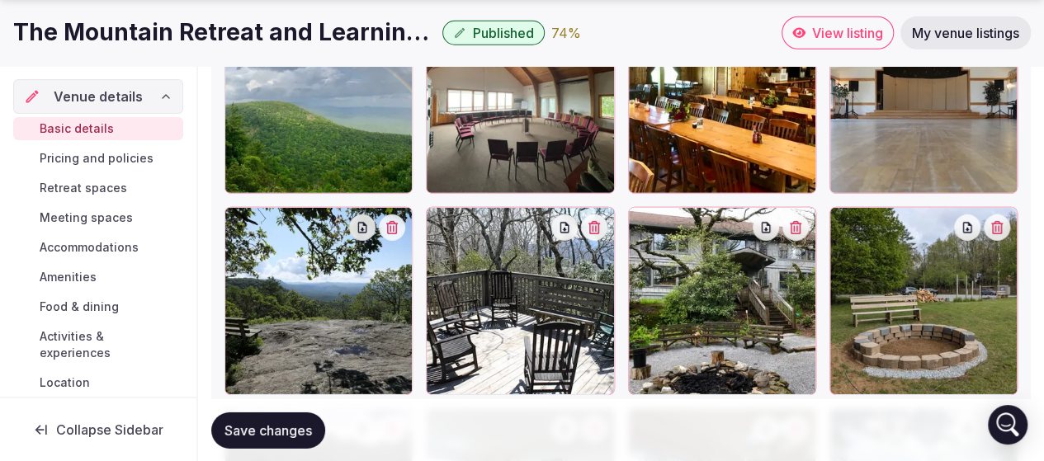
click at [396, 227] on icon "button" at bounding box center [391, 227] width 13 height 13
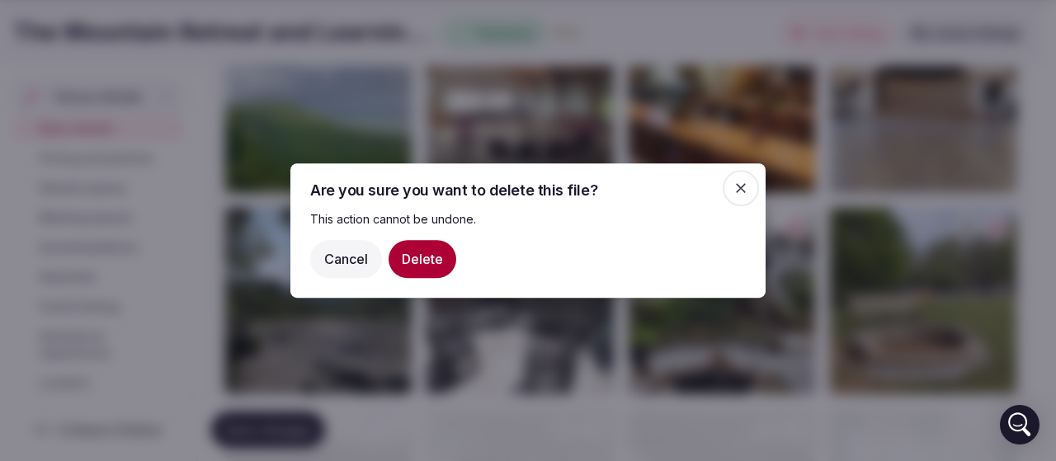
click at [431, 266] on button "Delete" at bounding box center [423, 259] width 68 height 38
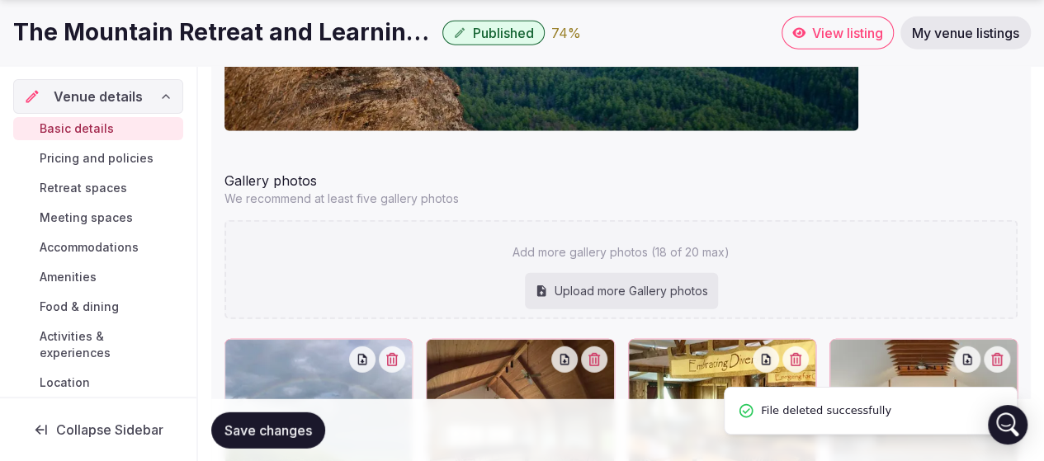
scroll to position [2102, 0]
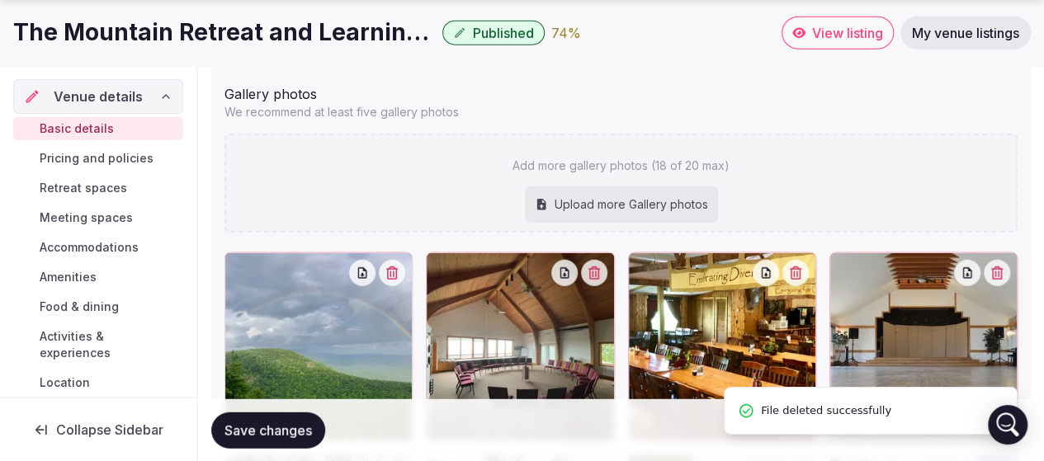
click at [589, 205] on div "Upload more Gallery photos" at bounding box center [621, 204] width 193 height 36
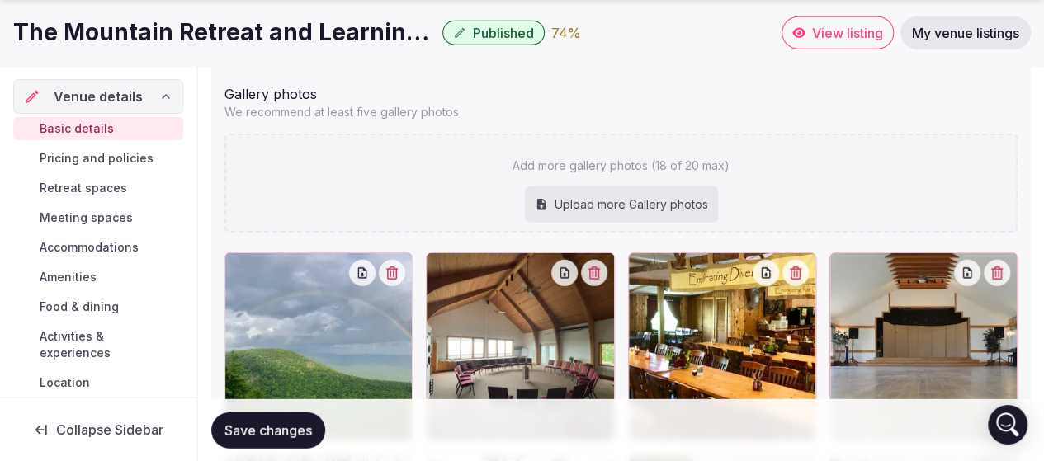
type input "**********"
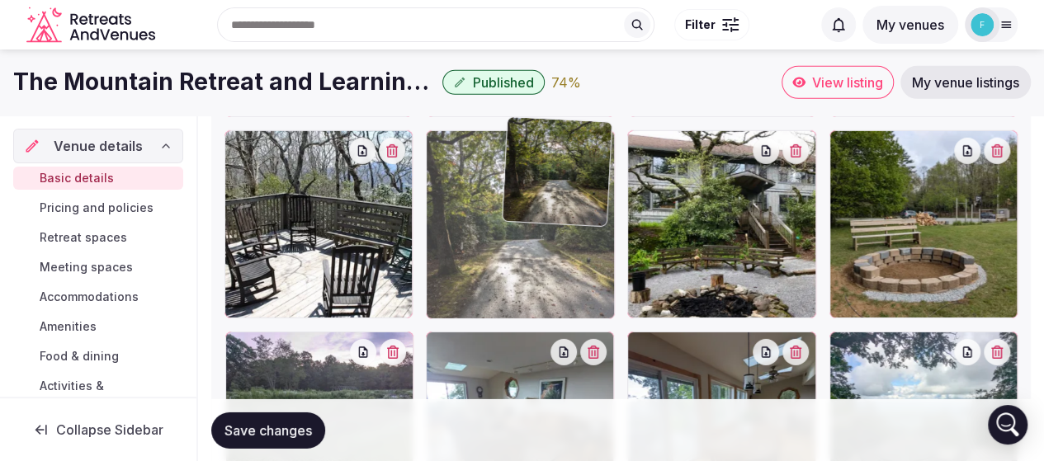
scroll to position [2194, 0]
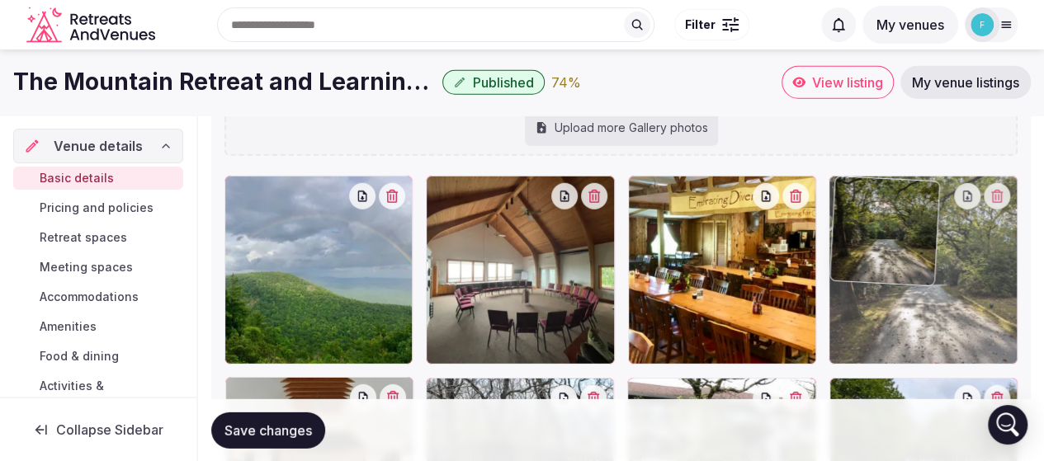
drag, startPoint x: 527, startPoint y: 351, endPoint x: 970, endPoint y: 321, distance: 444.0
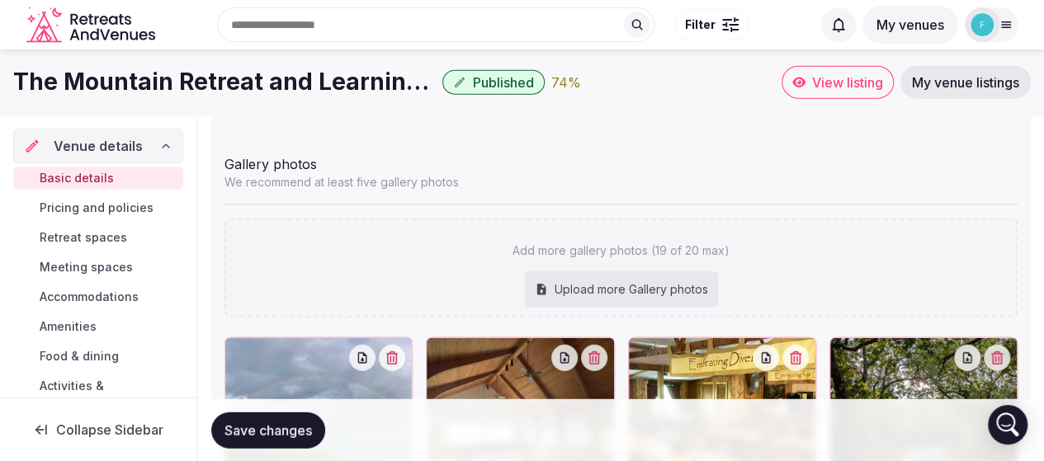
scroll to position [2029, 0]
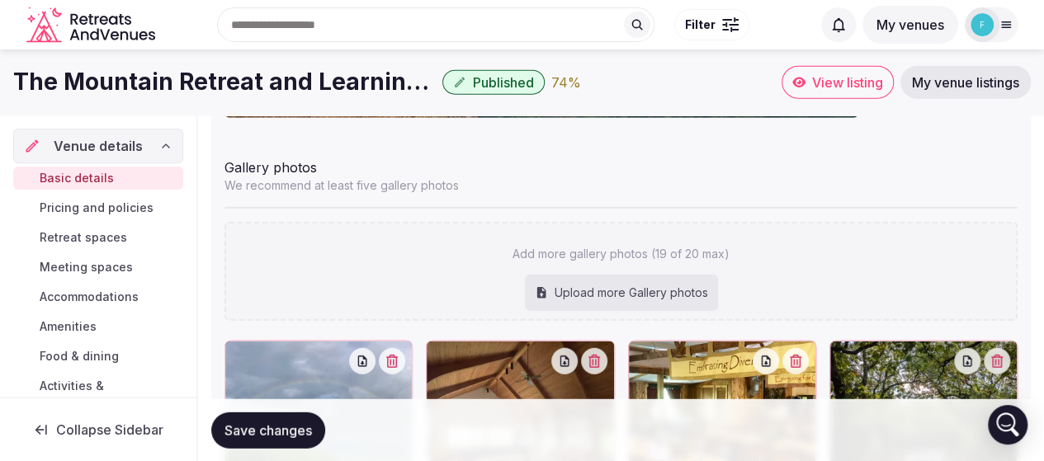
click at [617, 288] on div "Upload more Gallery photos" at bounding box center [621, 293] width 193 height 36
type input "**********"
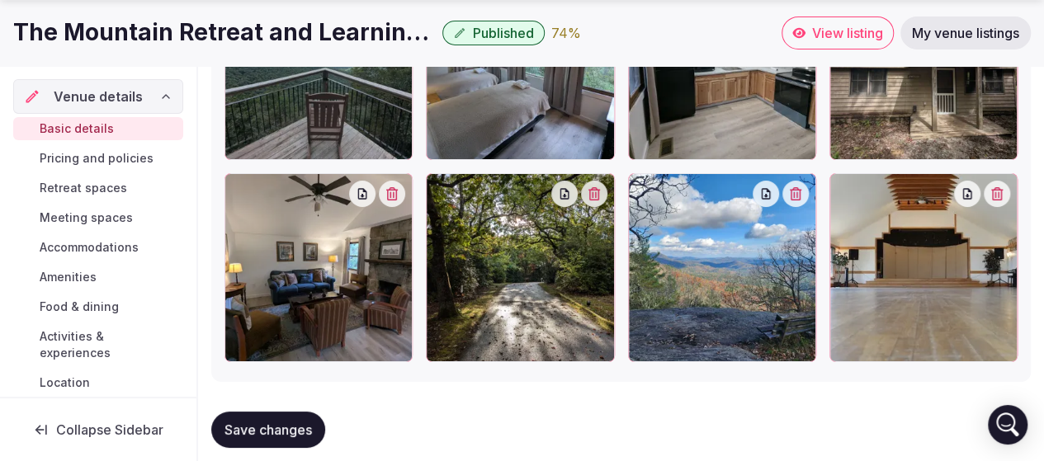
scroll to position [3024, 0]
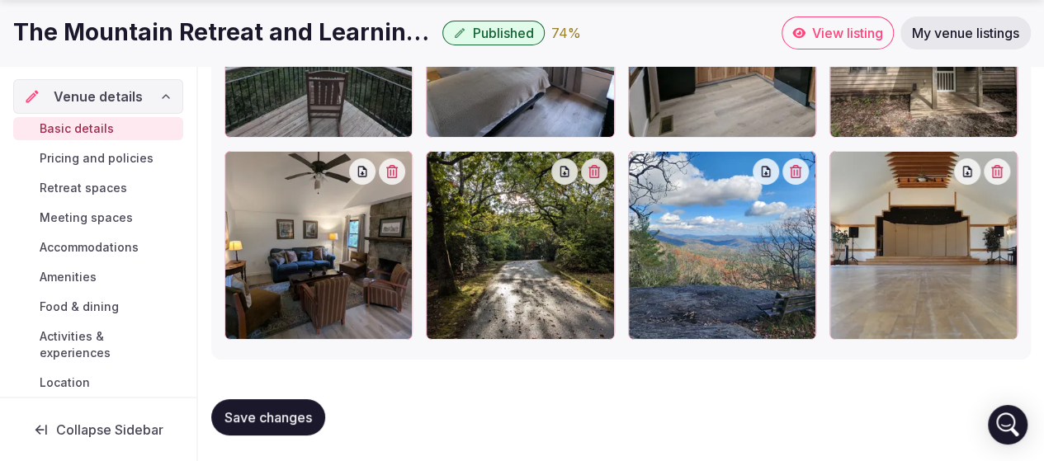
click at [1002, 179] on button "button" at bounding box center [996, 171] width 26 height 26
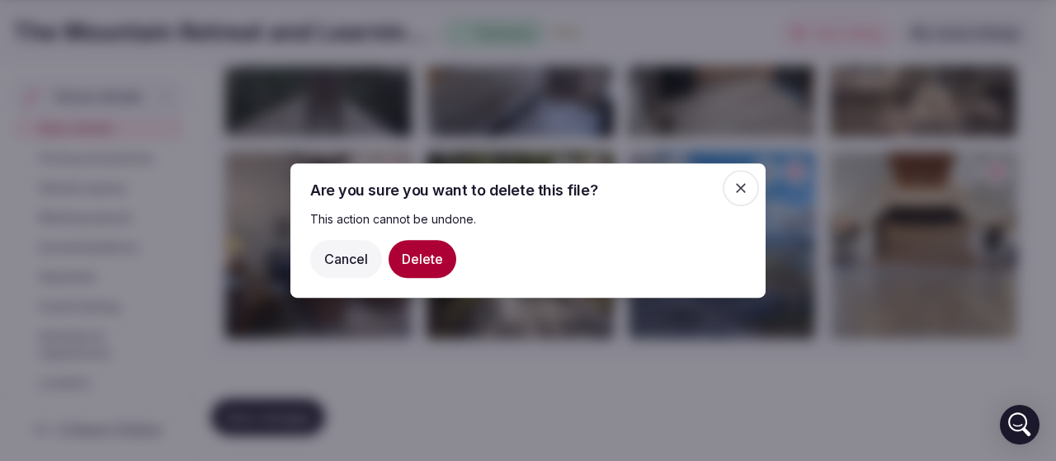
click at [431, 263] on button "Delete" at bounding box center [423, 259] width 68 height 38
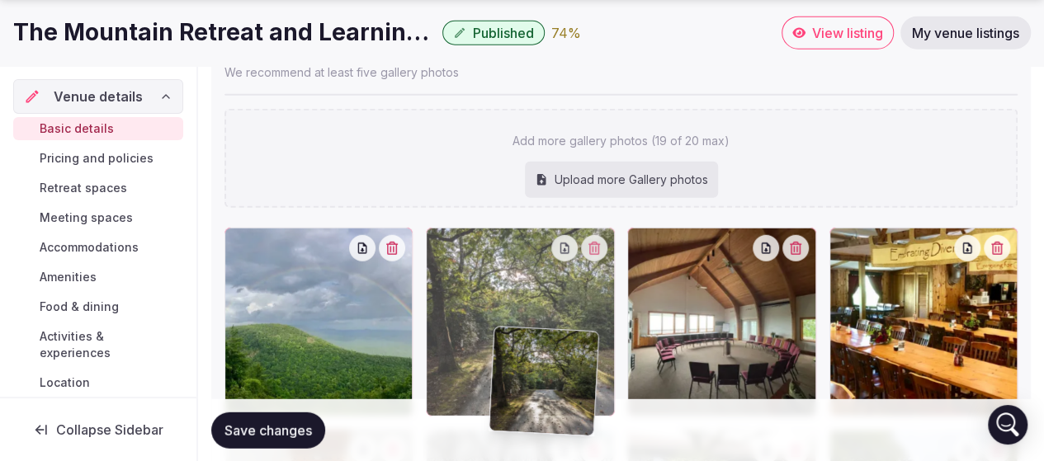
scroll to position [2170, 0]
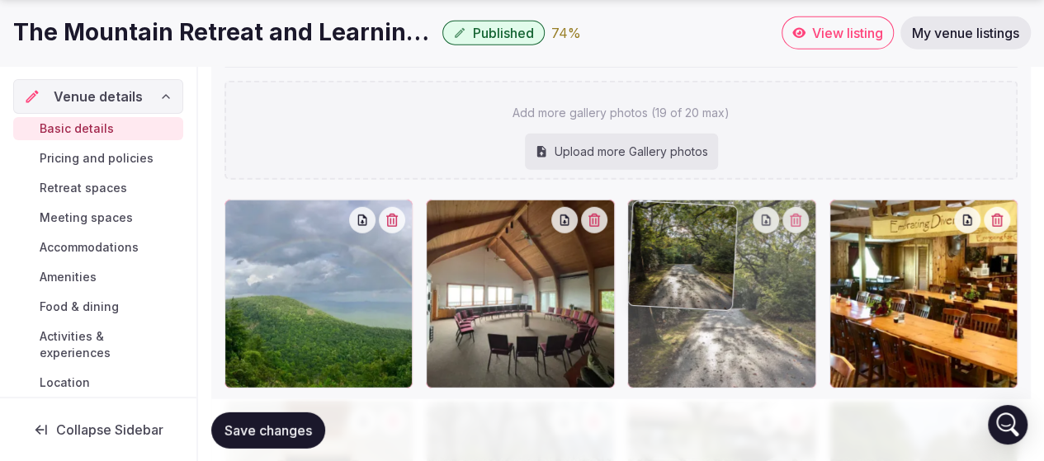
drag, startPoint x: 523, startPoint y: 367, endPoint x: 747, endPoint y: 312, distance: 231.1
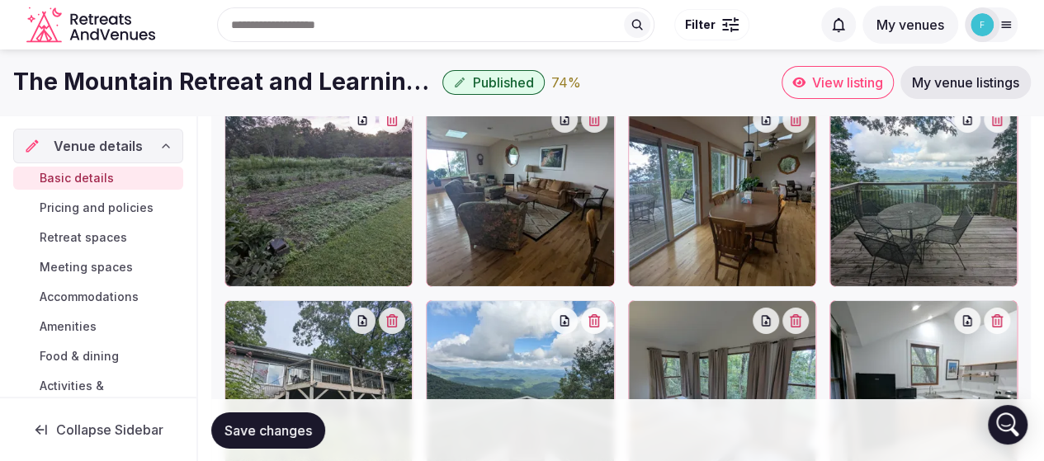
scroll to position [2665, 0]
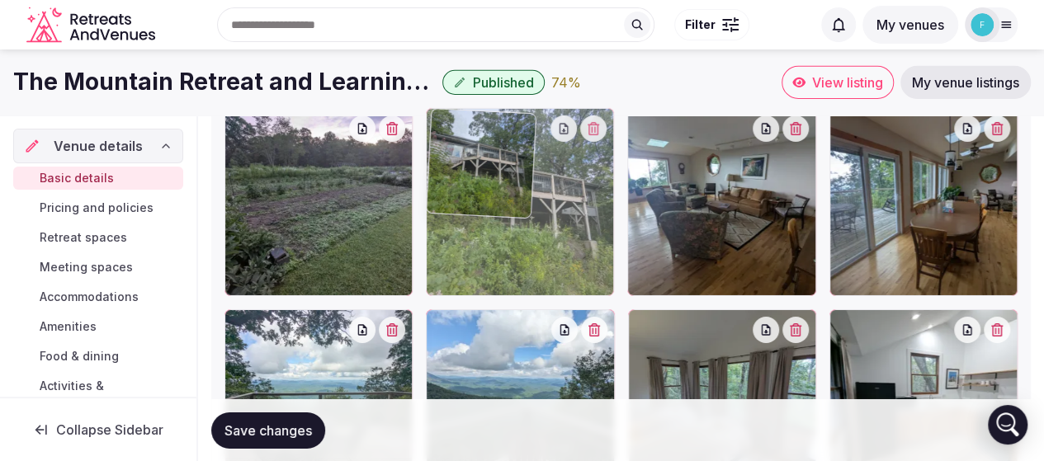
drag, startPoint x: 316, startPoint y: 379, endPoint x: 528, endPoint y: 216, distance: 267.2
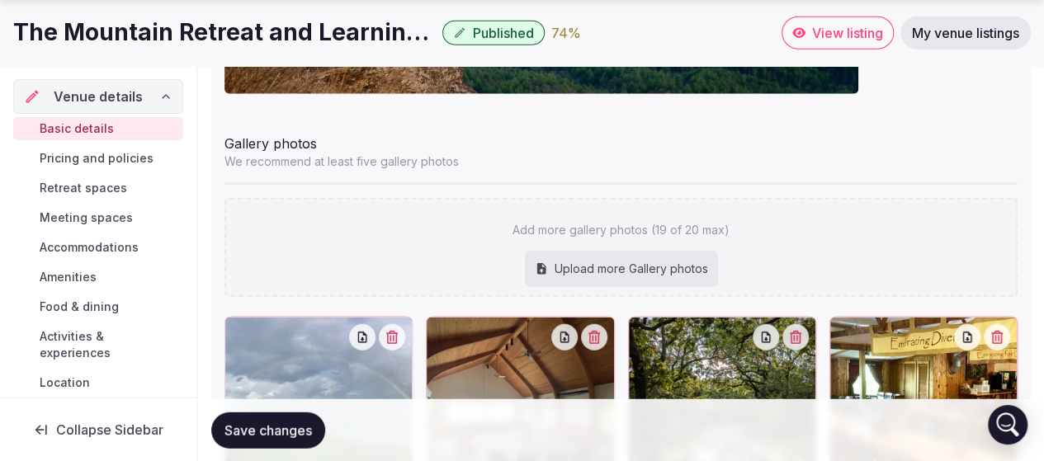
scroll to position [2087, 0]
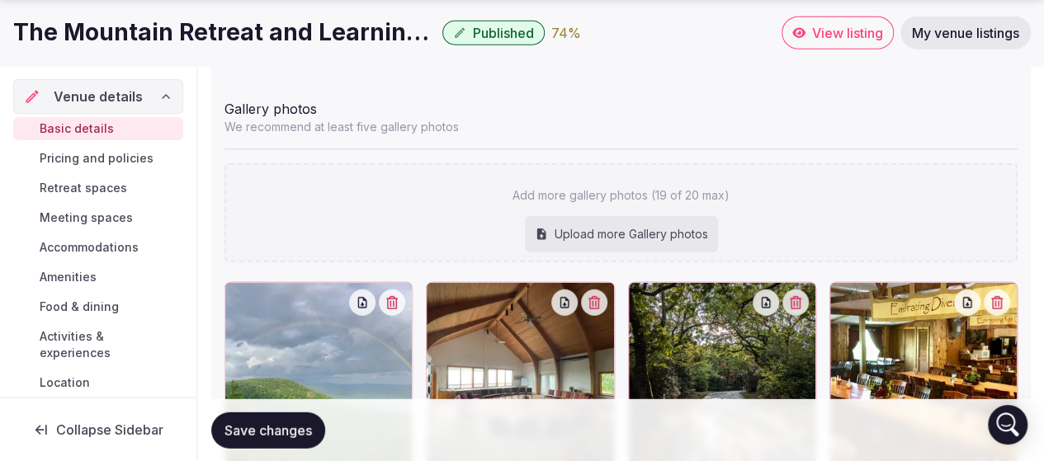
click at [637, 229] on div "Upload more Gallery photos" at bounding box center [621, 234] width 193 height 36
type input "**********"
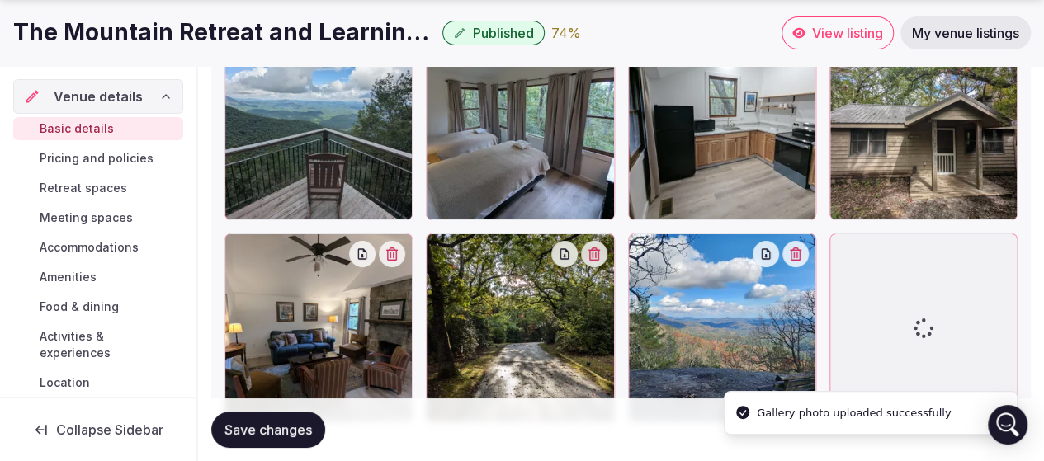
scroll to position [3024, 0]
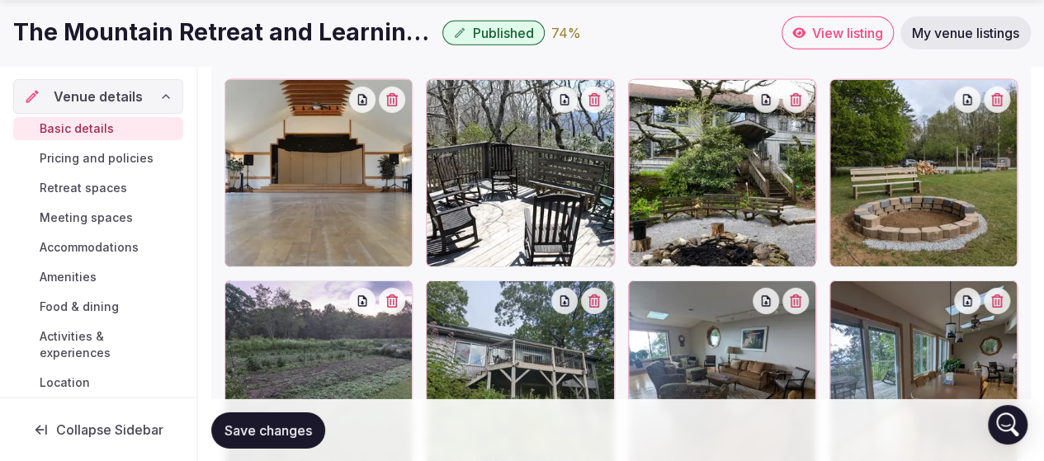
scroll to position [2515, 0]
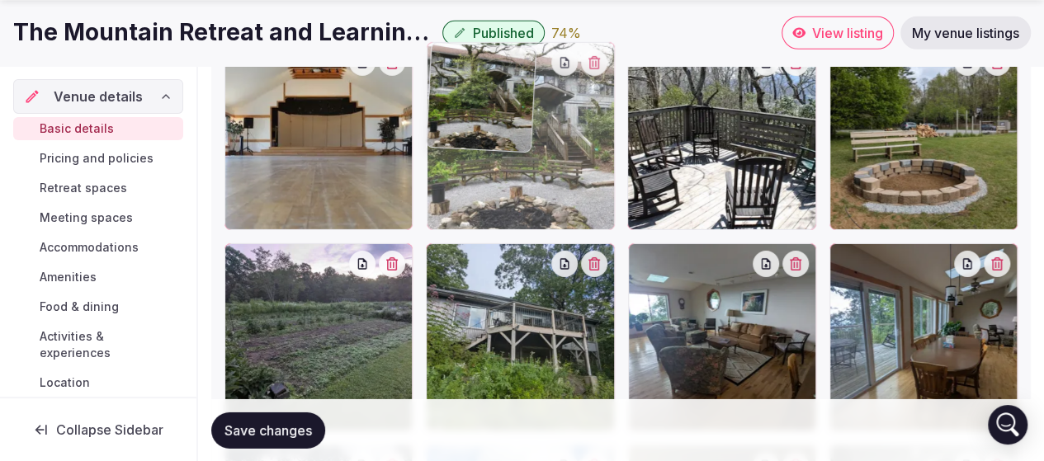
drag, startPoint x: 711, startPoint y: 161, endPoint x: 523, endPoint y: 163, distance: 188.1
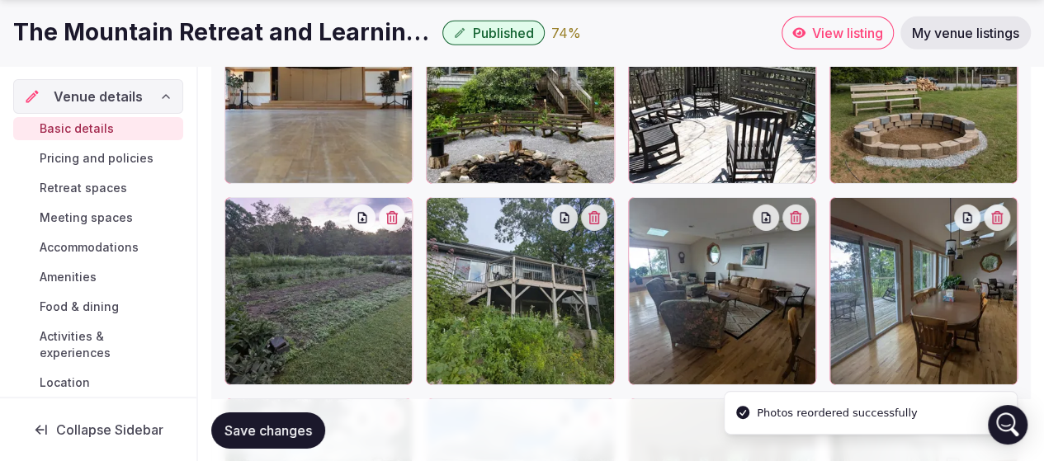
scroll to position [2597, 0]
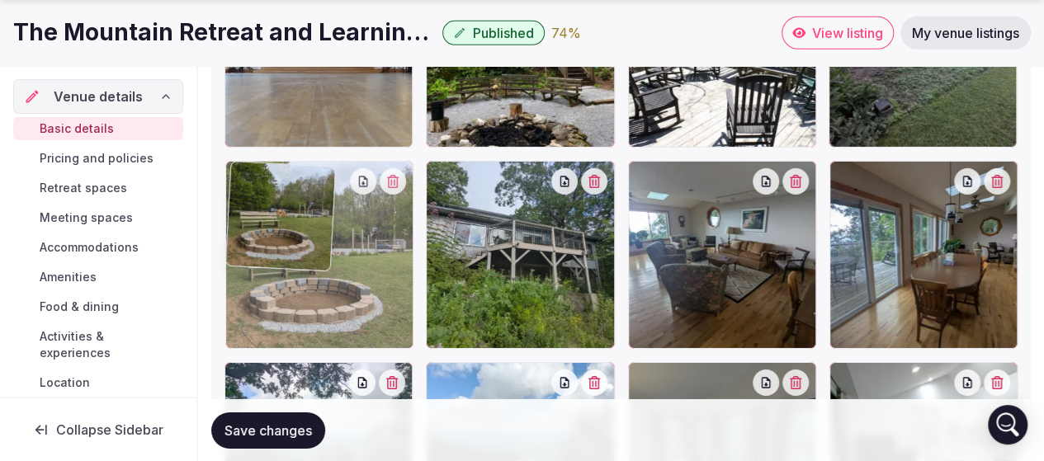
drag, startPoint x: 941, startPoint y: 93, endPoint x: 365, endPoint y: 313, distance: 615.5
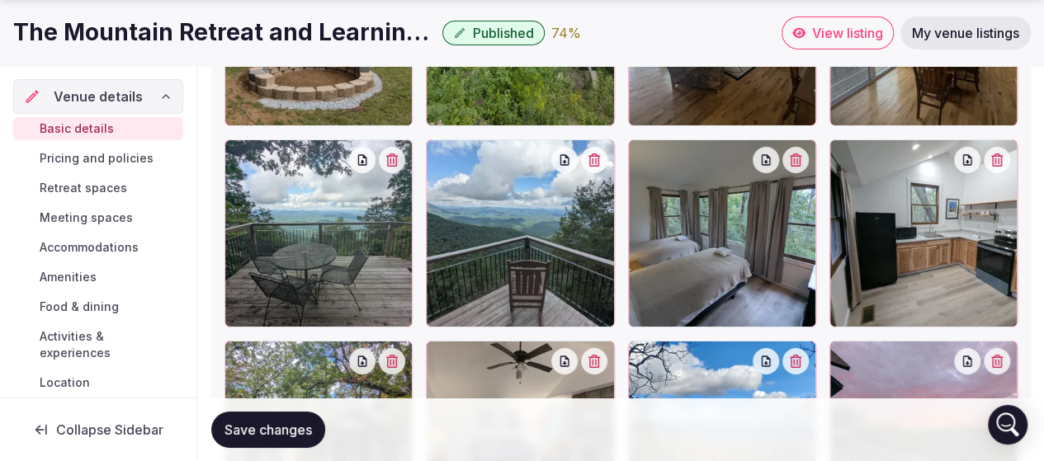
scroll to position [2927, 0]
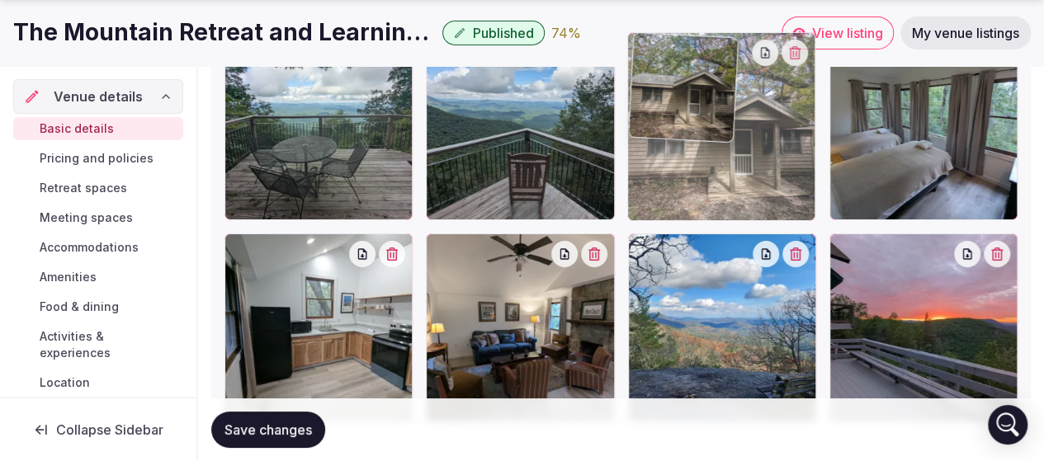
drag, startPoint x: 348, startPoint y: 323, endPoint x: 778, endPoint y: 186, distance: 450.9
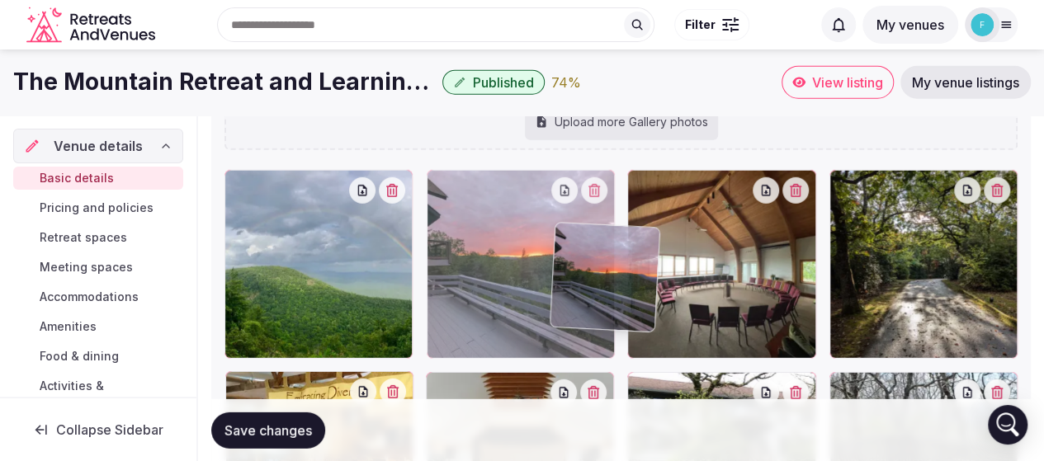
scroll to position [2186, 0]
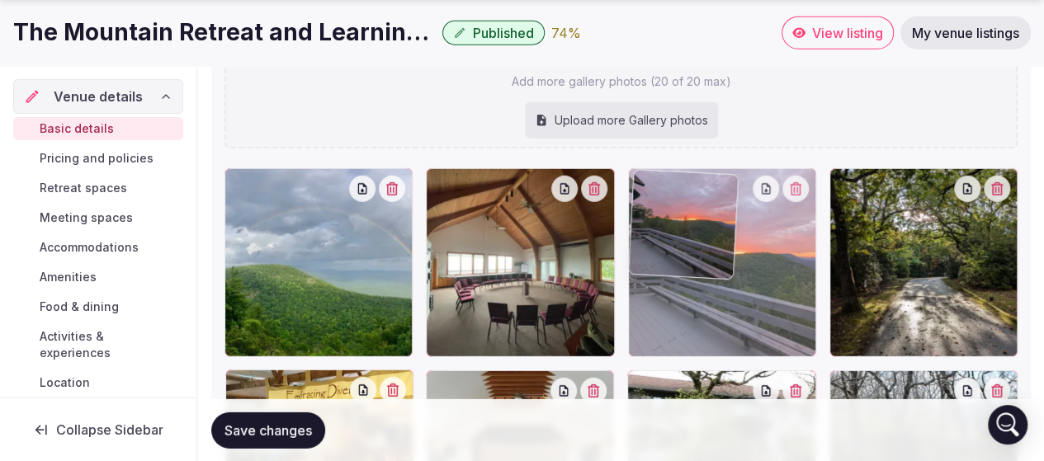
drag, startPoint x: 924, startPoint y: 301, endPoint x: 779, endPoint y: 358, distance: 156.0
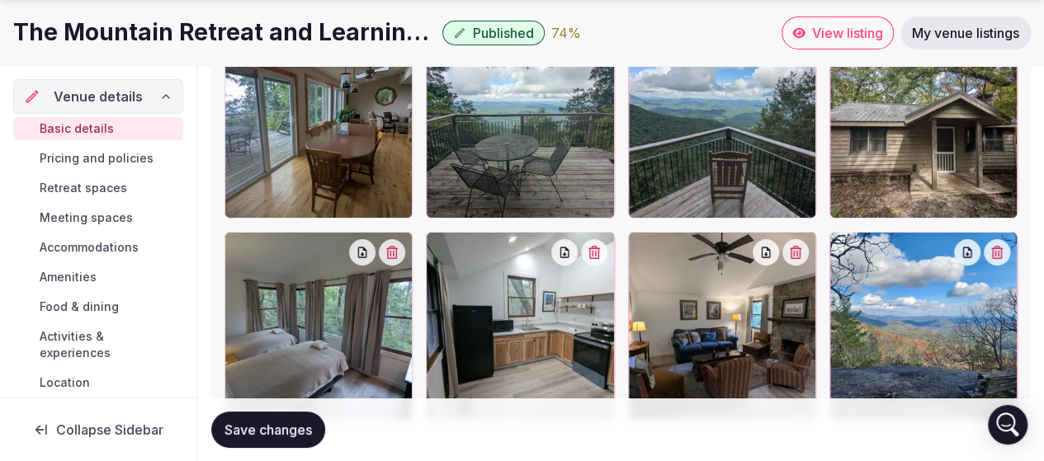
scroll to position [3010, 0]
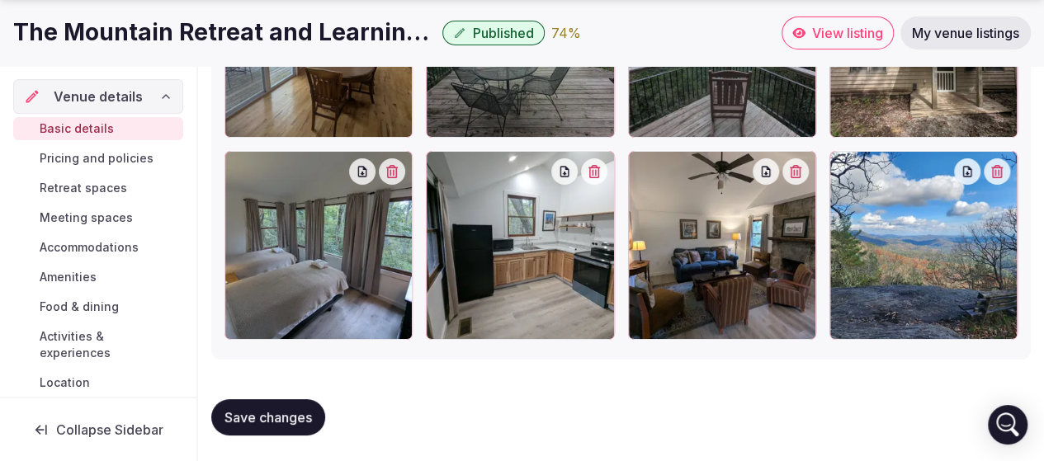
click at [290, 406] on button "Save changes" at bounding box center [268, 417] width 114 height 36
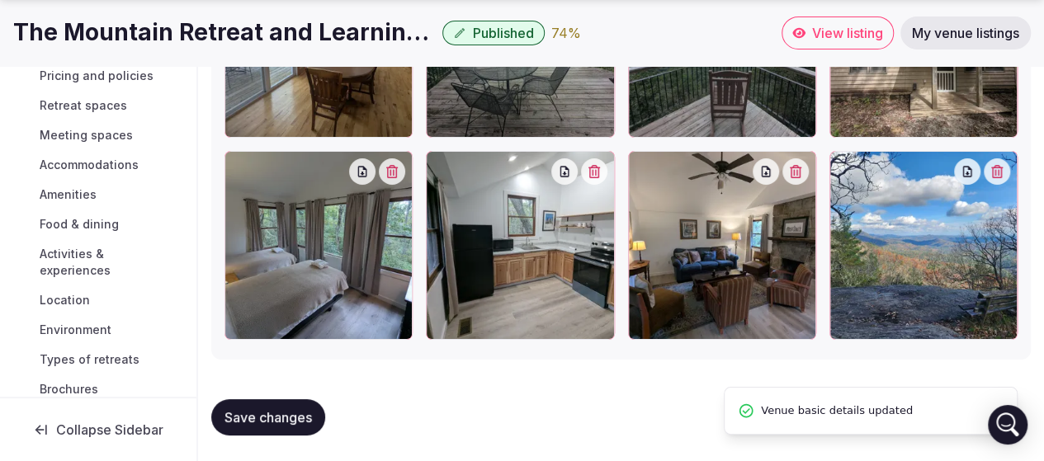
scroll to position [0, 0]
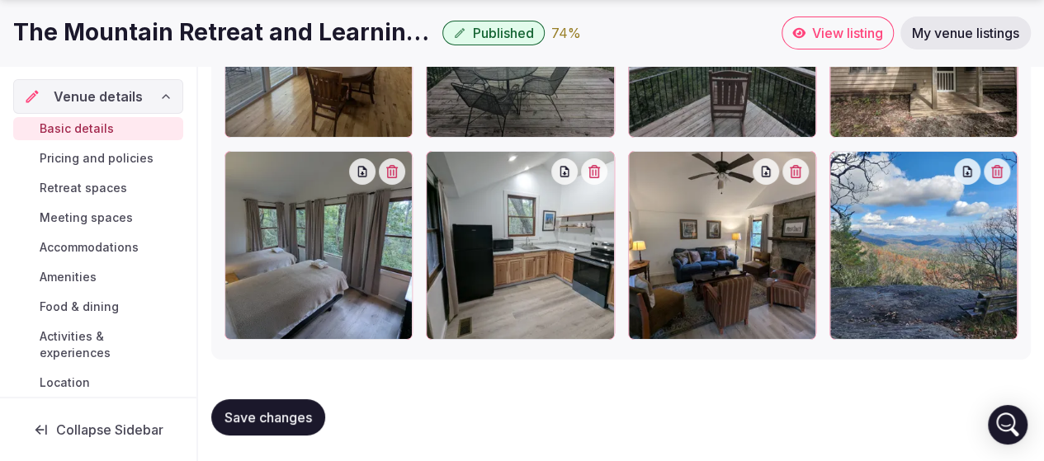
click at [91, 160] on span "Pricing and policies" at bounding box center [97, 158] width 114 height 17
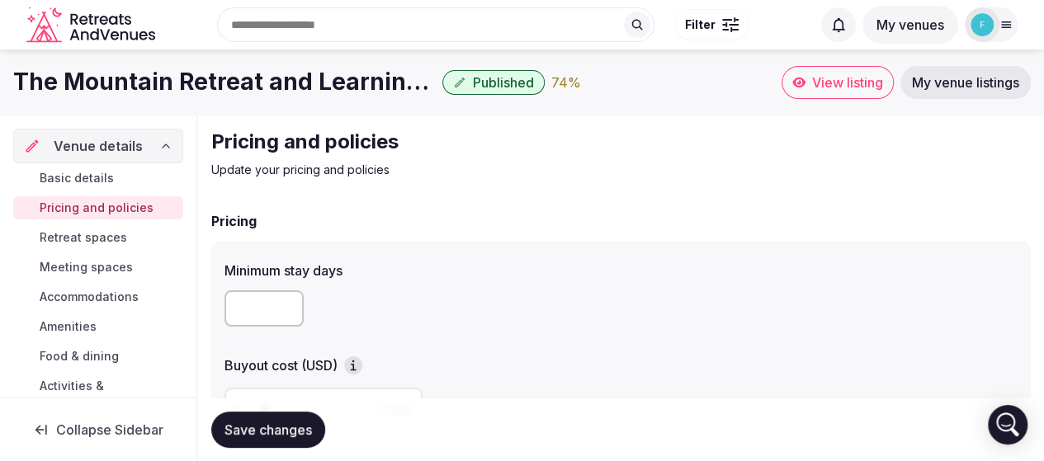
click at [254, 311] on input "number" at bounding box center [263, 308] width 79 height 36
type input "*"
type textarea "**********"
type input "*"
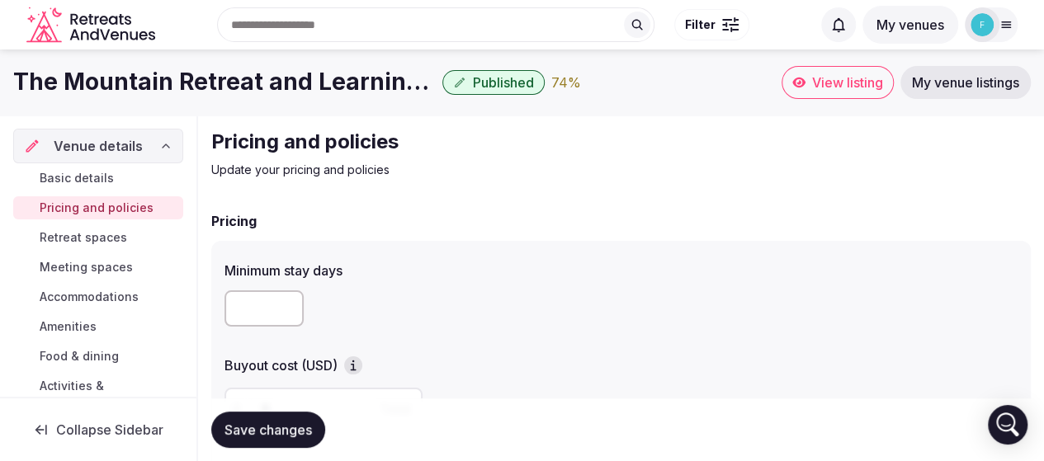
type textarea "**********"
type input "*"
type textarea "**********"
click at [437, 268] on label "Minimum stay days" at bounding box center [620, 270] width 793 height 13
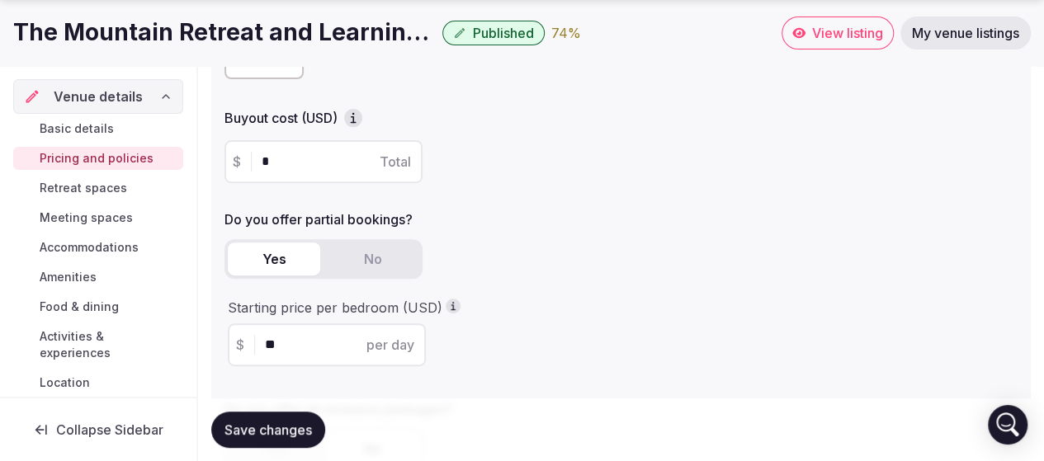
scroll to position [330, 0]
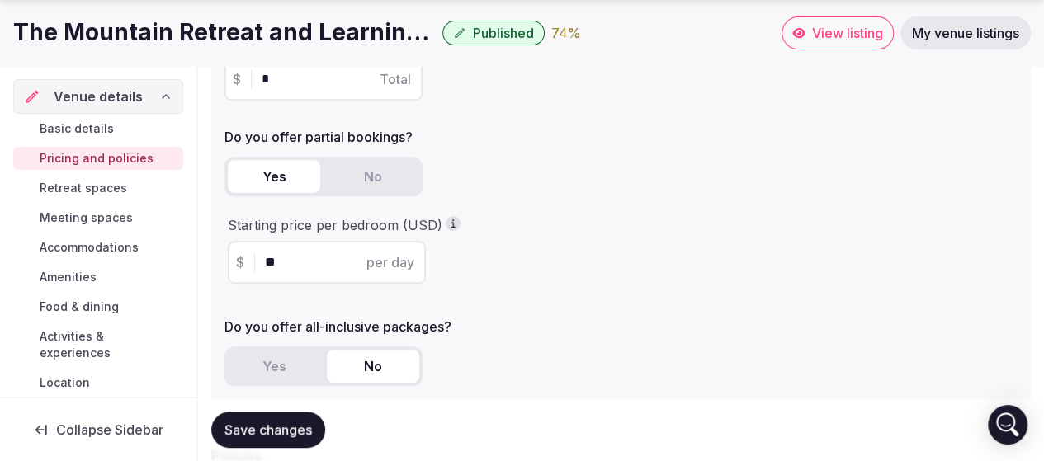
click at [277, 258] on input "**" at bounding box center [341, 262] width 153 height 20
type input "**"
click at [617, 276] on div "Starting price per bedroom (USD) $ ** per day" at bounding box center [620, 250] width 793 height 68
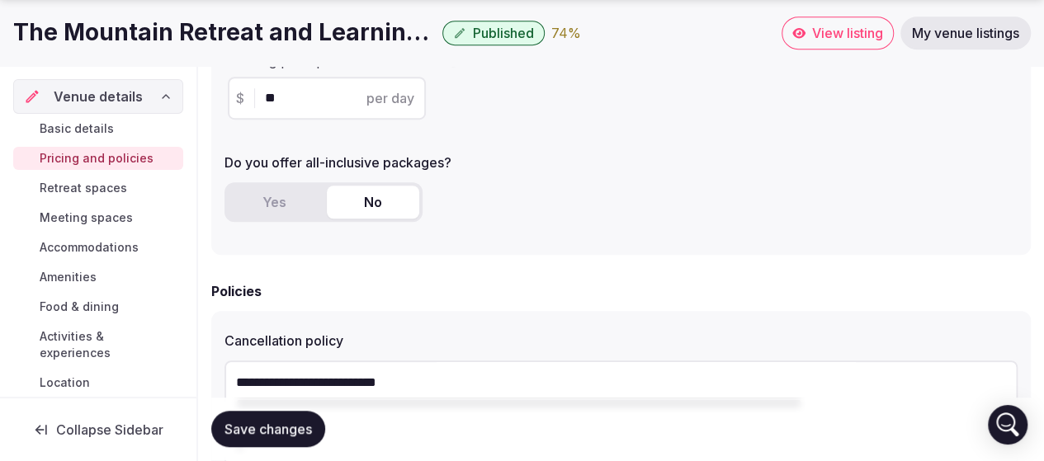
scroll to position [495, 0]
type textarea "**********"
click at [274, 204] on button "Yes" at bounding box center [274, 201] width 92 height 33
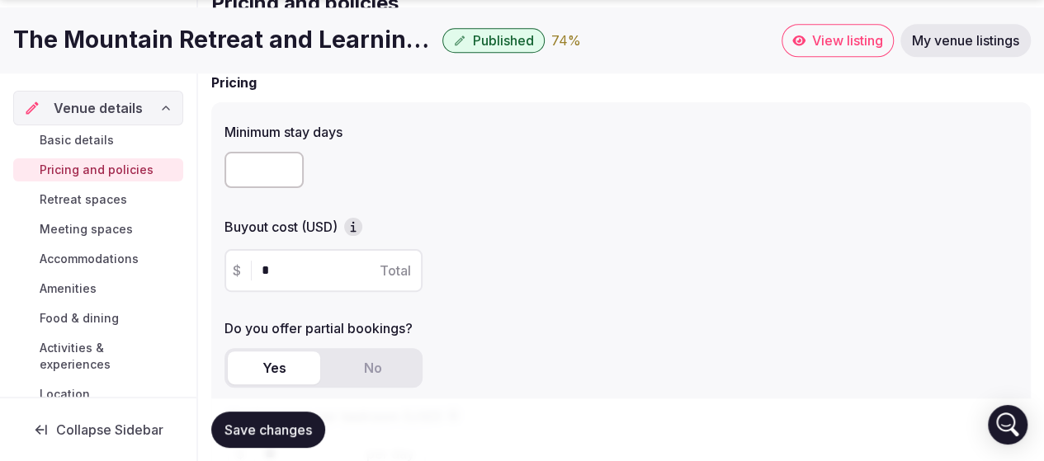
scroll to position [165, 0]
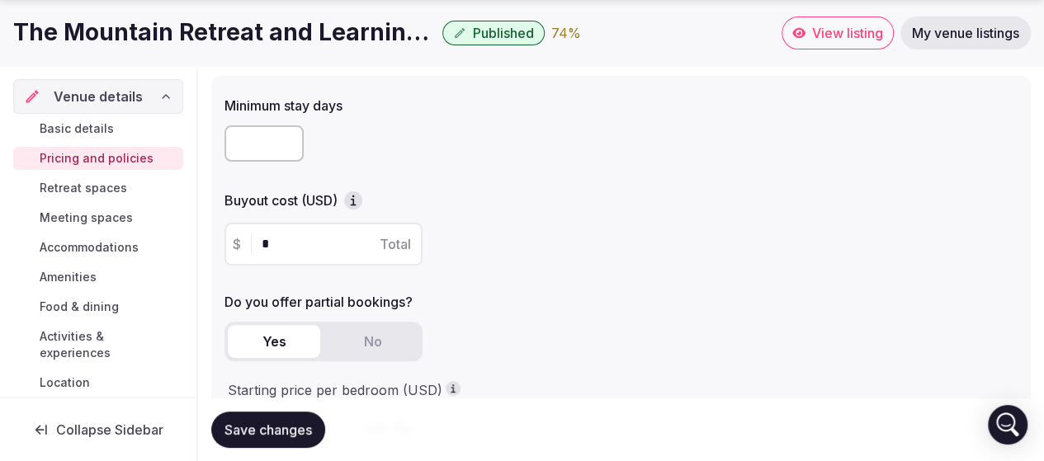
click at [354, 202] on icon "button" at bounding box center [353, 200] width 17 height 17
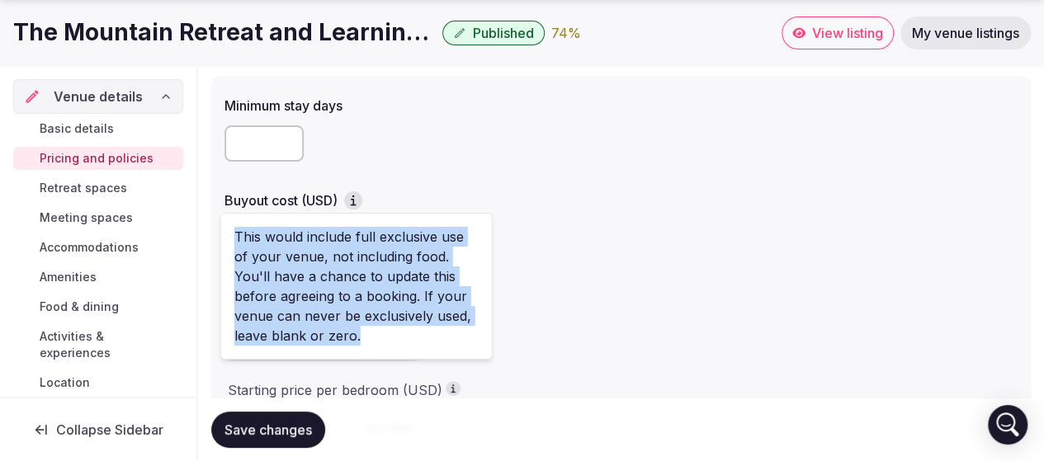
drag, startPoint x: 327, startPoint y: 337, endPoint x: 233, endPoint y: 238, distance: 136.6
click at [233, 238] on div "This would include full exclusive use of your venue, not including food. You'll…" at bounding box center [356, 286] width 272 height 147
copy div "This would include full exclusive use of your venue, not including food. You'll…"
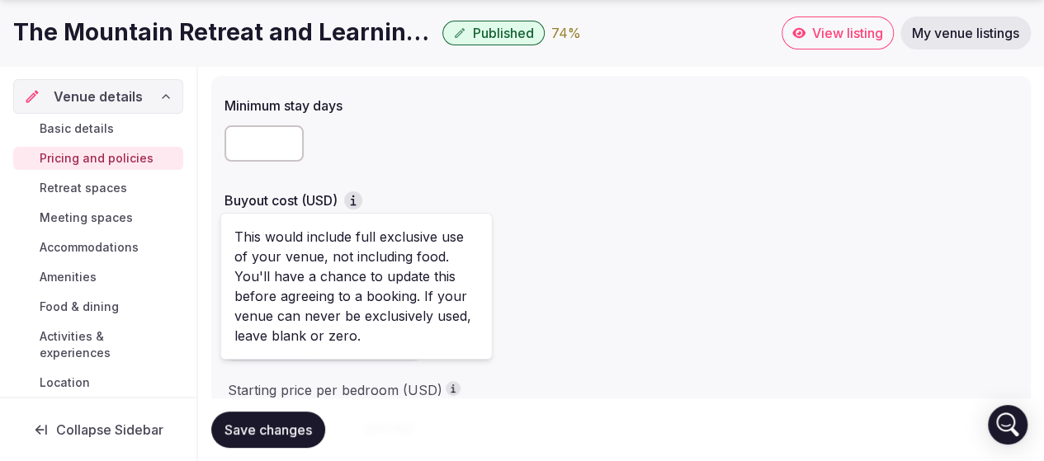
click at [540, 259] on div "$ * Total" at bounding box center [620, 244] width 793 height 43
